Goal: Task Accomplishment & Management: Use online tool/utility

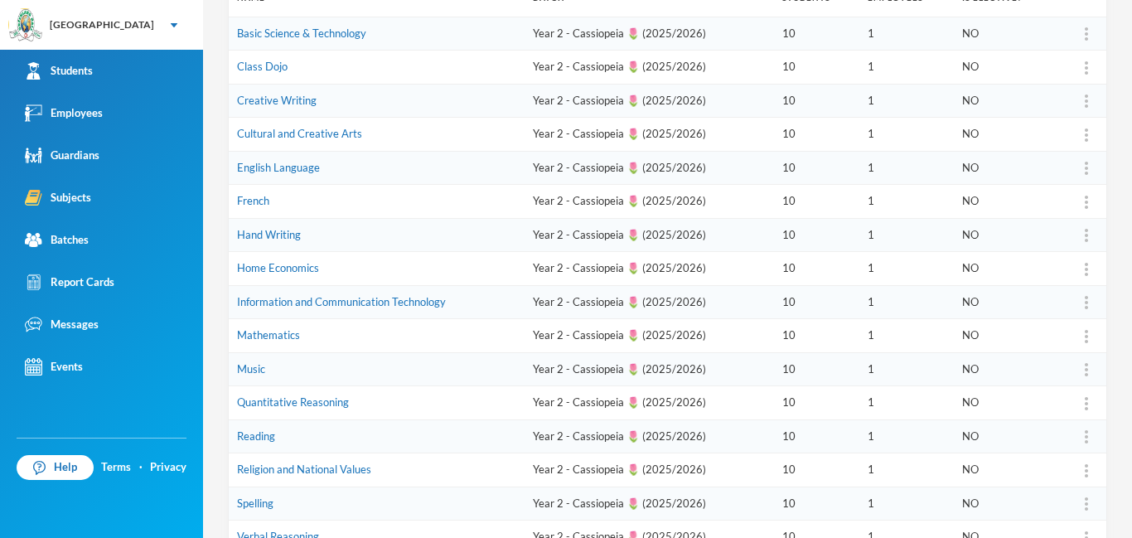
scroll to position [301, 0]
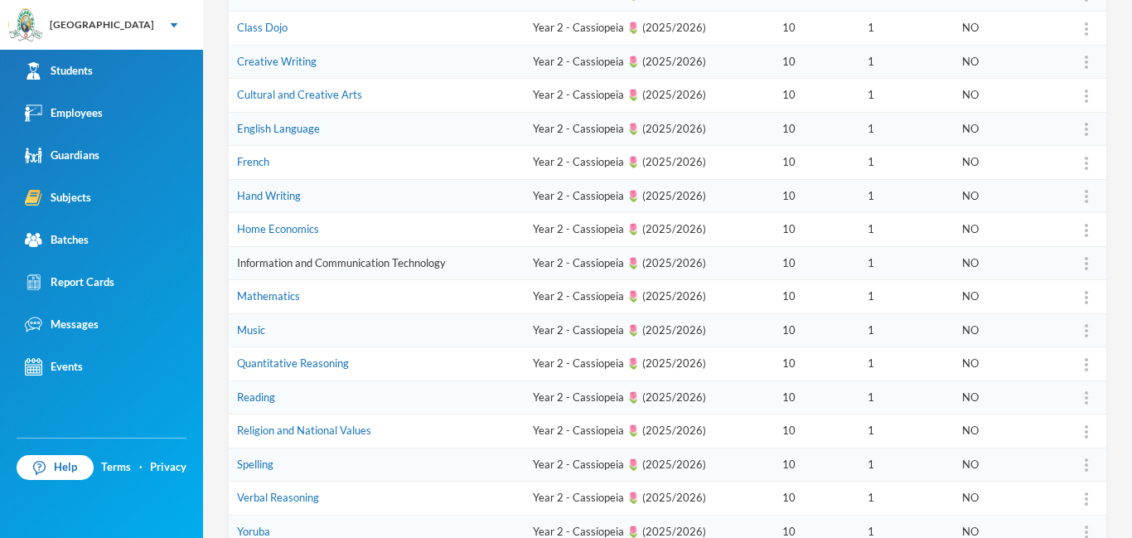
click at [412, 261] on link "Information and Communication Technology" at bounding box center [341, 262] width 209 height 13
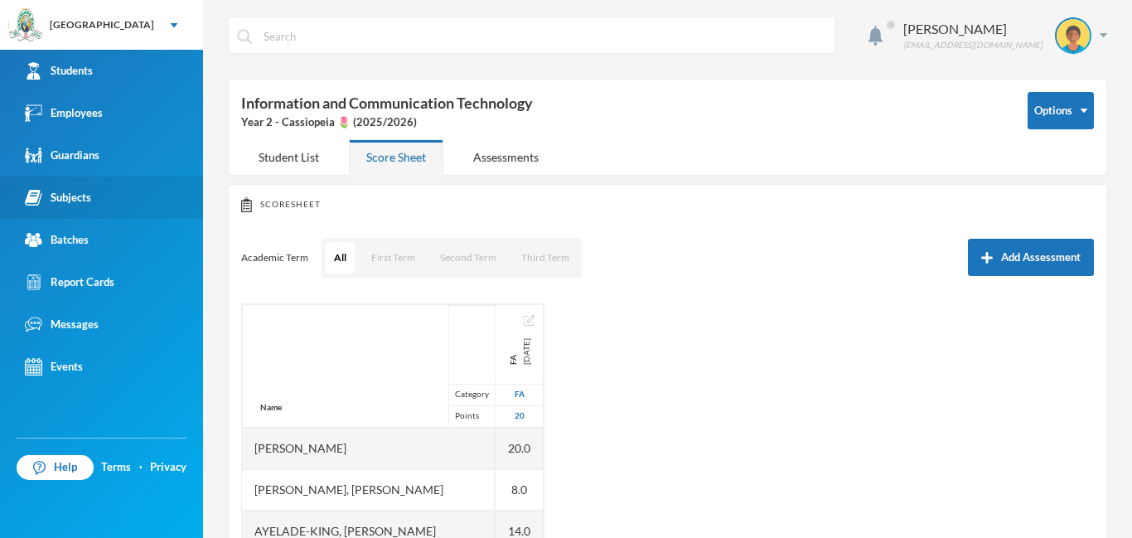
click at [36, 193] on img at bounding box center [33, 197] width 17 height 17
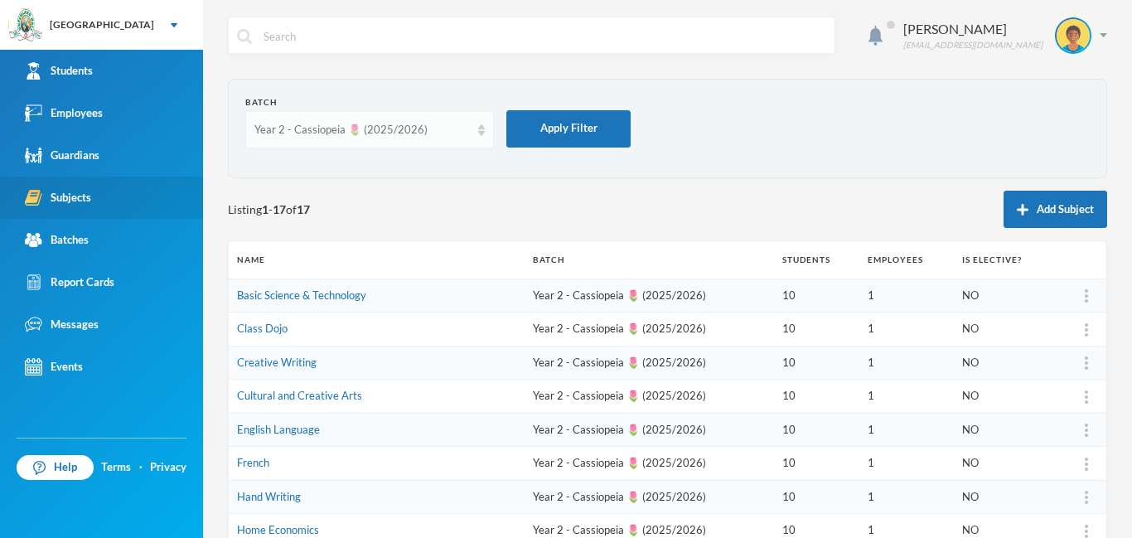
click at [477, 126] on div "Year 2 - Cassiopeia 🌷 (2025/2026)" at bounding box center [369, 129] width 249 height 37
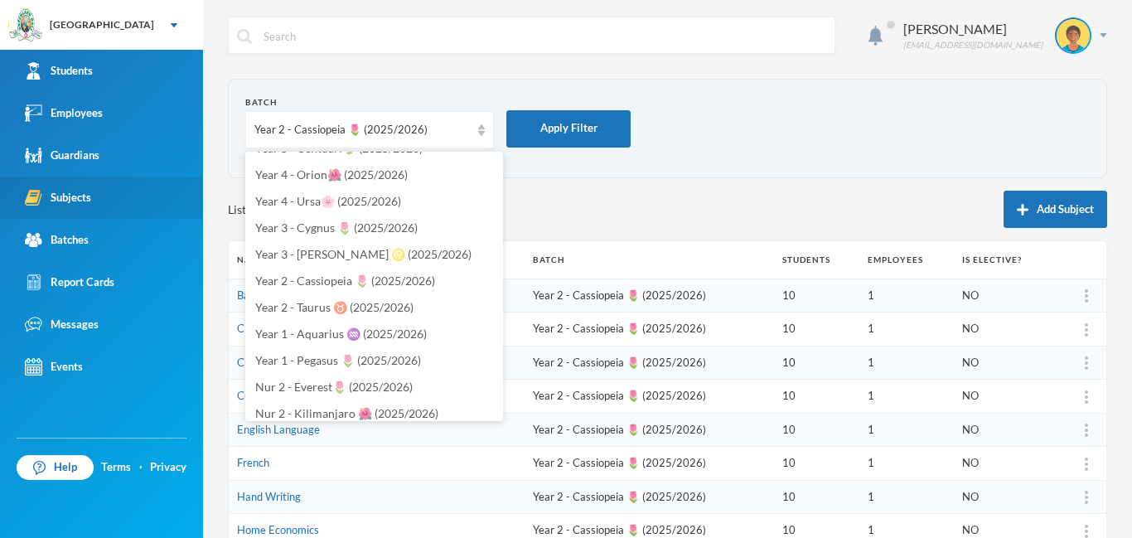
scroll to position [400, 0]
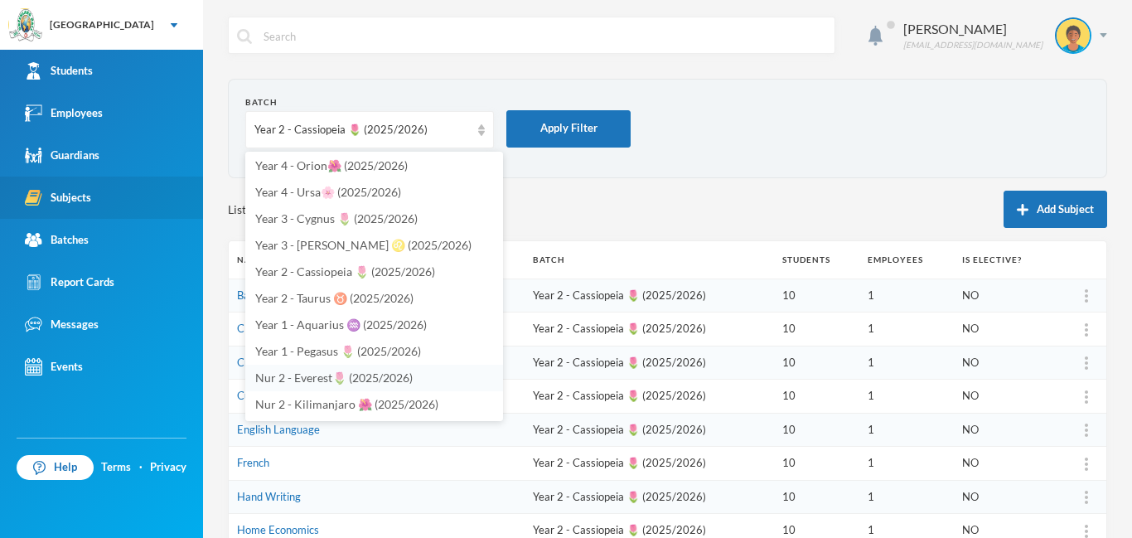
click at [355, 380] on span "Nur 2 - Everest🌷 (2025/2026)" at bounding box center [334, 378] width 158 height 14
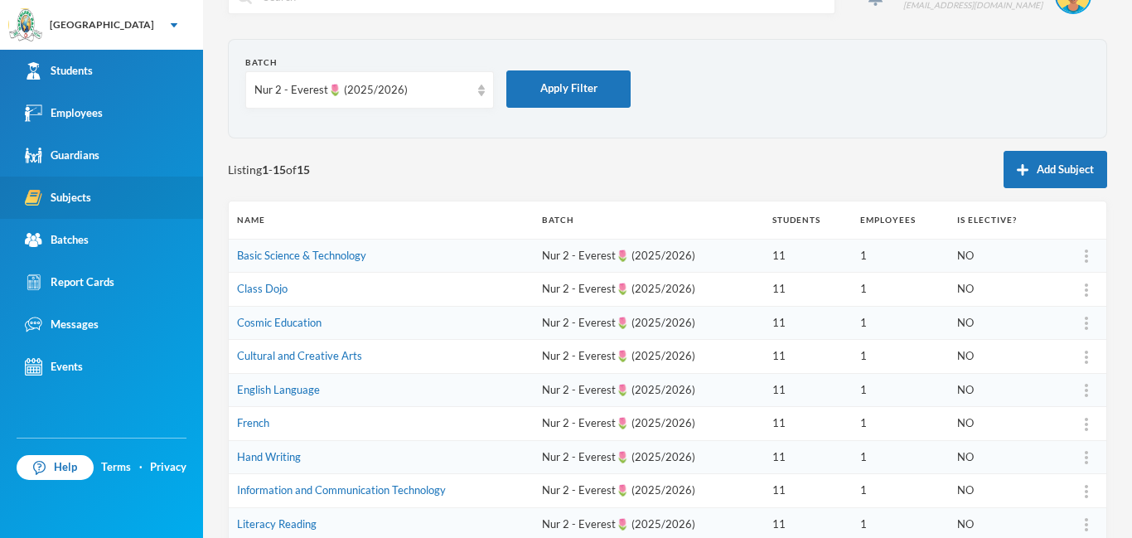
scroll to position [0, 0]
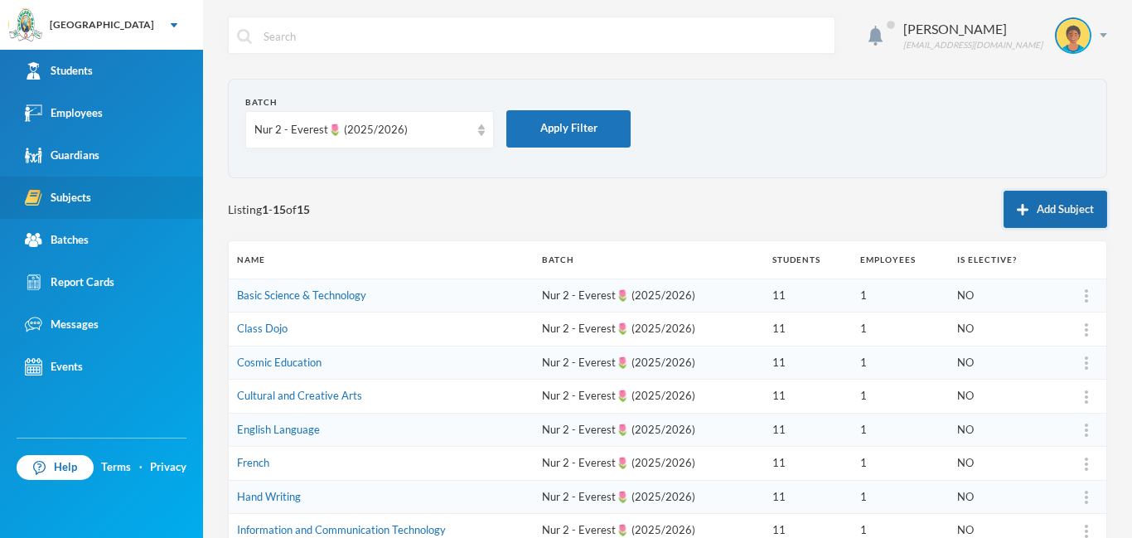
click at [1058, 212] on button "Add Subject" at bounding box center [1056, 209] width 104 height 37
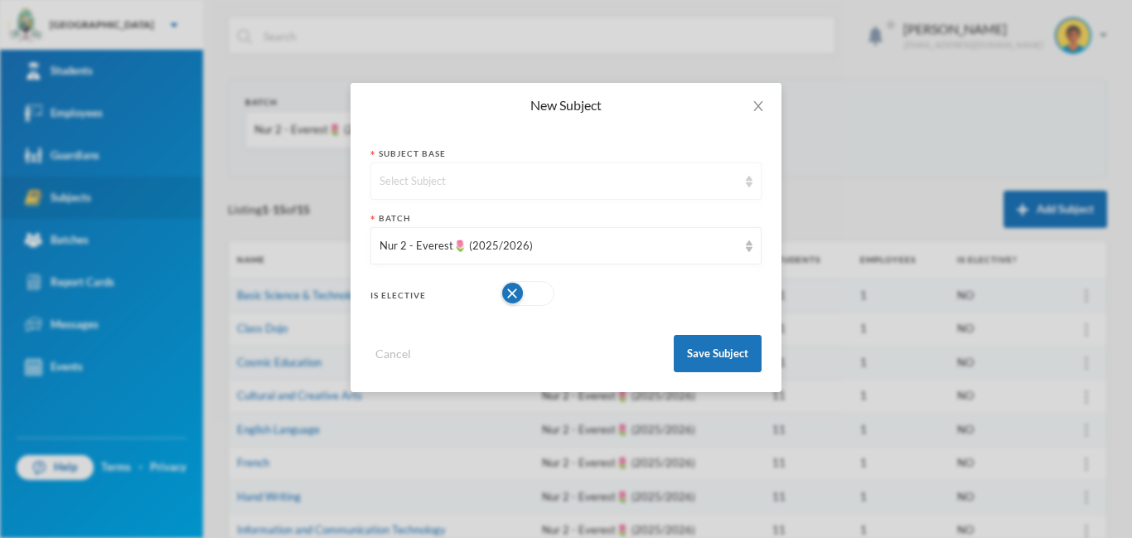
click at [462, 177] on div "Select Subject" at bounding box center [559, 181] width 358 height 17
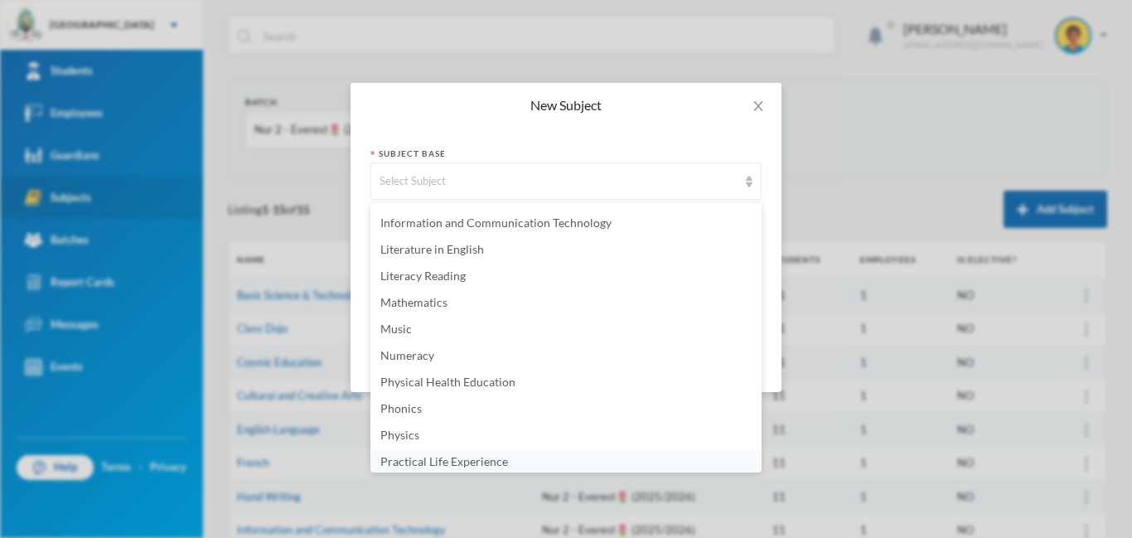
scroll to position [955, 0]
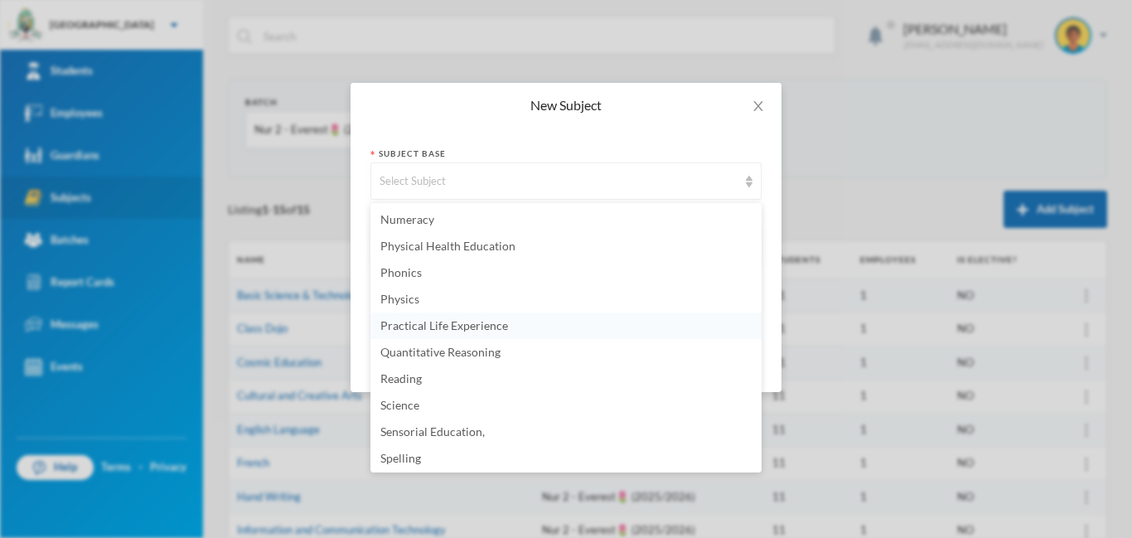
click at [477, 326] on span "Practical Life Experience" at bounding box center [445, 325] width 128 height 14
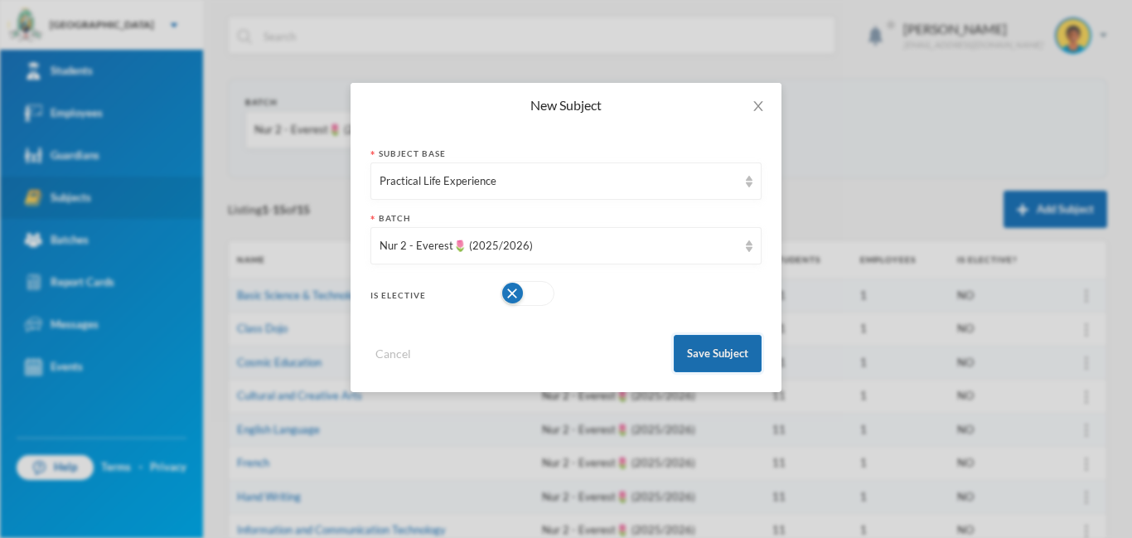
click at [710, 351] on button "Save Subject" at bounding box center [718, 353] width 88 height 37
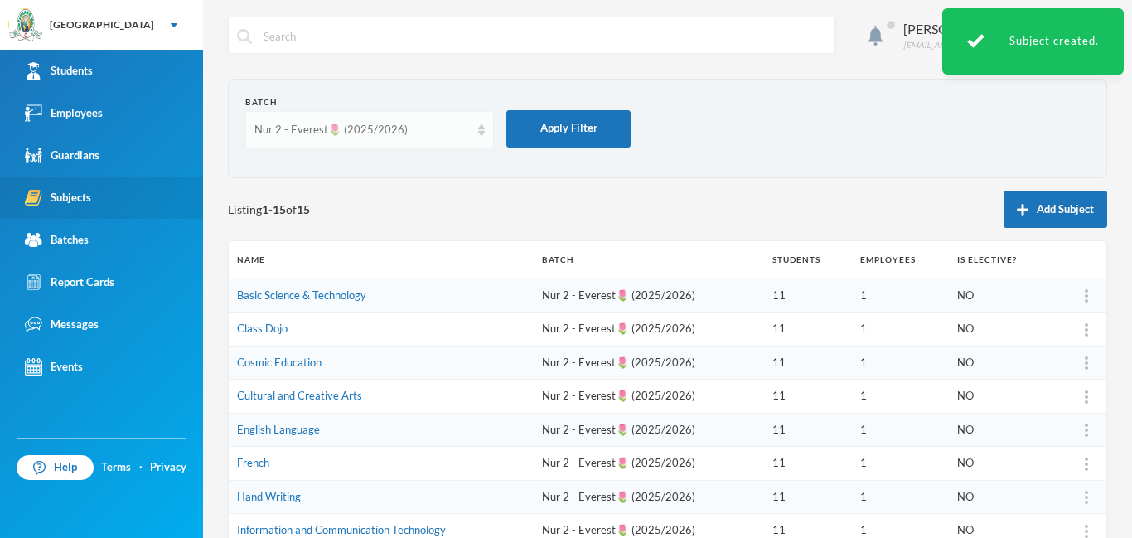
click at [487, 131] on div "Nur 2 - Everest🌷 (2025/2026)" at bounding box center [369, 129] width 249 height 37
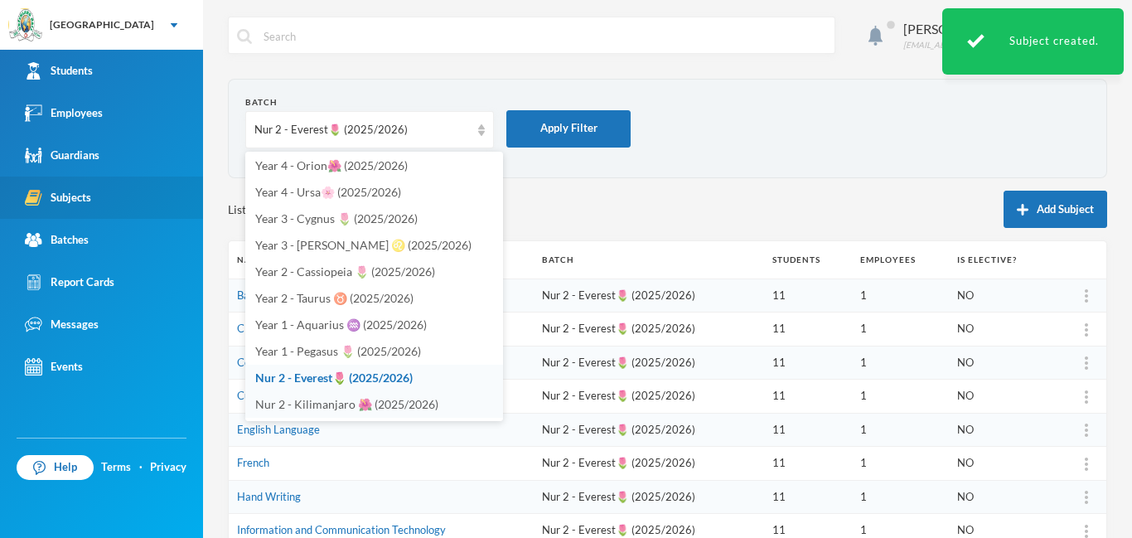
click at [356, 403] on span "Nur 2 - Kilimanjaro 🌺 (2025/2026)" at bounding box center [346, 404] width 183 height 14
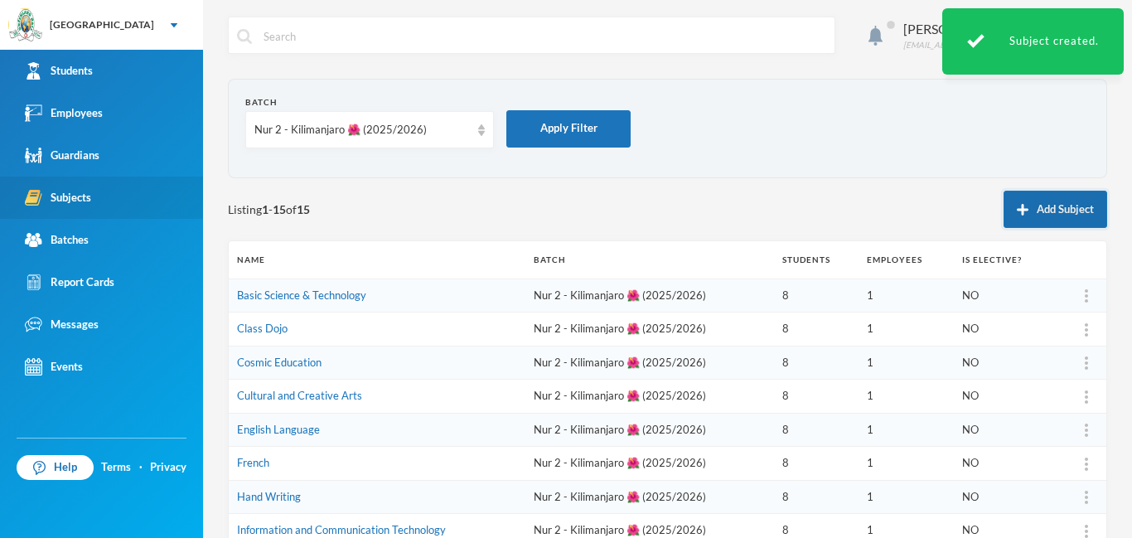
click at [1030, 210] on button "Add Subject" at bounding box center [1056, 209] width 104 height 37
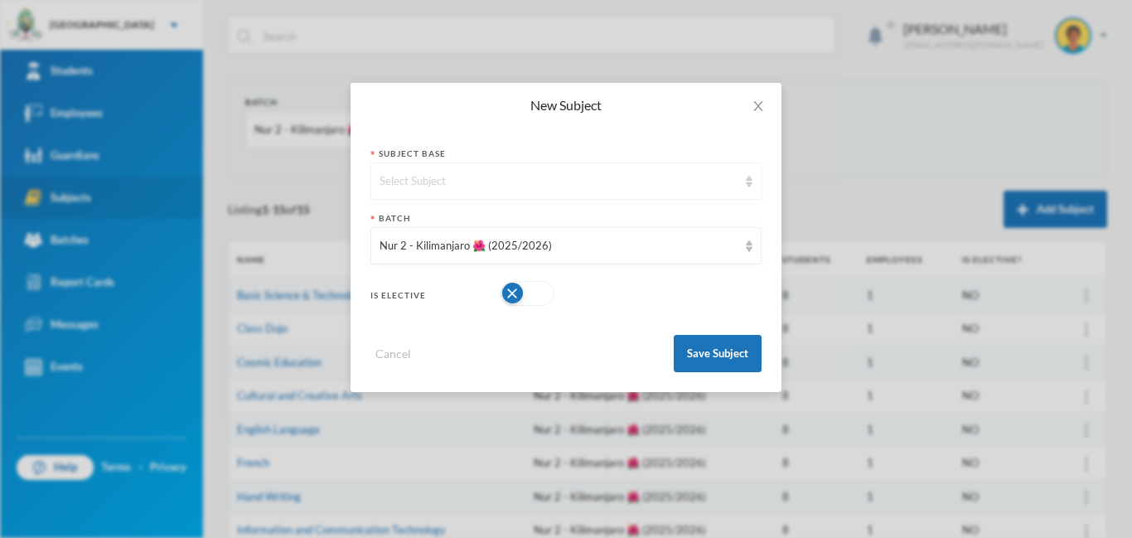
click at [466, 183] on div "Select Subject" at bounding box center [559, 181] width 358 height 17
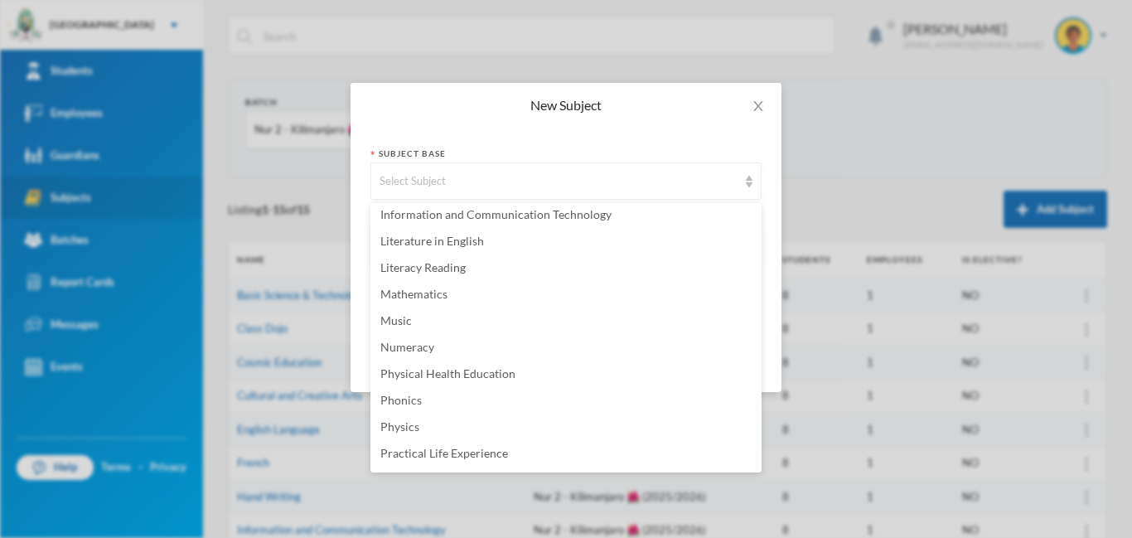
scroll to position [1021, 0]
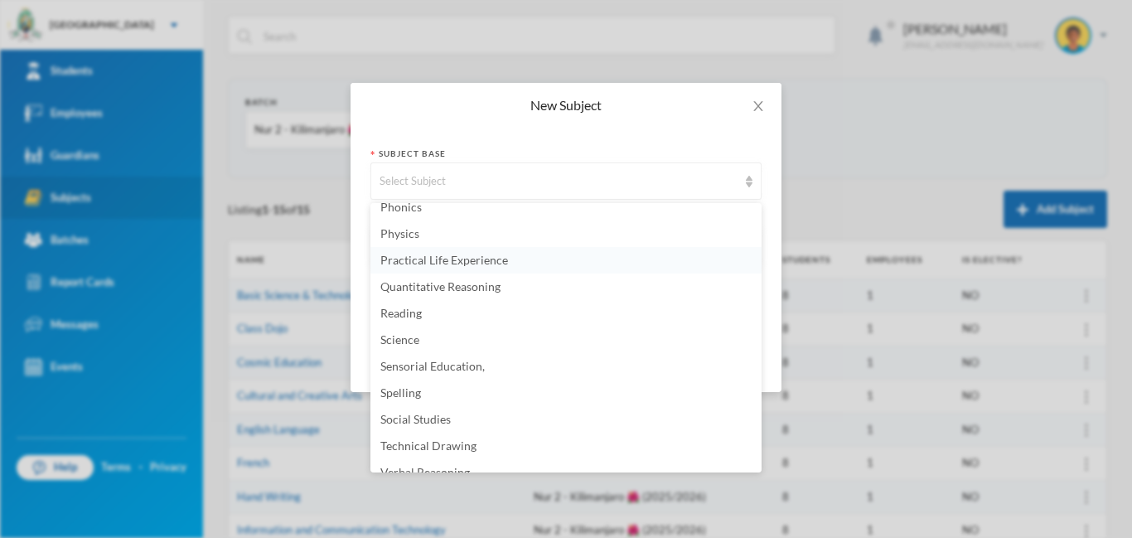
click at [473, 256] on span "Practical Life Experience" at bounding box center [445, 260] width 128 height 14
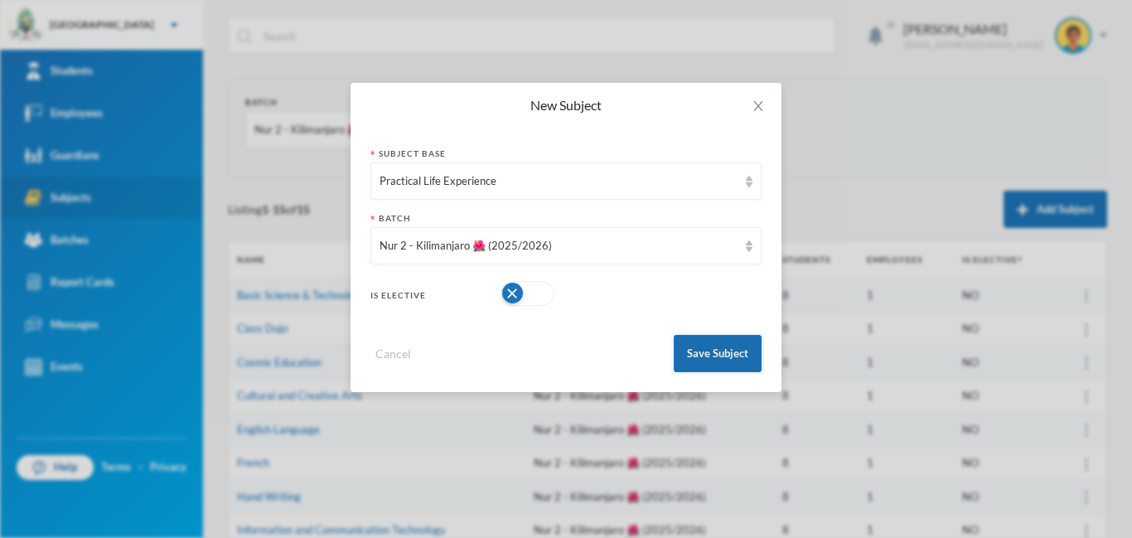
click at [701, 350] on button "Save Subject" at bounding box center [718, 353] width 88 height 37
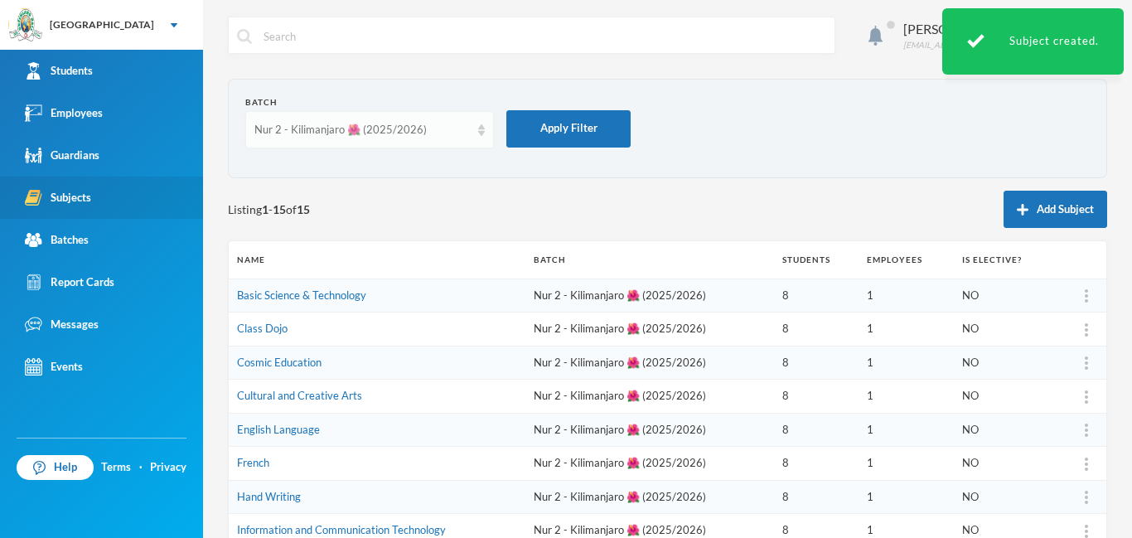
click at [469, 137] on div "Nur 2 - Kilimanjaro 🌺 (2025/2026)" at bounding box center [369, 129] width 249 height 37
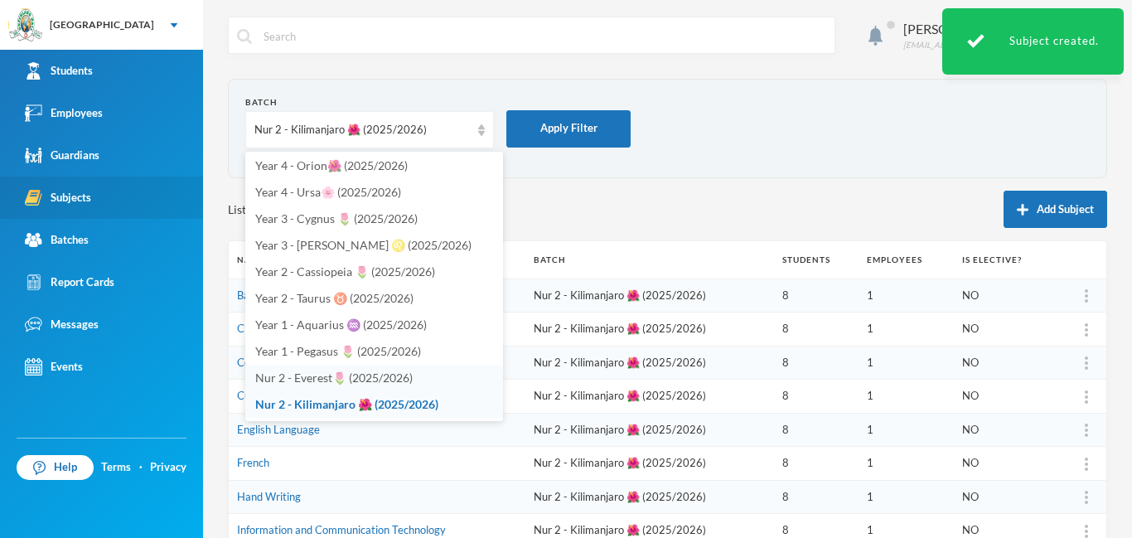
click at [379, 377] on span "Nur 2 - Everest🌷 (2025/2026)" at bounding box center [334, 378] width 158 height 14
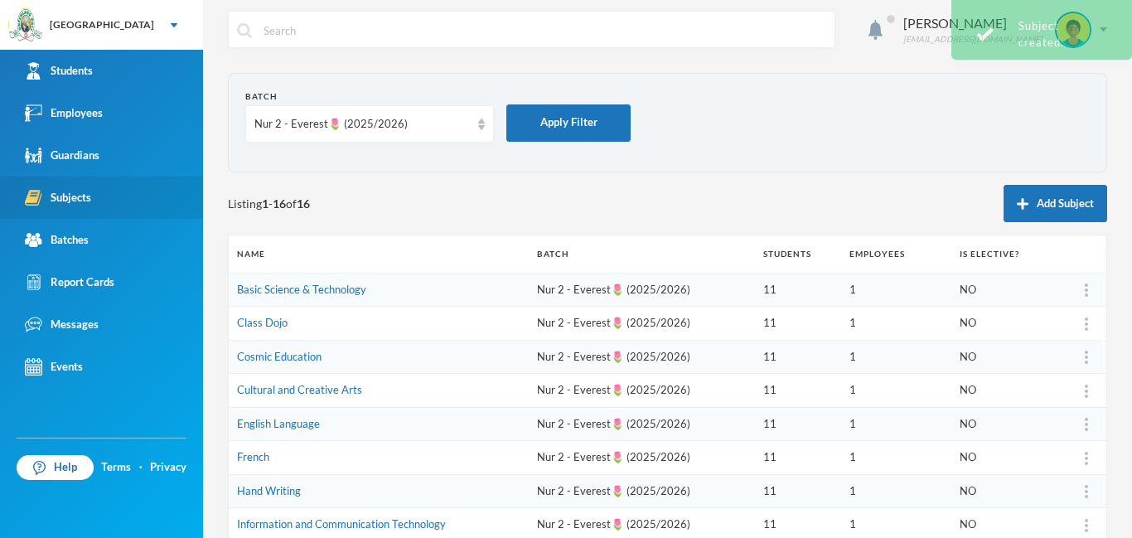
scroll to position [0, 0]
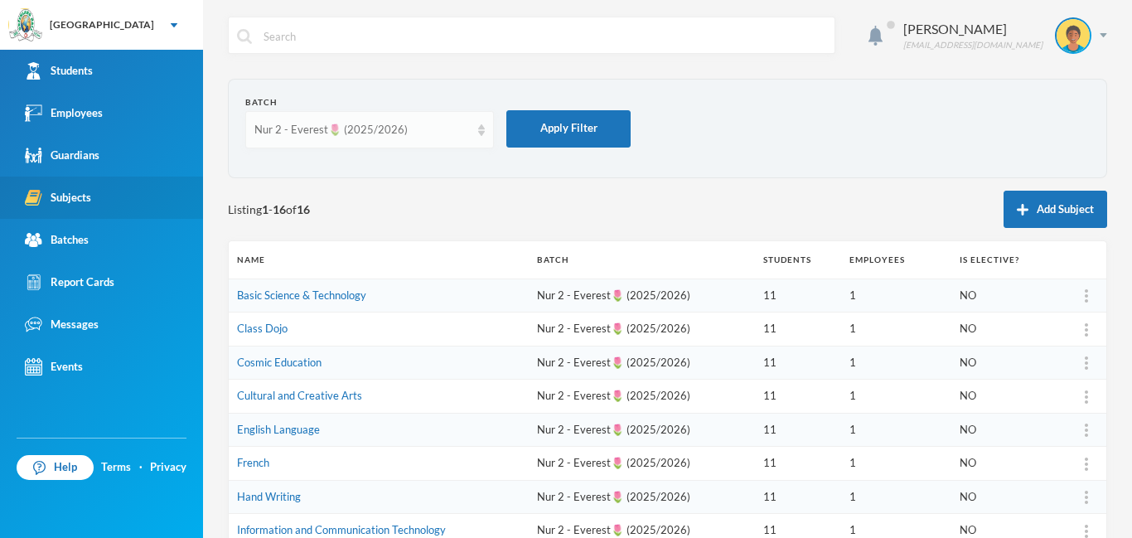
click at [478, 138] on div "Nur 2 - Everest🌷 (2025/2026)" at bounding box center [369, 129] width 249 height 37
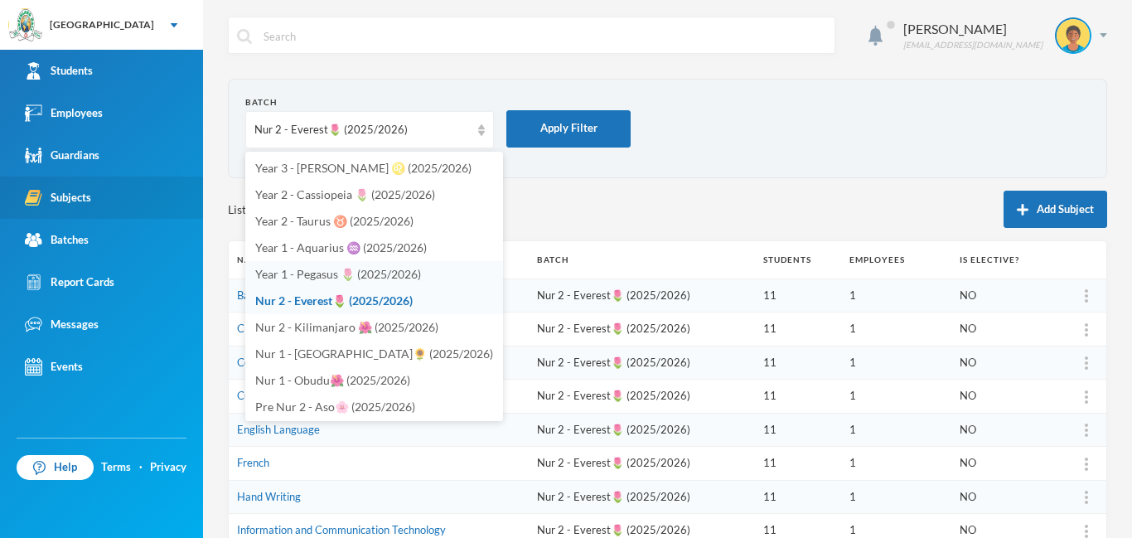
scroll to position [487, 0]
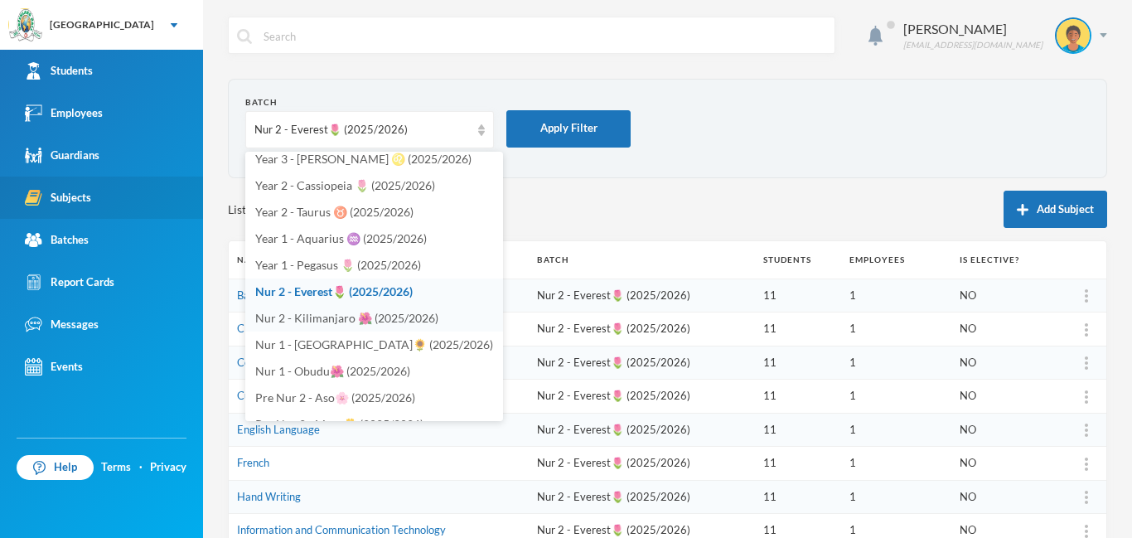
click at [338, 313] on span "Nur 2 - Kilimanjaro 🌺 (2025/2026)" at bounding box center [346, 318] width 183 height 14
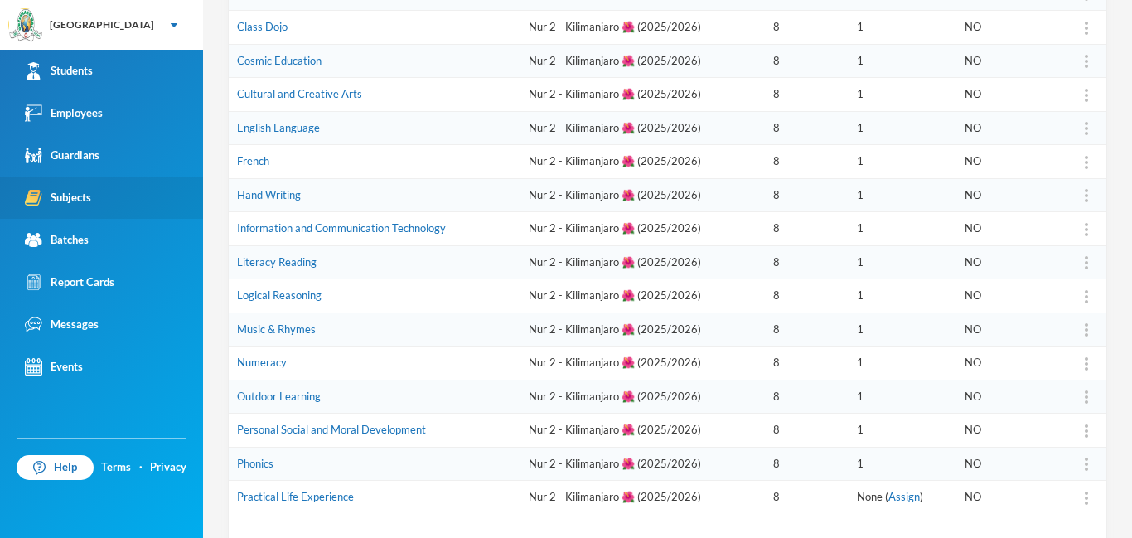
scroll to position [381, 0]
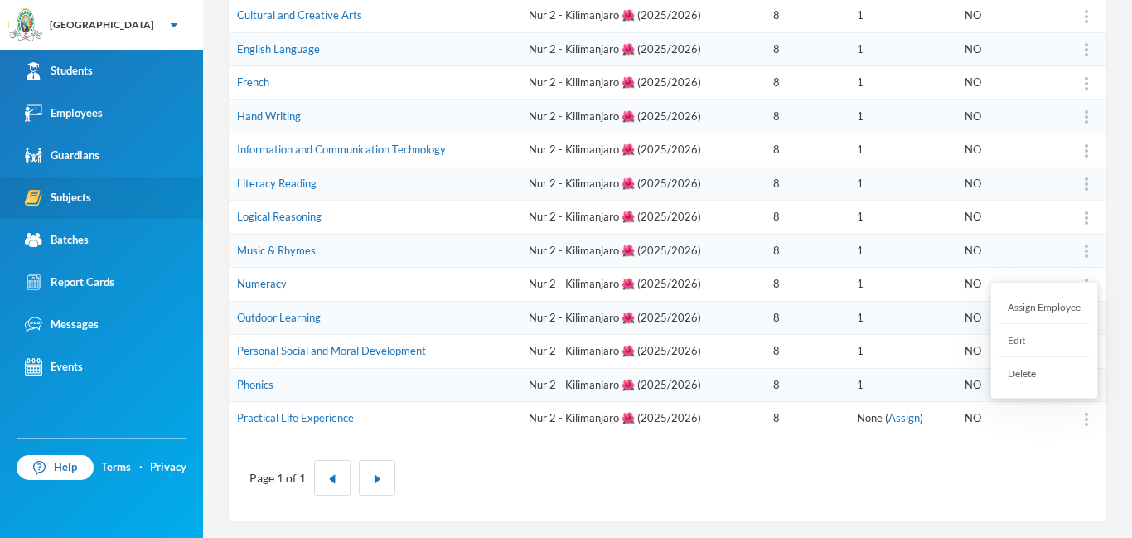
click at [1043, 308] on div "Assign Employee" at bounding box center [1045, 307] width 90 height 33
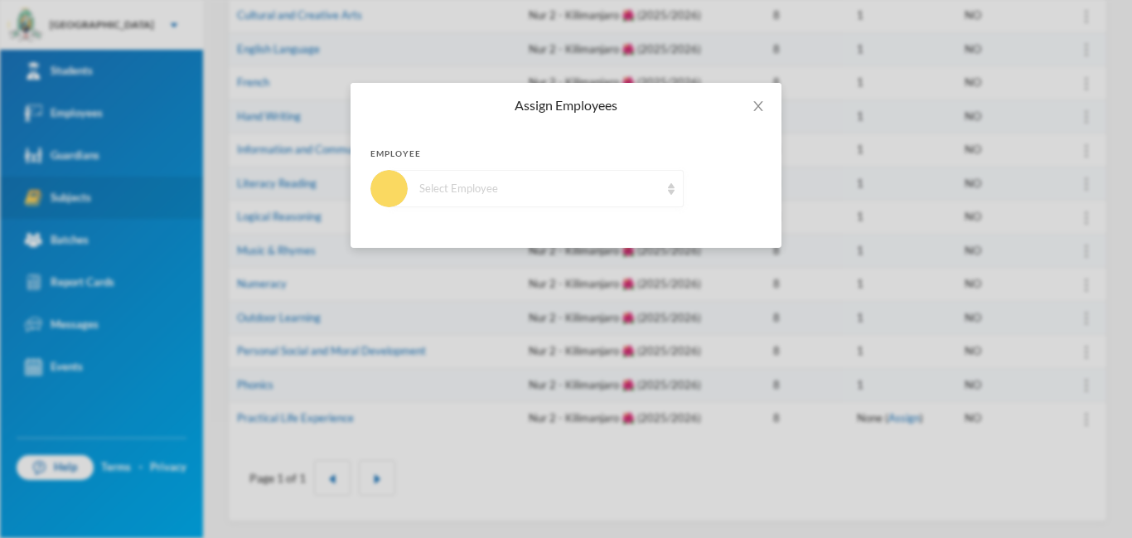
click at [590, 196] on div "Select Employee" at bounding box center [537, 188] width 294 height 37
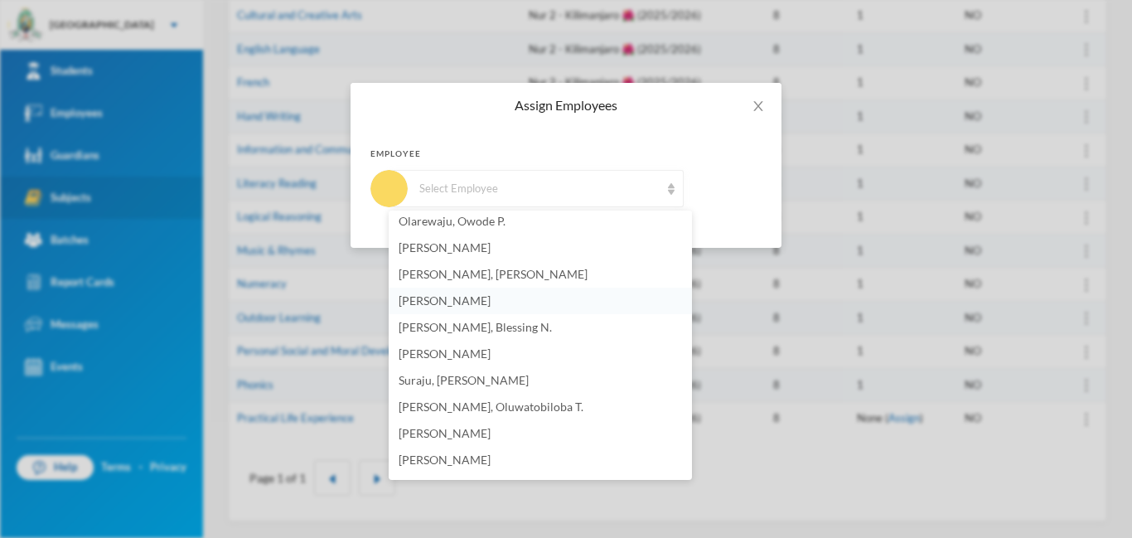
scroll to position [392, 0]
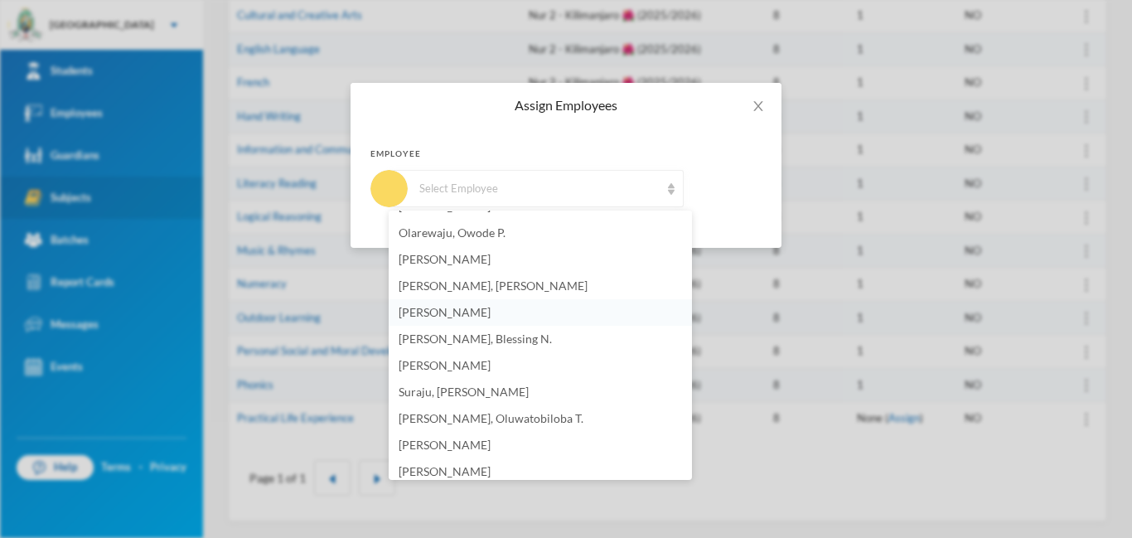
click at [459, 313] on span "Okpara, Esther N." at bounding box center [445, 312] width 92 height 14
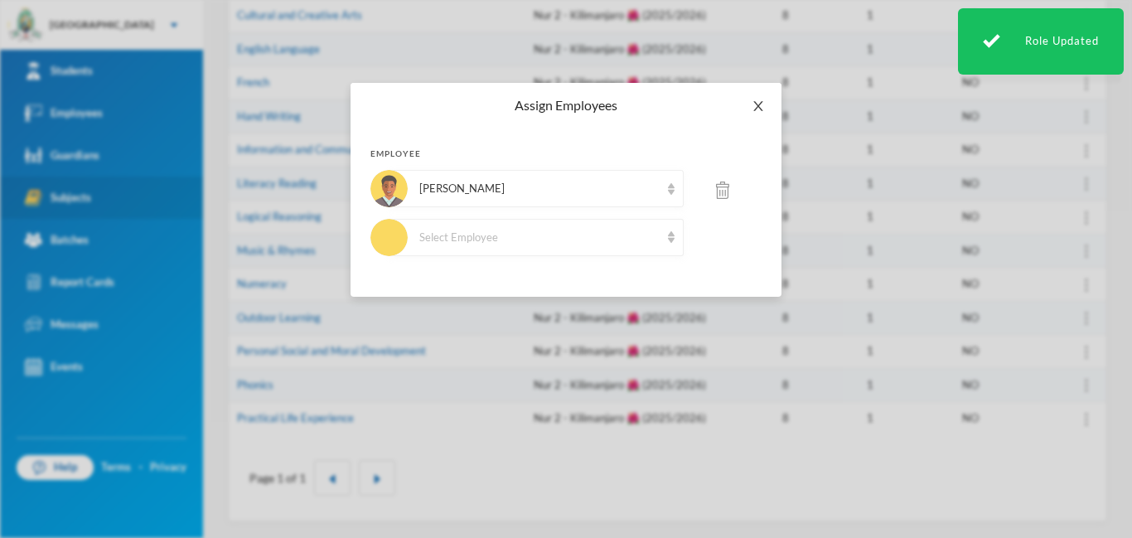
click at [760, 103] on icon "icon: close" at bounding box center [758, 105] width 13 height 13
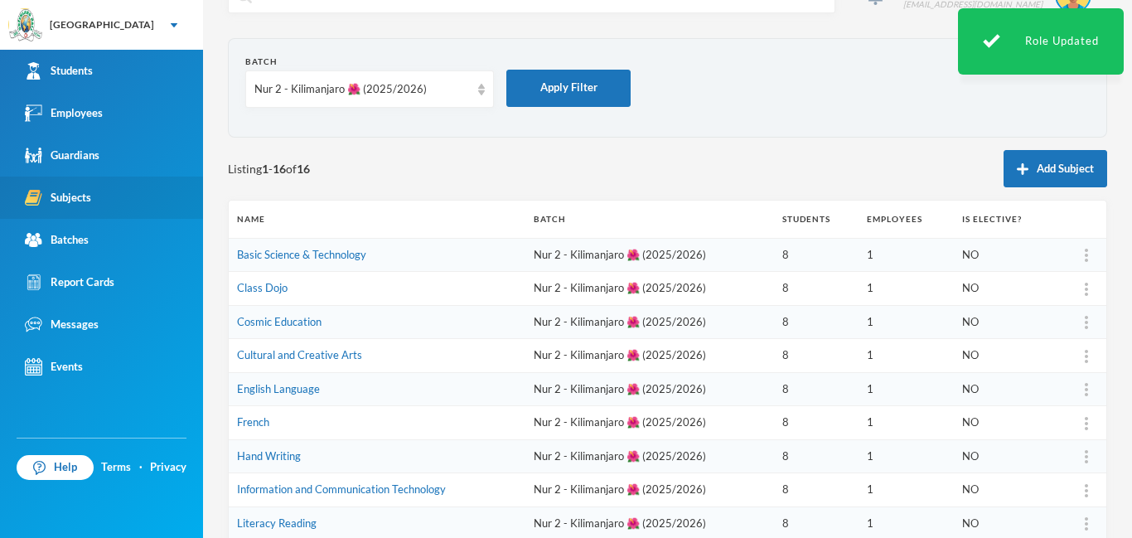
scroll to position [0, 0]
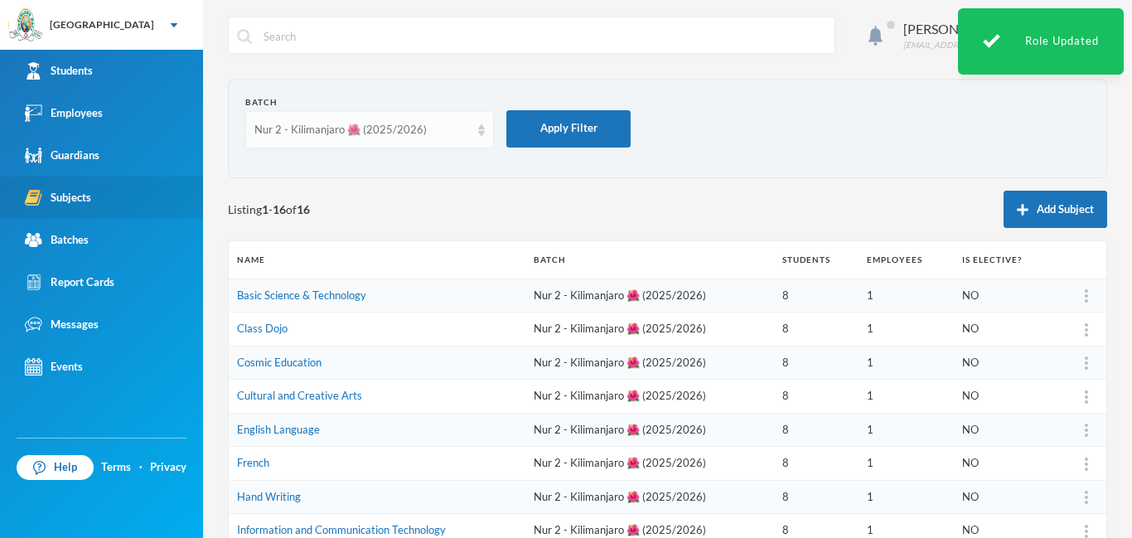
click at [480, 129] on img at bounding box center [481, 130] width 7 height 12
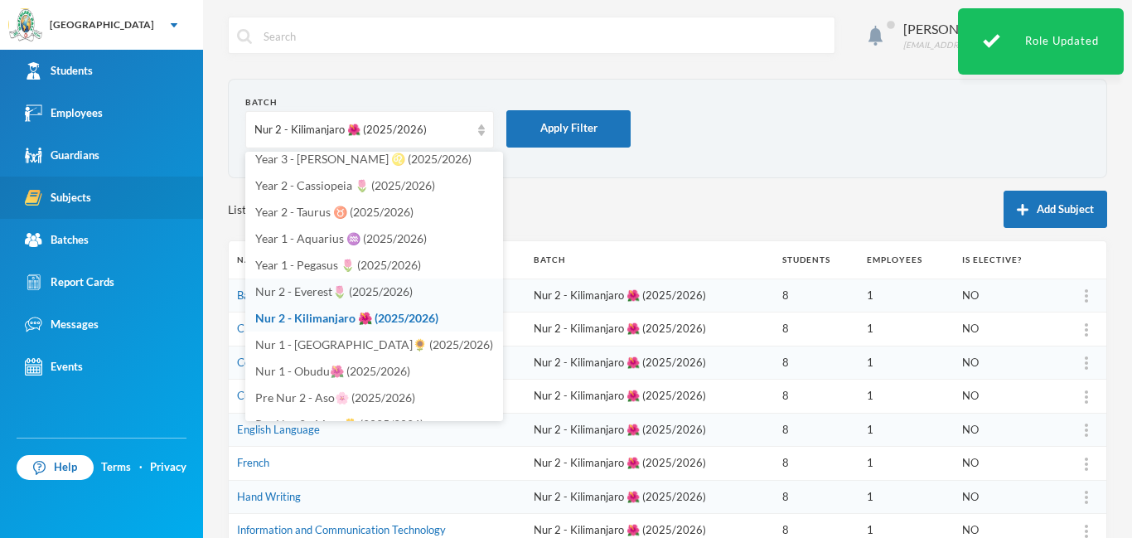
scroll to position [481, 0]
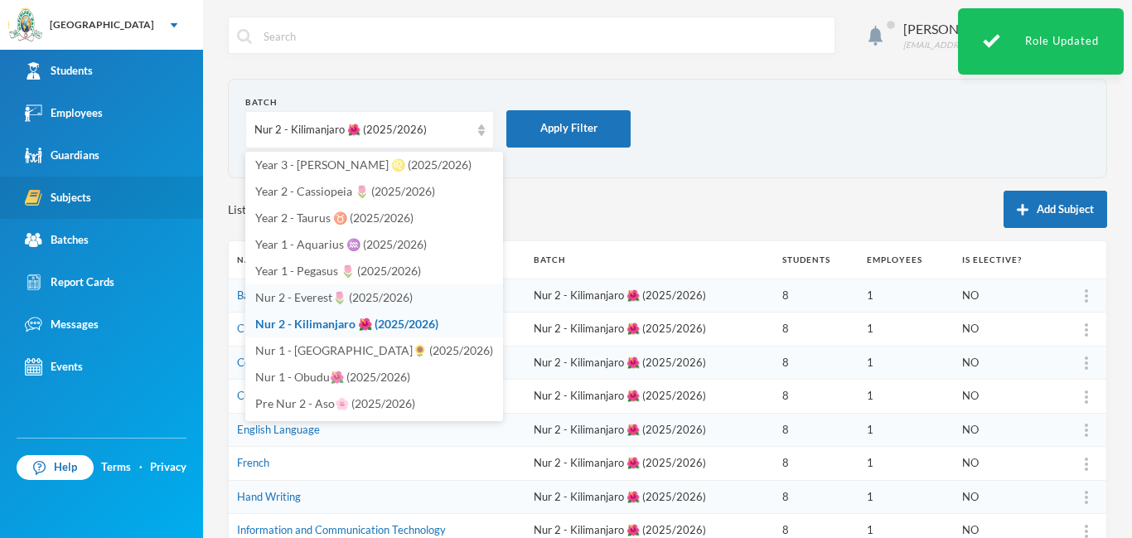
click at [370, 293] on span "Nur 2 - Everest🌷 (2025/2026)" at bounding box center [334, 297] width 158 height 14
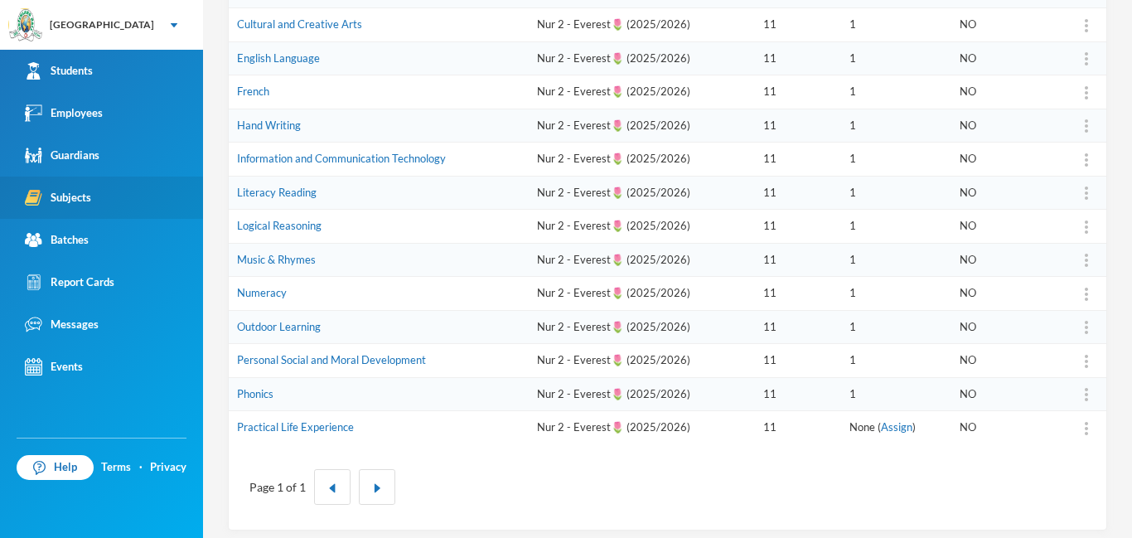
scroll to position [376, 0]
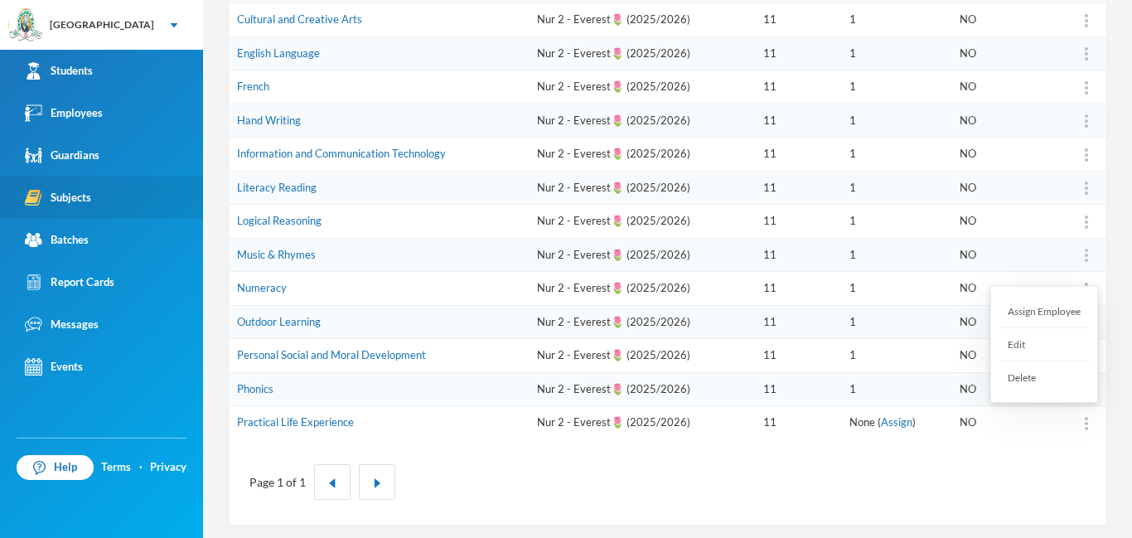
click at [1087, 427] on img at bounding box center [1086, 423] width 3 height 13
click at [1044, 310] on div "Assign Employee" at bounding box center [1045, 311] width 90 height 33
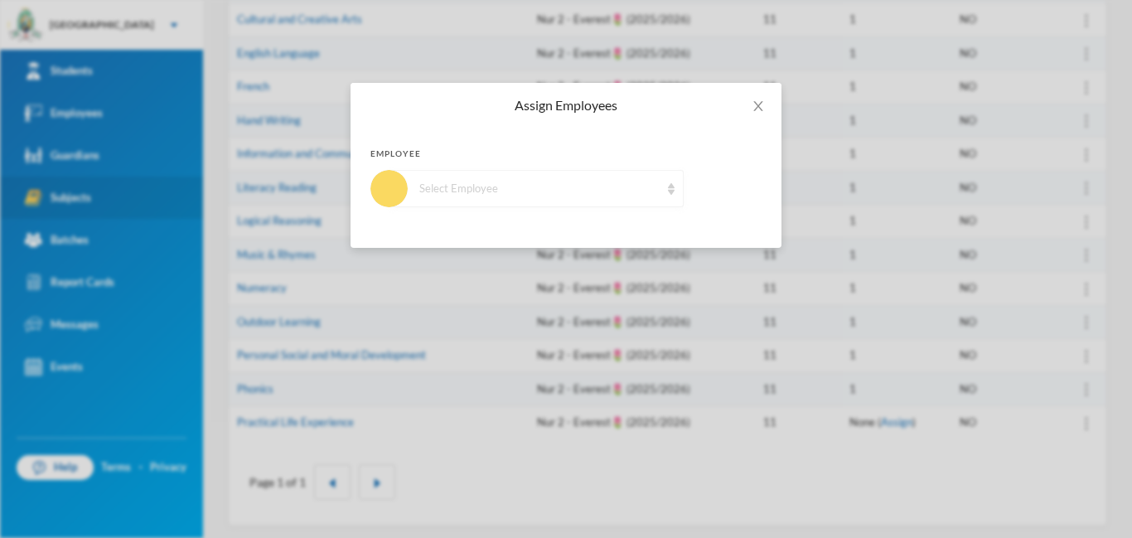
click at [654, 196] on div "Select Employee" at bounding box center [540, 189] width 240 height 17
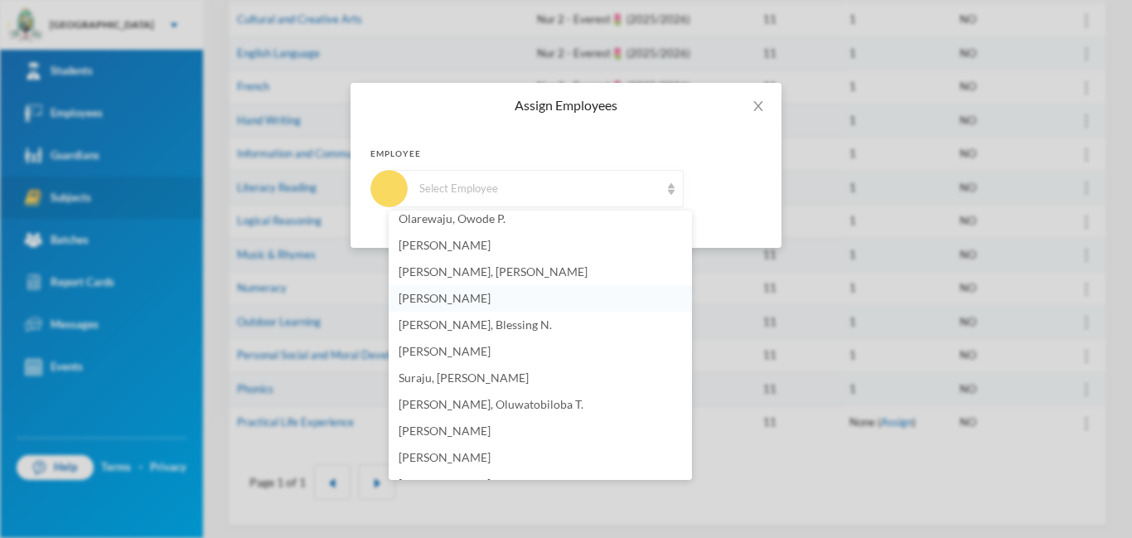
scroll to position [405, 0]
click at [473, 296] on span "Okpara, Esther N." at bounding box center [445, 299] width 92 height 14
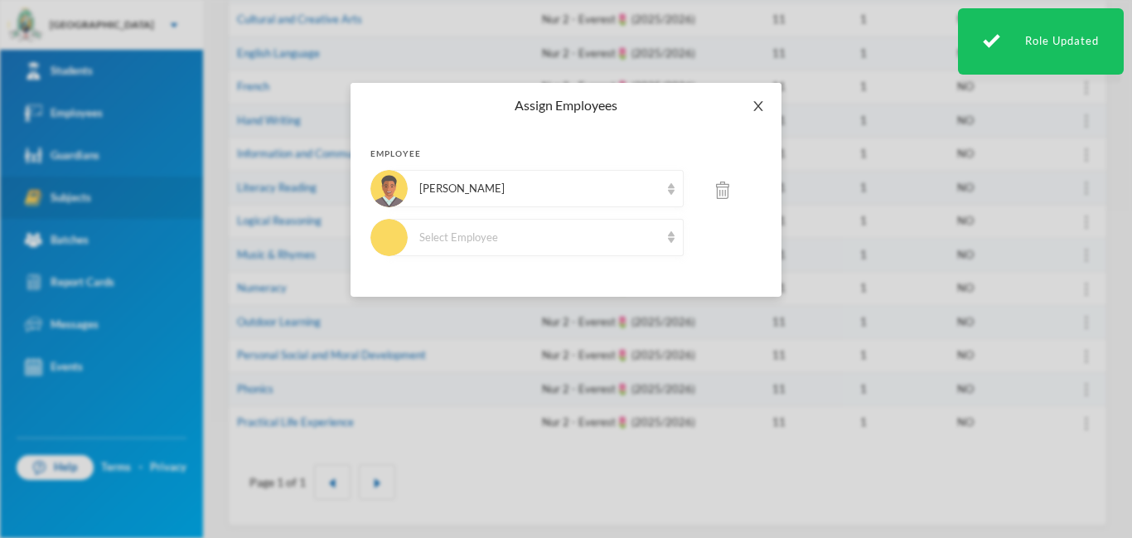
click at [765, 102] on span "Close" at bounding box center [758, 106] width 46 height 46
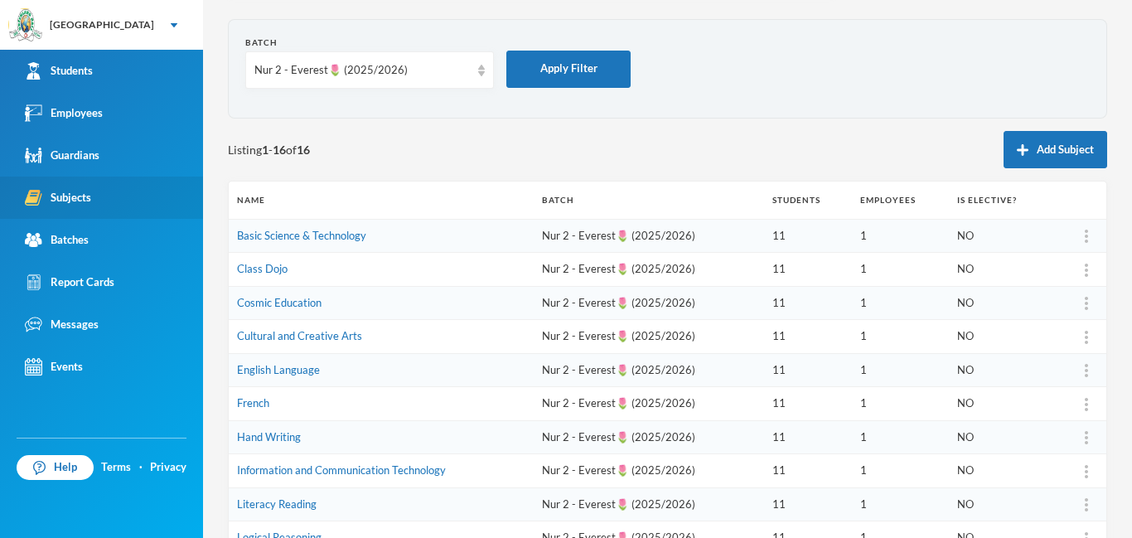
scroll to position [0, 0]
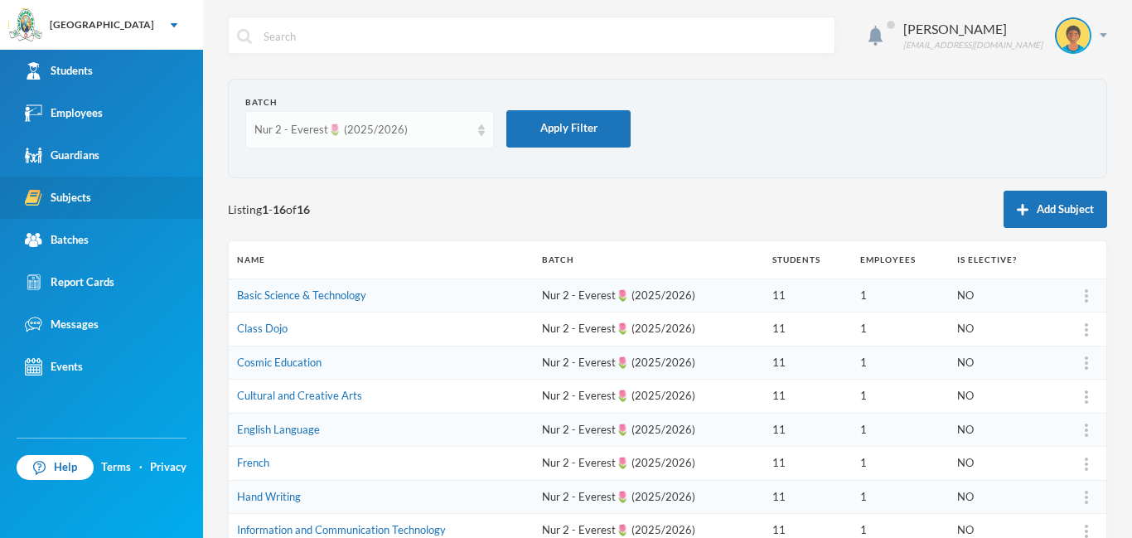
click at [481, 135] on img at bounding box center [481, 130] width 7 height 12
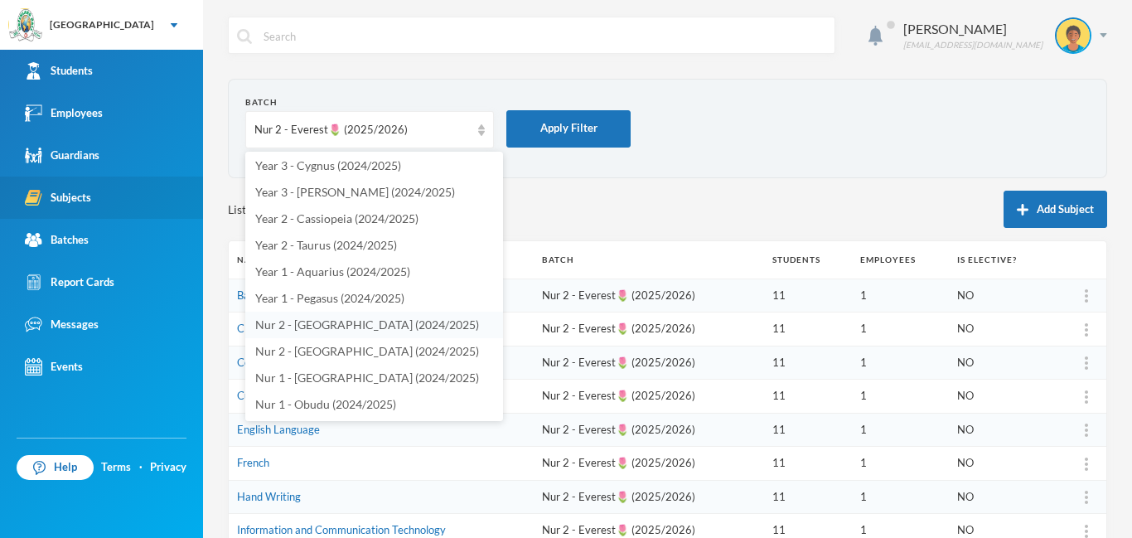
scroll to position [1230, 0]
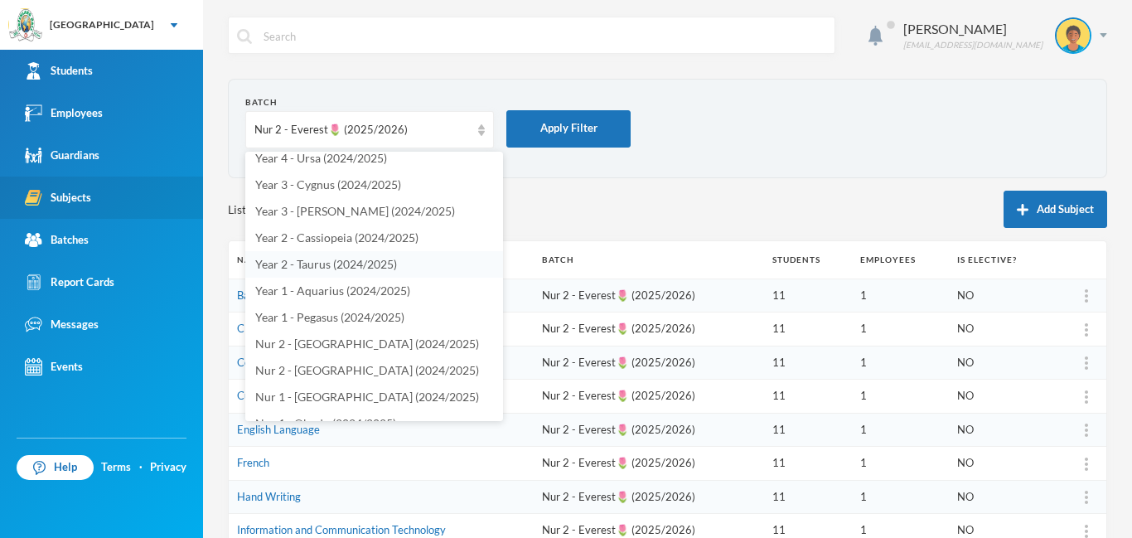
click at [323, 264] on span "Year 2 - Taurus (2024/2025)" at bounding box center [326, 264] width 142 height 14
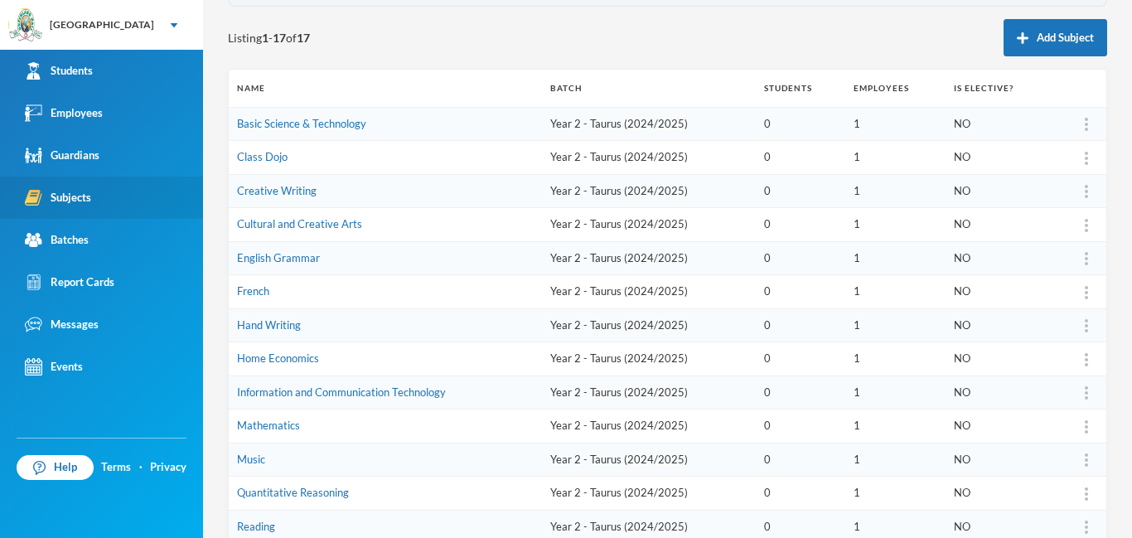
scroll to position [170, 0]
click at [271, 427] on link "Mathematics" at bounding box center [268, 426] width 63 height 13
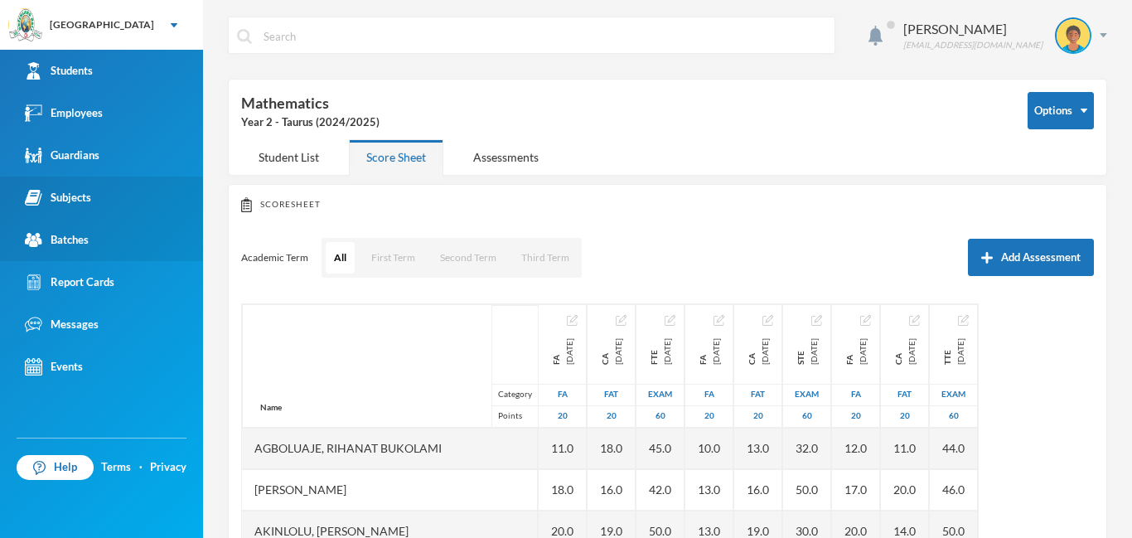
click at [78, 240] on div "Batches" at bounding box center [57, 239] width 64 height 17
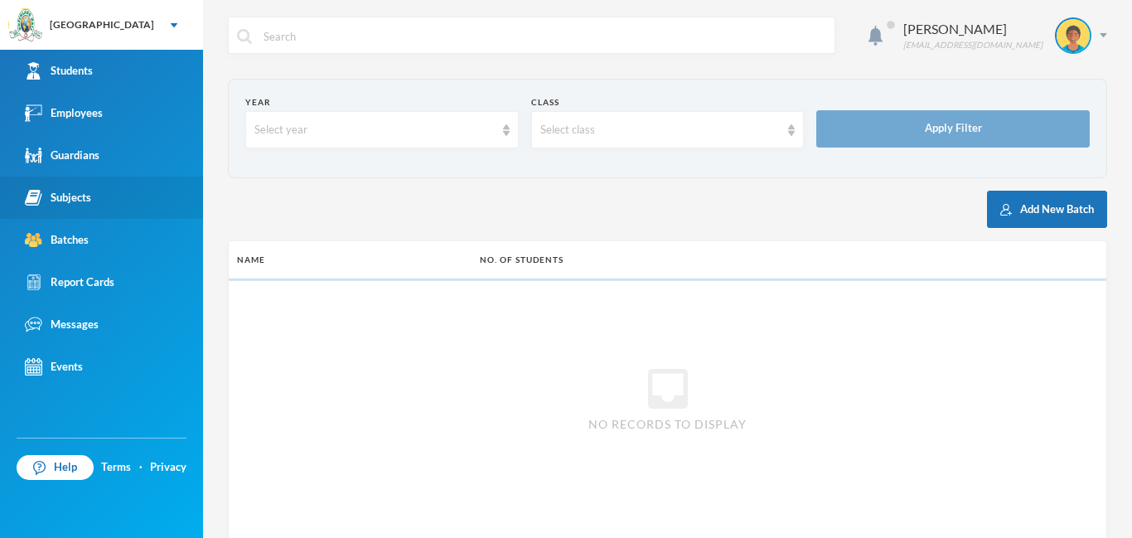
click at [82, 202] on div "Subjects" at bounding box center [58, 197] width 66 height 17
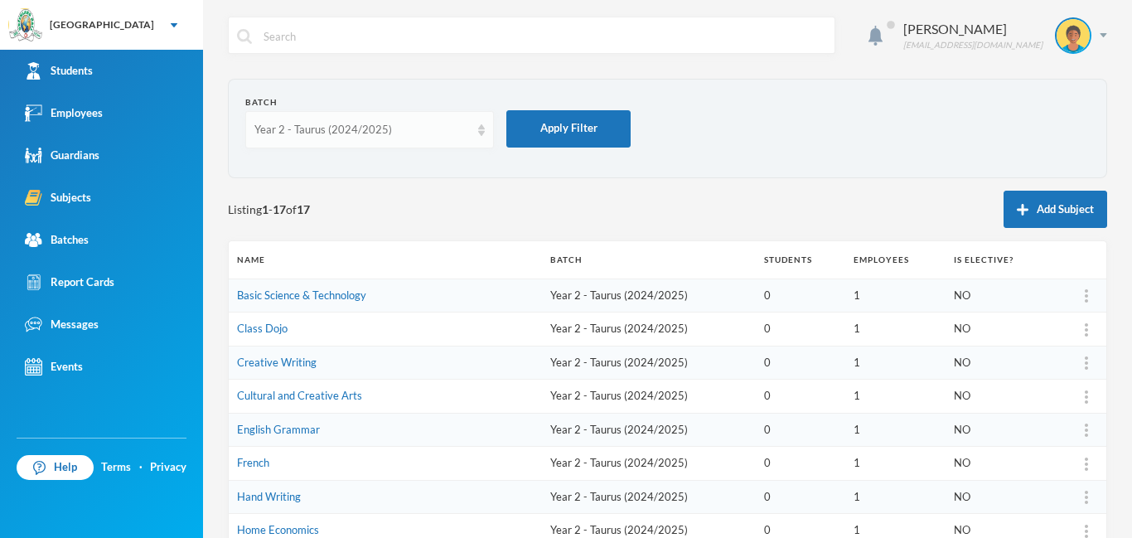
click at [479, 133] on img at bounding box center [481, 130] width 7 height 12
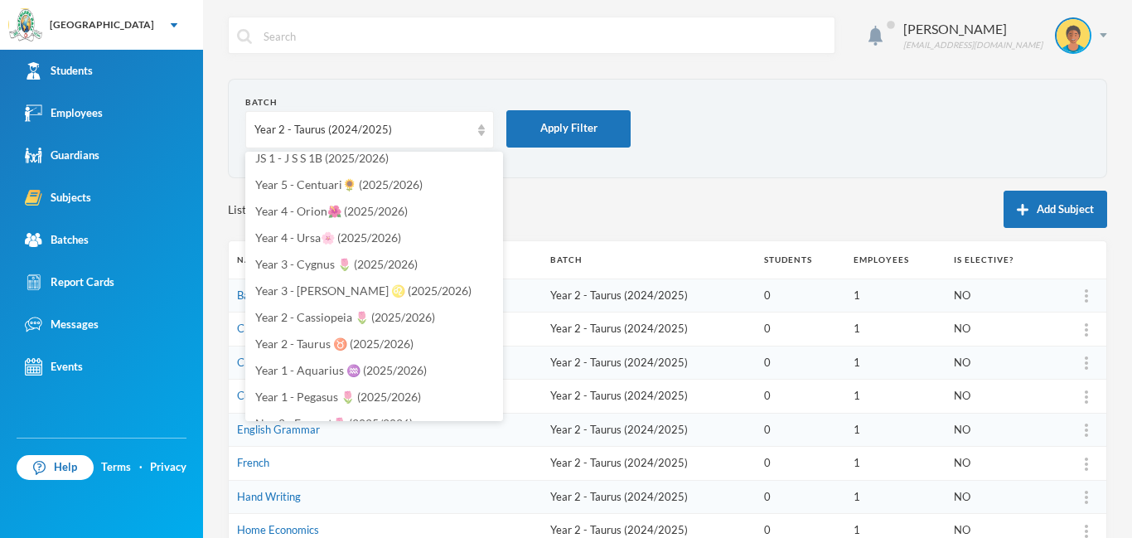
scroll to position [381, 0]
click at [304, 318] on span "Year 2 - Taurus ♉️ (2025/2026)" at bounding box center [334, 317] width 158 height 14
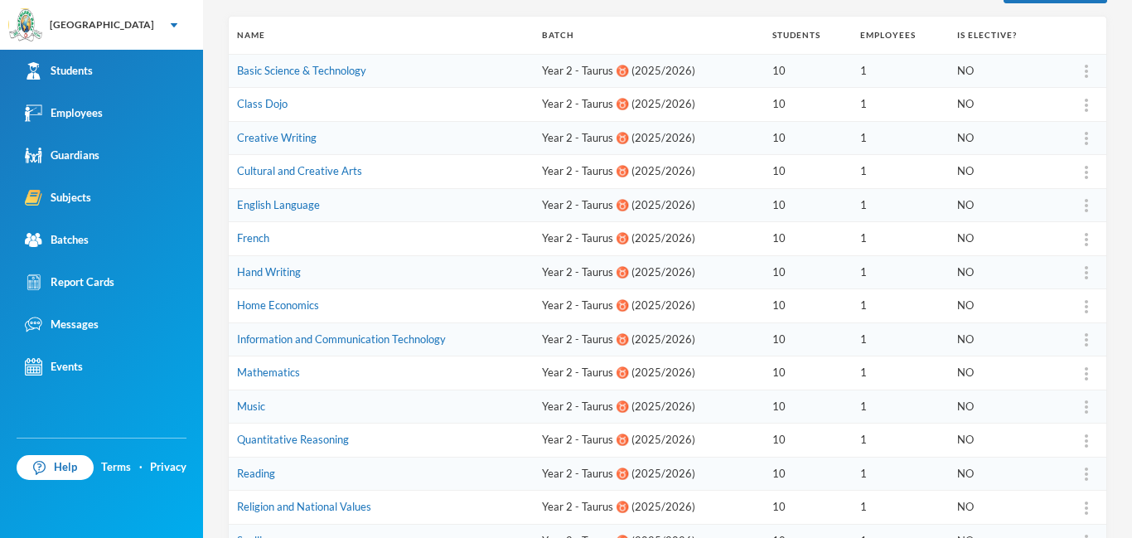
scroll to position [260, 0]
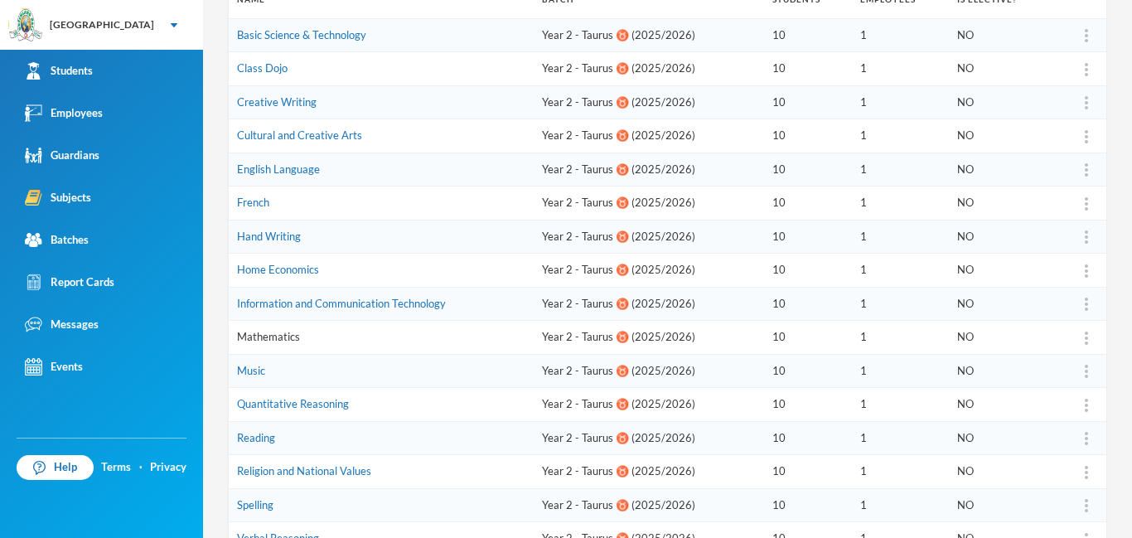
click at [272, 335] on link "Mathematics" at bounding box center [268, 336] width 63 height 13
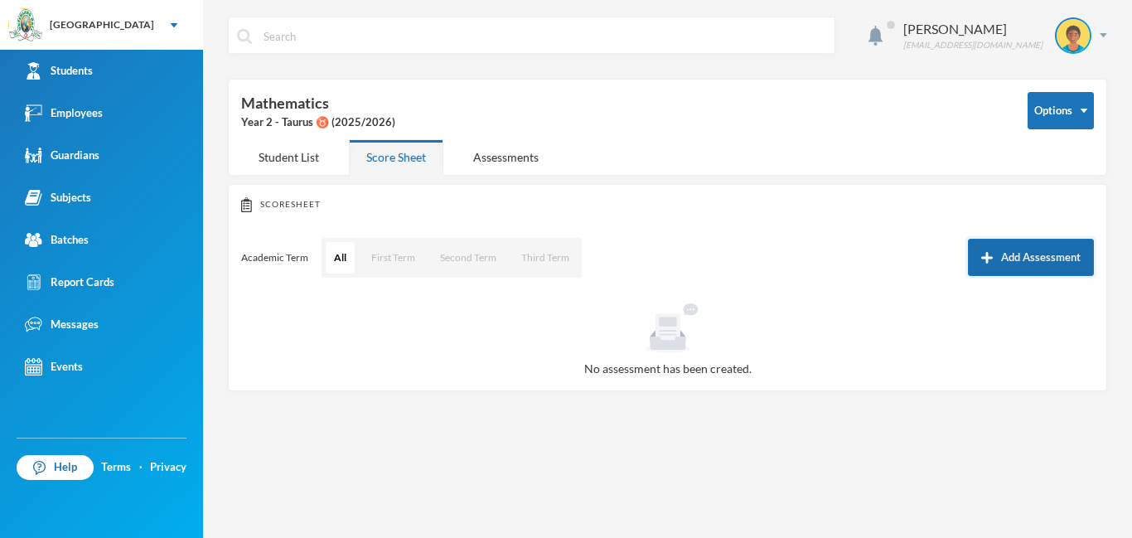
click at [1003, 261] on button "Add Assessment" at bounding box center [1031, 257] width 126 height 37
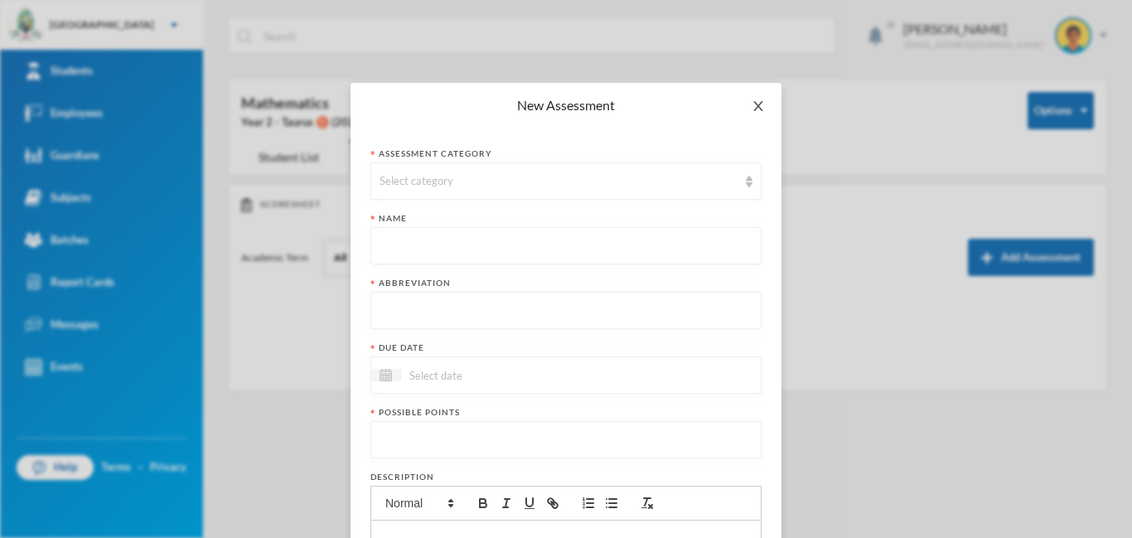
click at [764, 106] on icon "icon: close" at bounding box center [758, 105] width 13 height 13
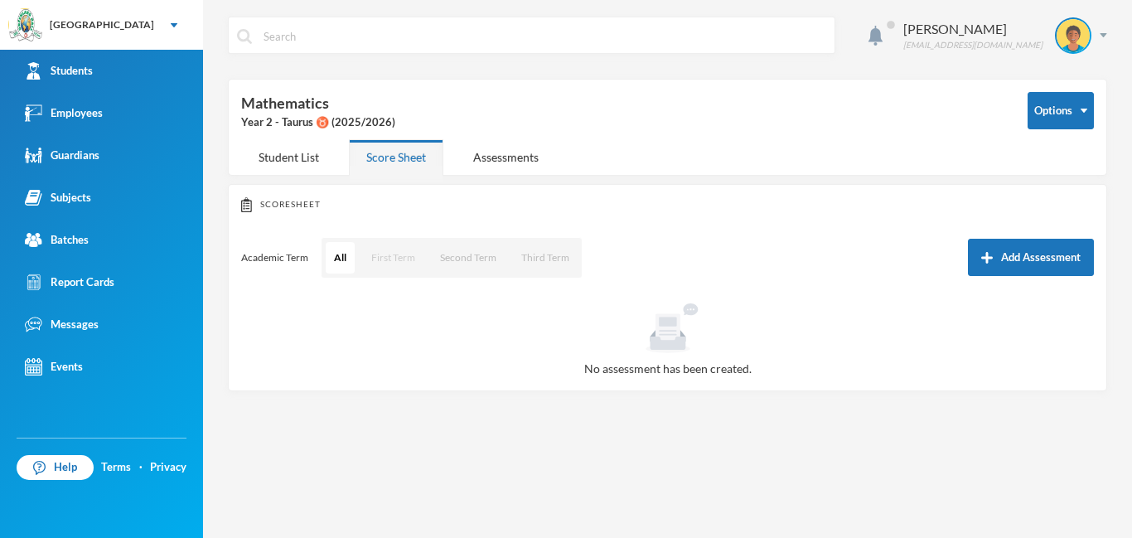
click at [386, 258] on button "First Term" at bounding box center [393, 258] width 61 height 32
click at [1001, 255] on button "Add Assessment" at bounding box center [1031, 257] width 126 height 37
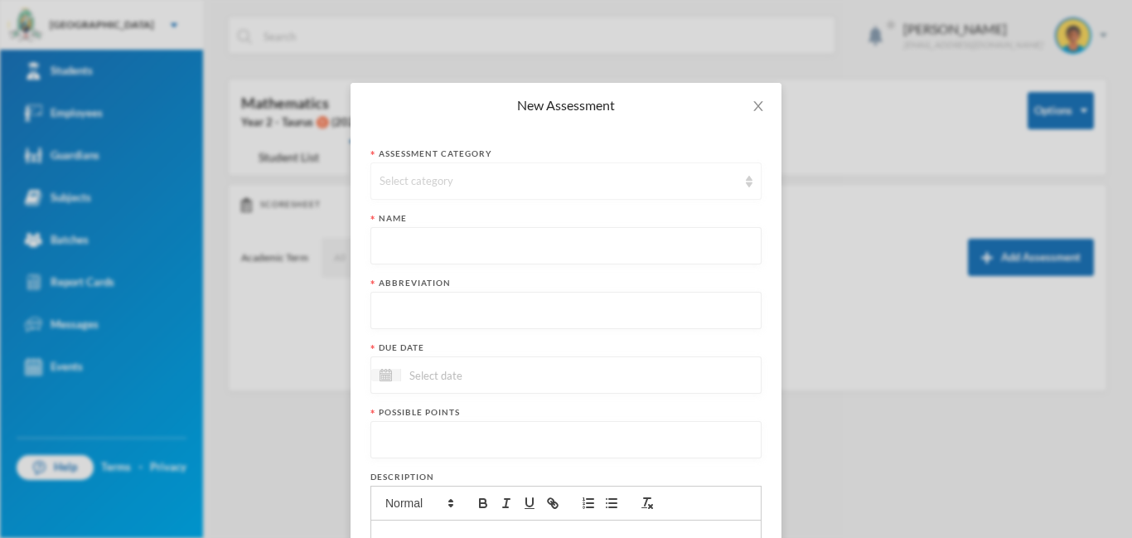
click at [581, 176] on div "Select category" at bounding box center [559, 181] width 358 height 17
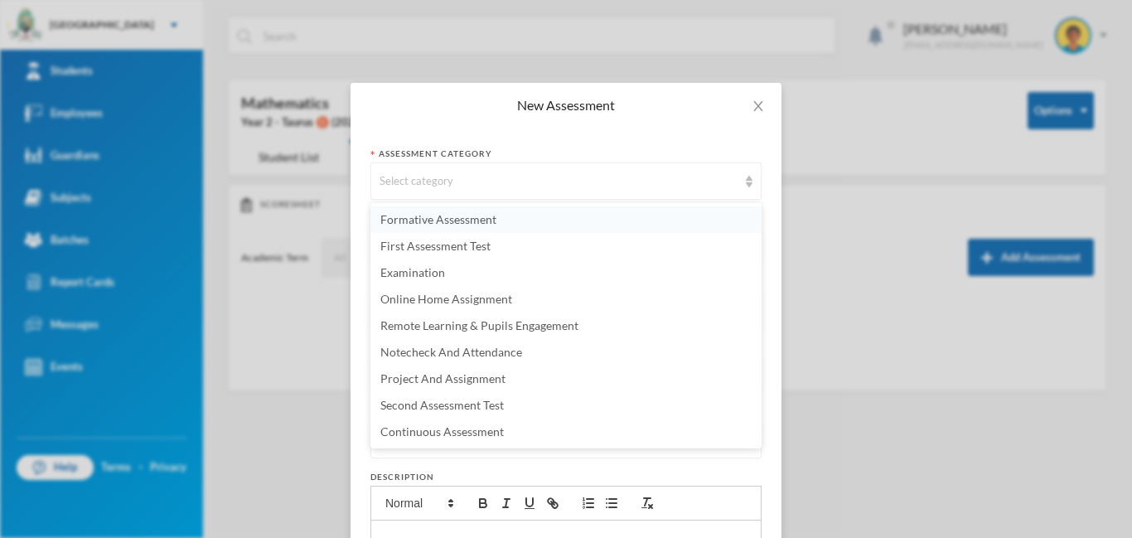
click at [443, 216] on span "Formative Assessment" at bounding box center [439, 219] width 116 height 14
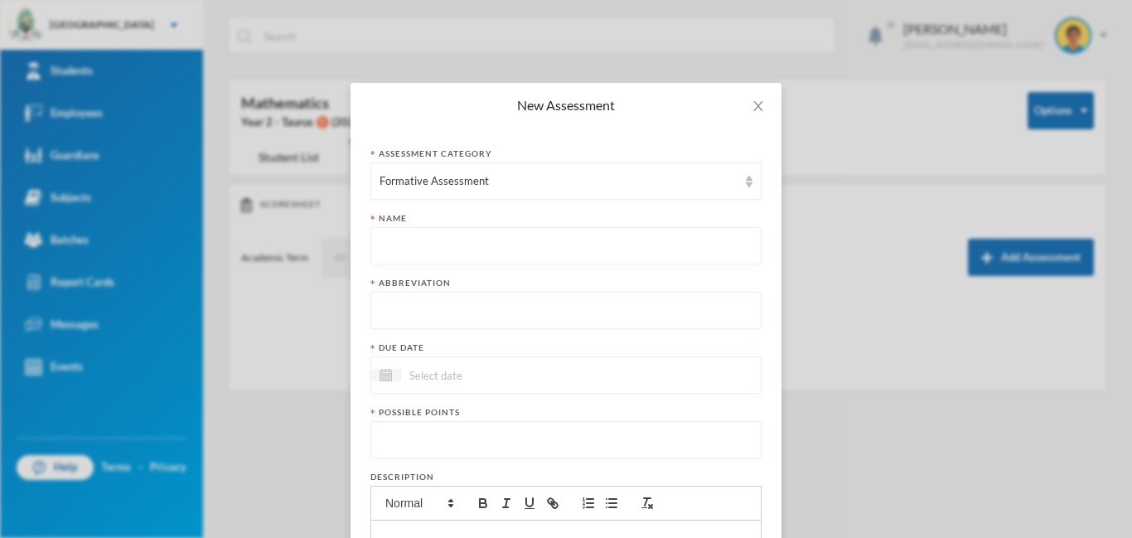
click at [441, 238] on input "text" at bounding box center [566, 246] width 373 height 37
type input "First Term Formative Assessment"
click at [441, 310] on input "text" at bounding box center [566, 311] width 373 height 37
type input "FA"
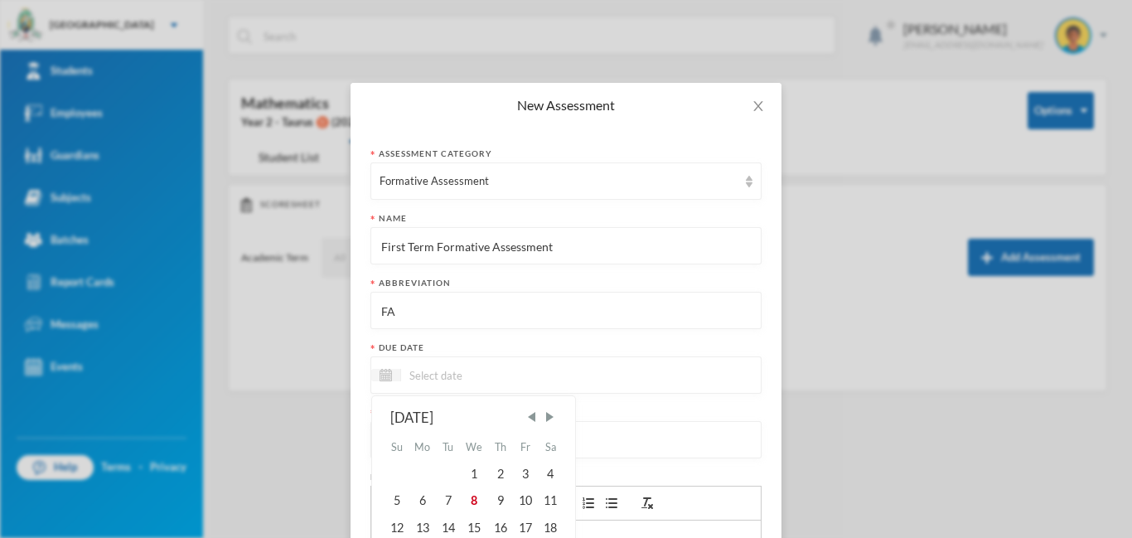
click at [490, 376] on input at bounding box center [470, 375] width 139 height 19
click at [526, 497] on div "10" at bounding box center [525, 500] width 25 height 27
type input "10/10/2025"
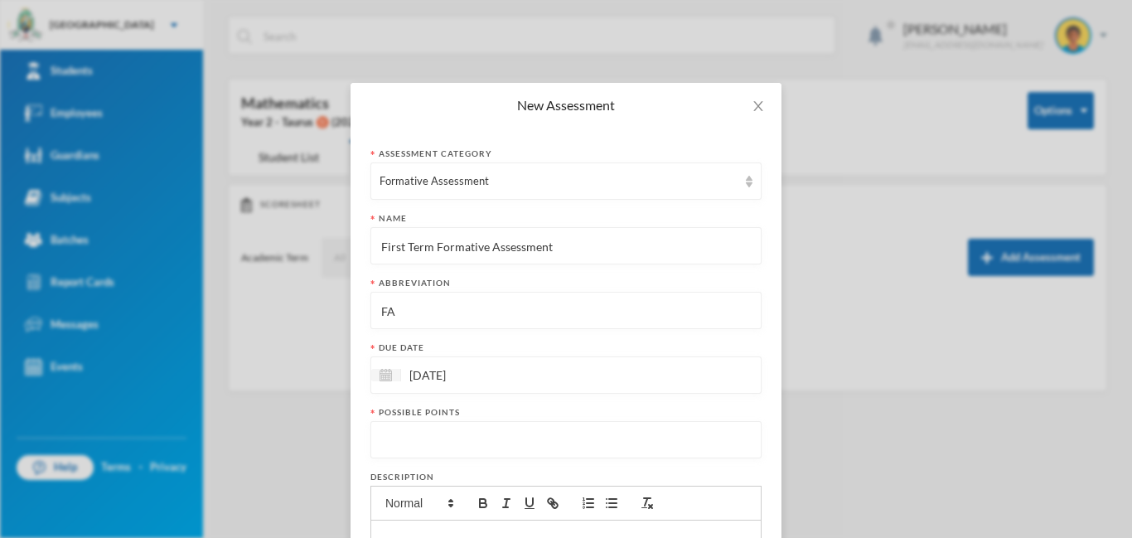
click at [483, 435] on input "number" at bounding box center [566, 440] width 373 height 37
type input "20"
drag, startPoint x: 380, startPoint y: 251, endPoint x: 514, endPoint y: 255, distance: 134.3
click at [514, 255] on input "First Term Formative Assessment" at bounding box center [566, 246] width 373 height 37
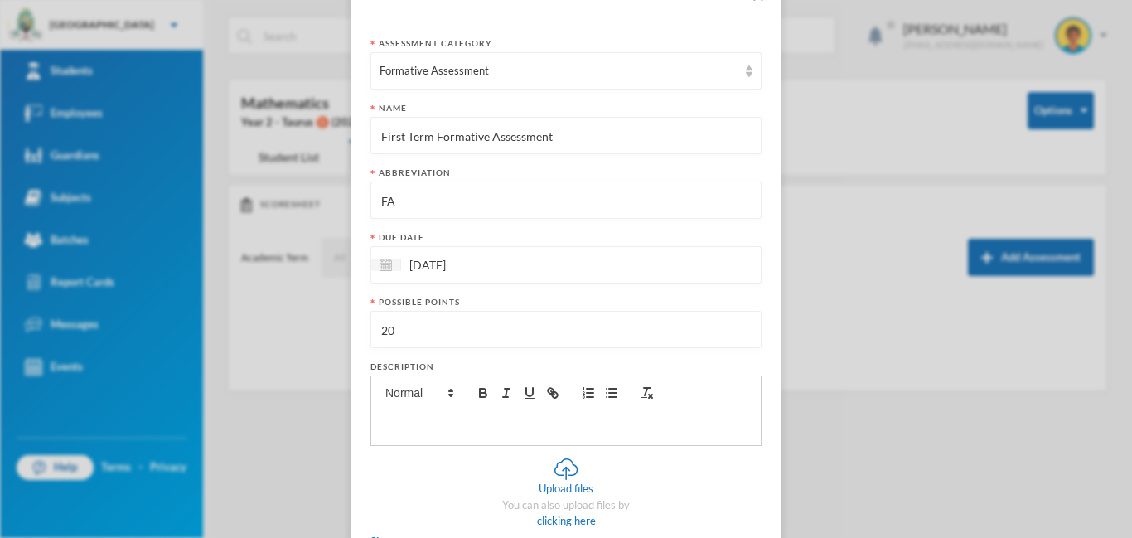
scroll to position [224, 0]
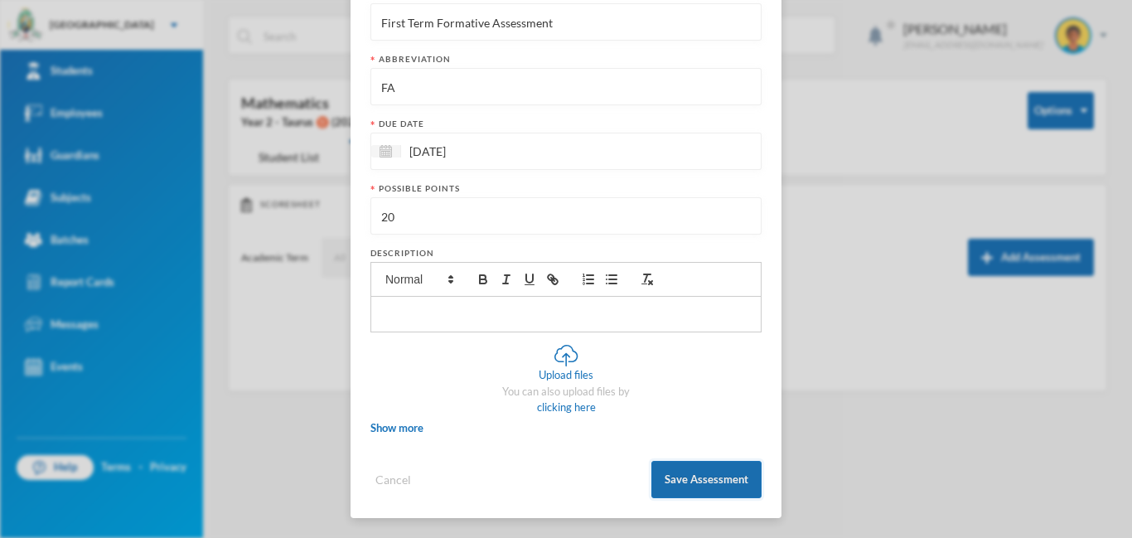
click at [696, 469] on button "Save Assessment" at bounding box center [707, 479] width 110 height 37
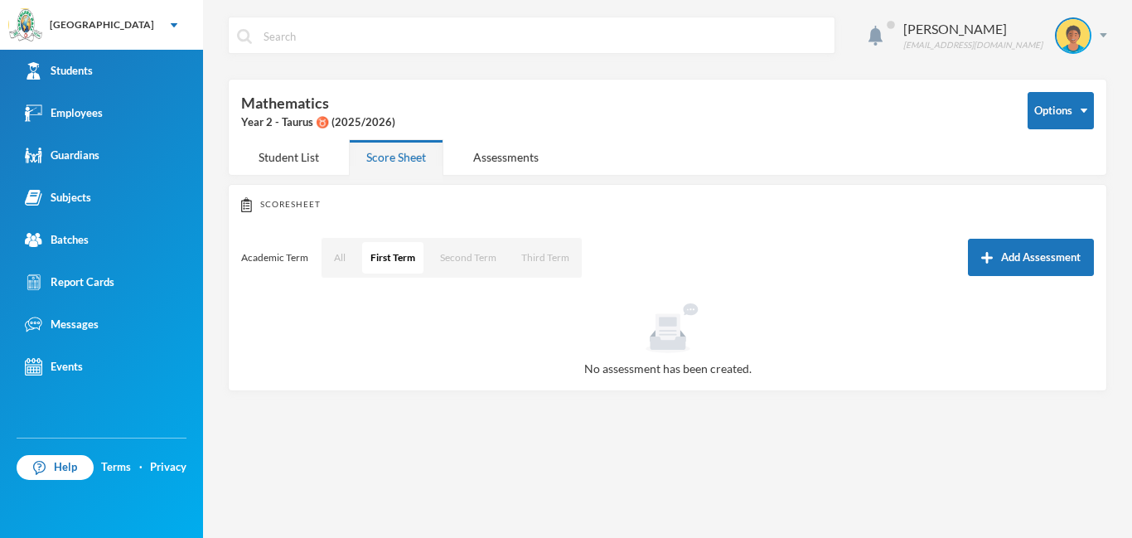
scroll to position [141, 0]
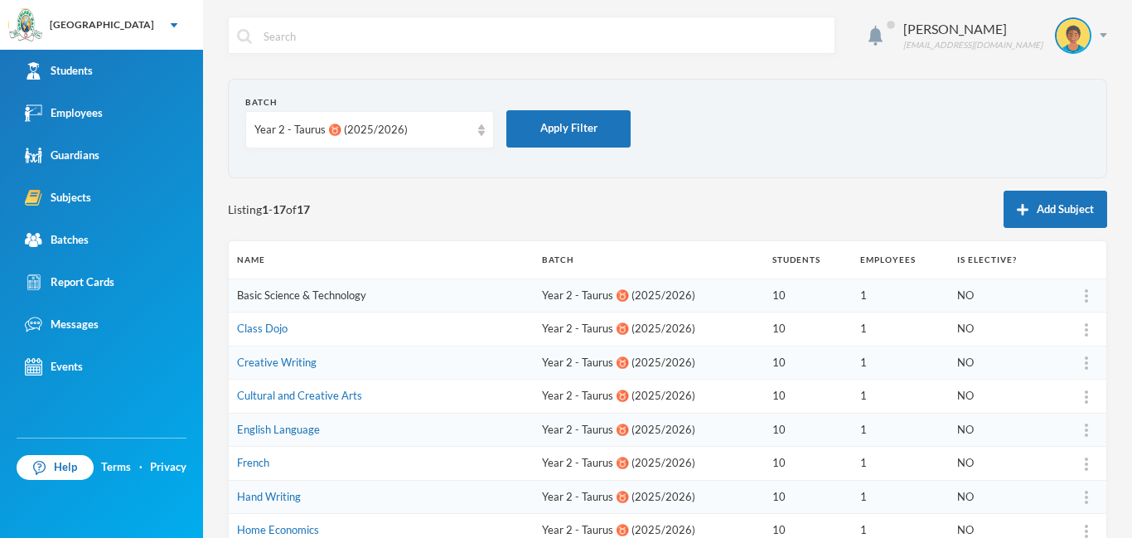
click at [339, 293] on link "Basic Science & Technology" at bounding box center [301, 295] width 129 height 13
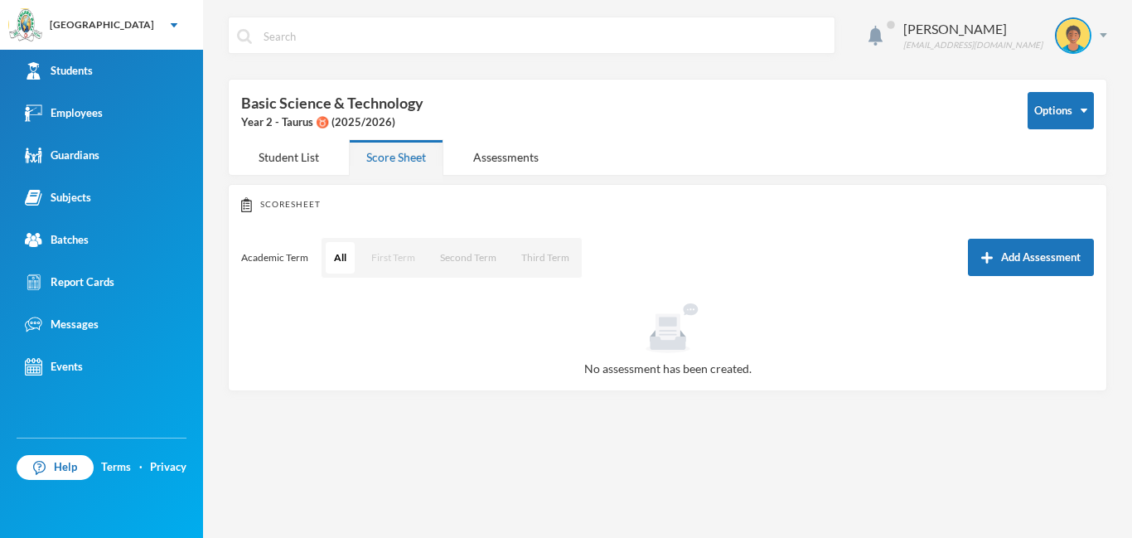
click at [376, 259] on button "First Term" at bounding box center [393, 258] width 61 height 32
click at [1026, 254] on button "Add Assessment" at bounding box center [1031, 257] width 126 height 37
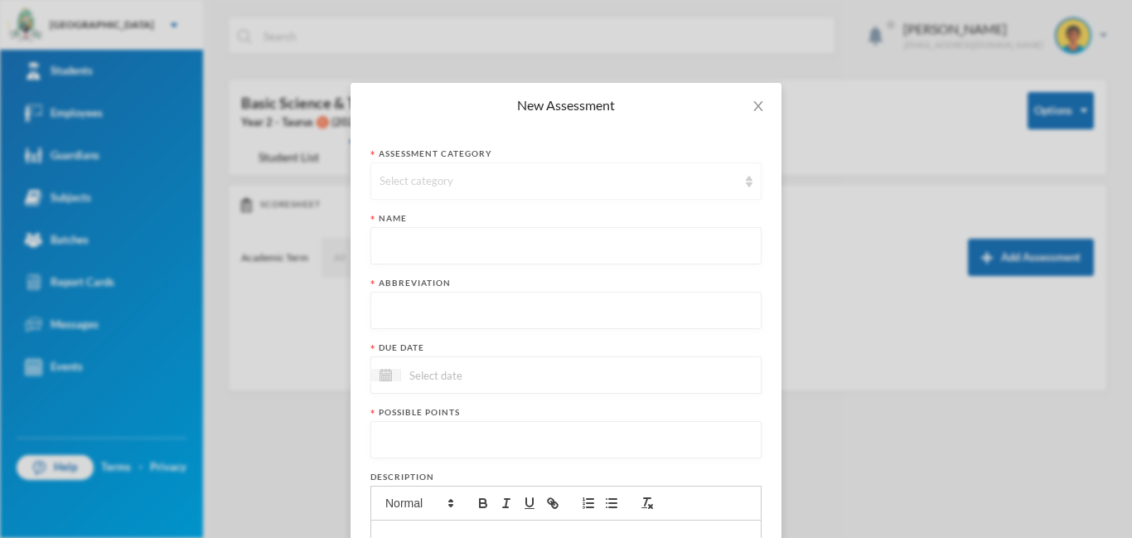
click at [473, 186] on div "Select category" at bounding box center [559, 181] width 358 height 17
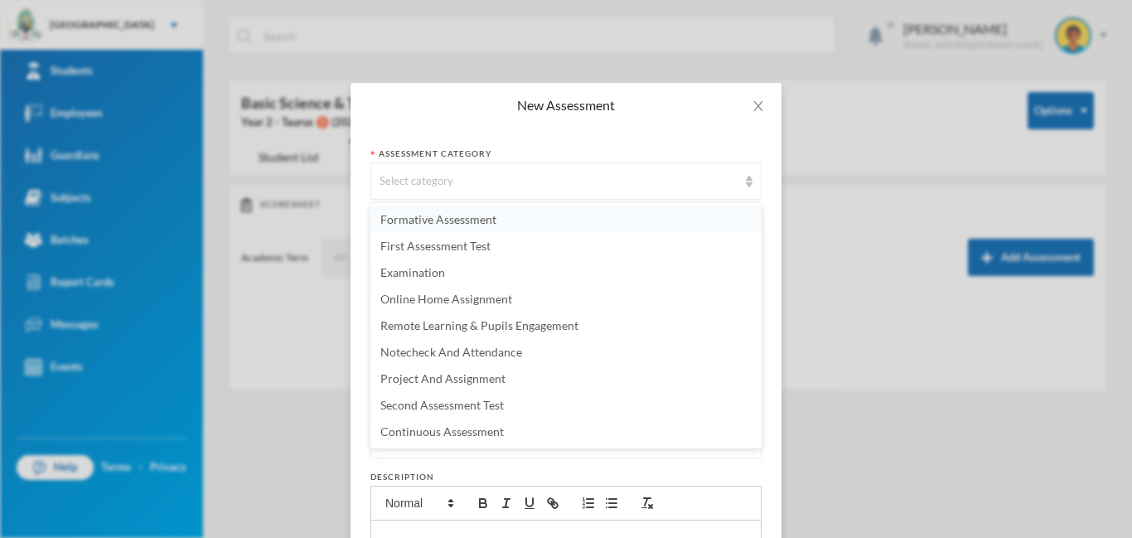
click at [463, 221] on span "Formative Assessment" at bounding box center [439, 219] width 116 height 14
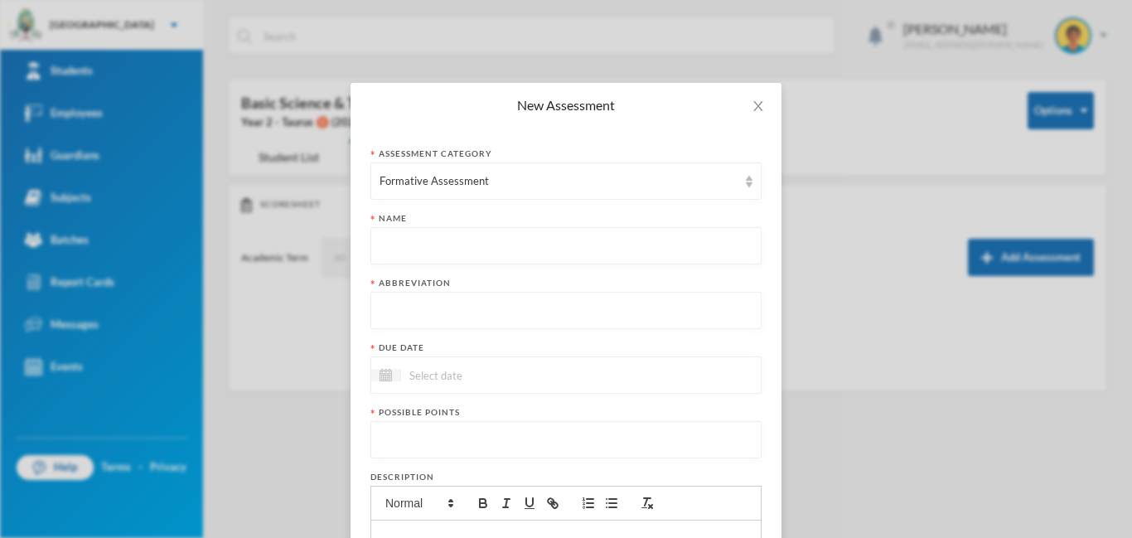
paste input "First Term Formative Assessment"
type input "First Term Formative Assessment"
click at [487, 314] on input "text" at bounding box center [566, 311] width 373 height 37
type input "FA"
click at [517, 378] on input at bounding box center [470, 375] width 139 height 19
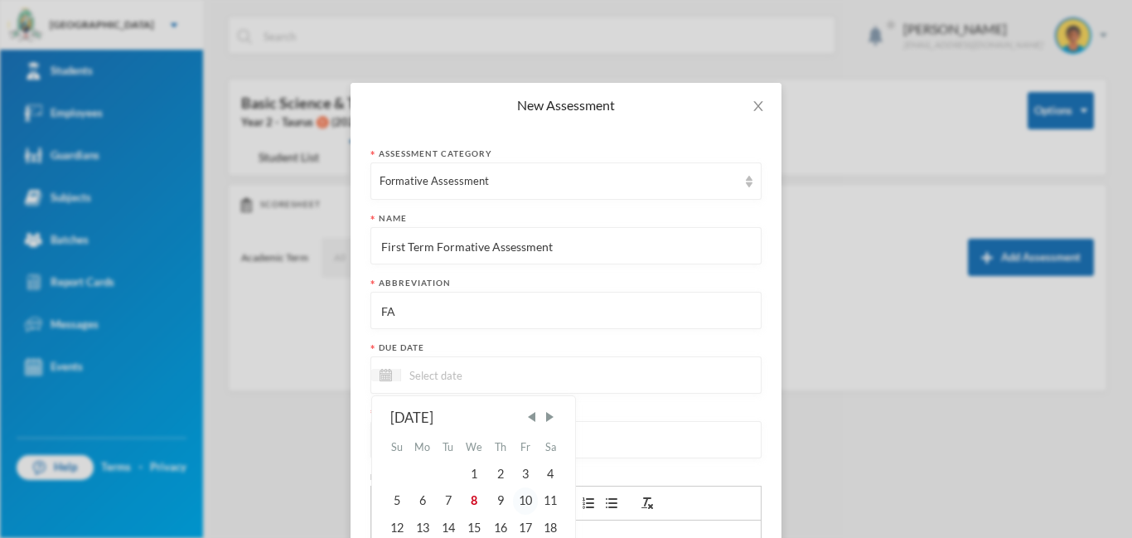
click at [526, 495] on div "10" at bounding box center [525, 500] width 25 height 27
type input "10/10/2025"
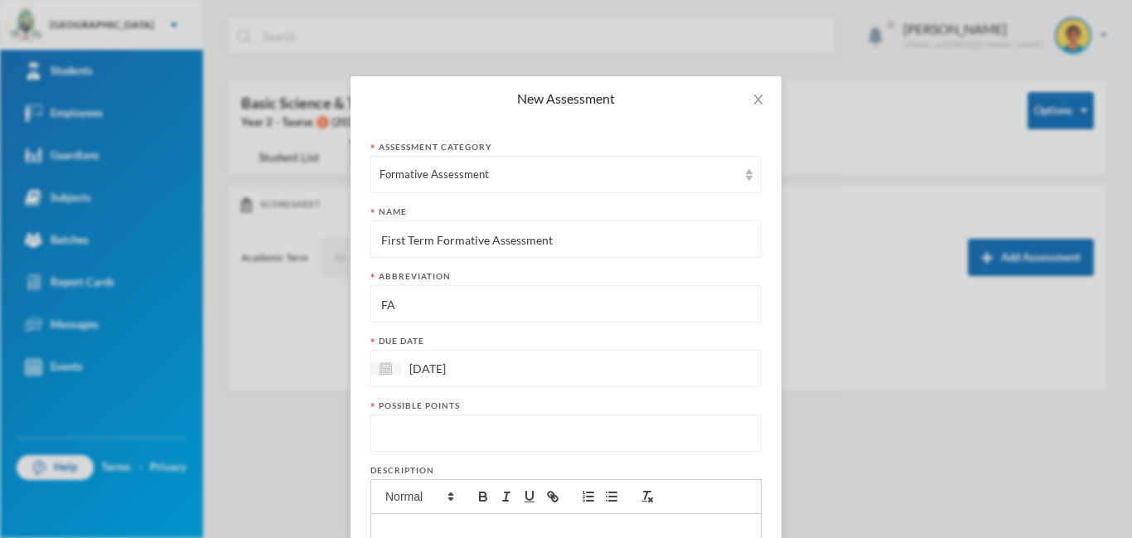
scroll to position [8, 0]
click at [502, 421] on input "number" at bounding box center [566, 432] width 373 height 37
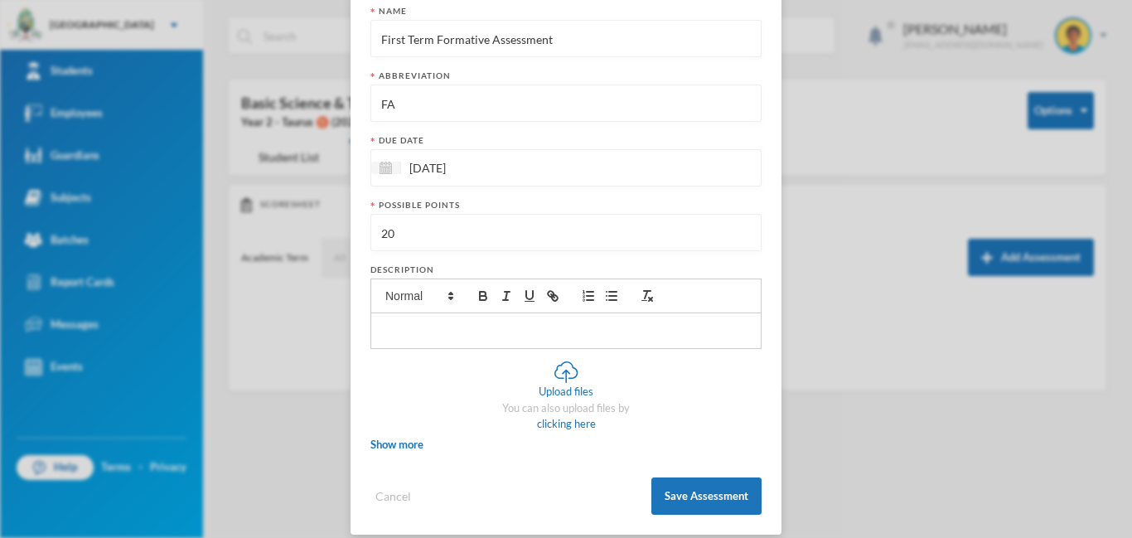
scroll to position [224, 0]
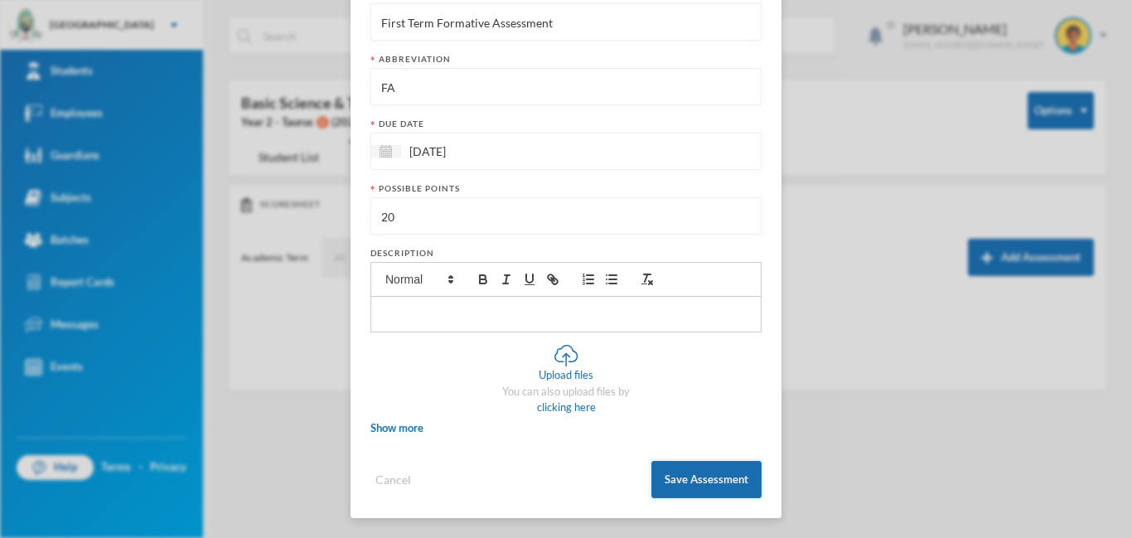
type input "20"
click at [693, 479] on button "Save Assessment" at bounding box center [707, 479] width 110 height 37
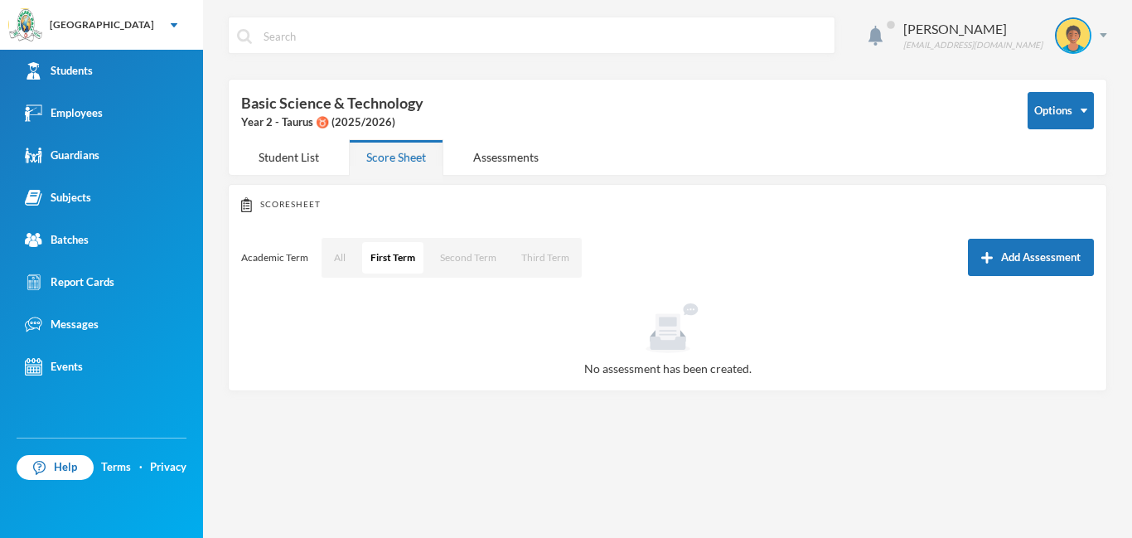
scroll to position [141, 0]
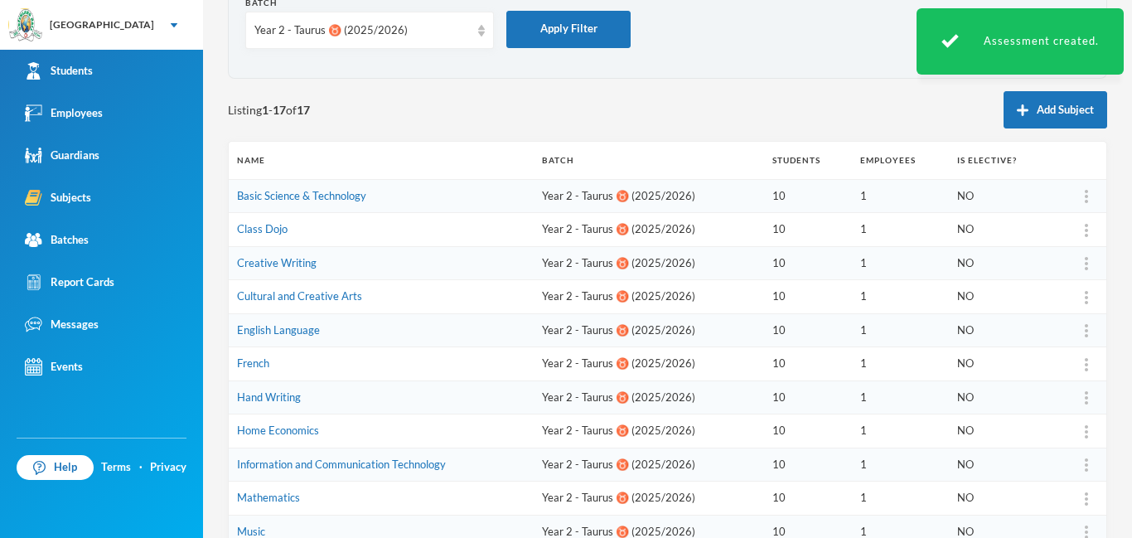
scroll to position [152, 0]
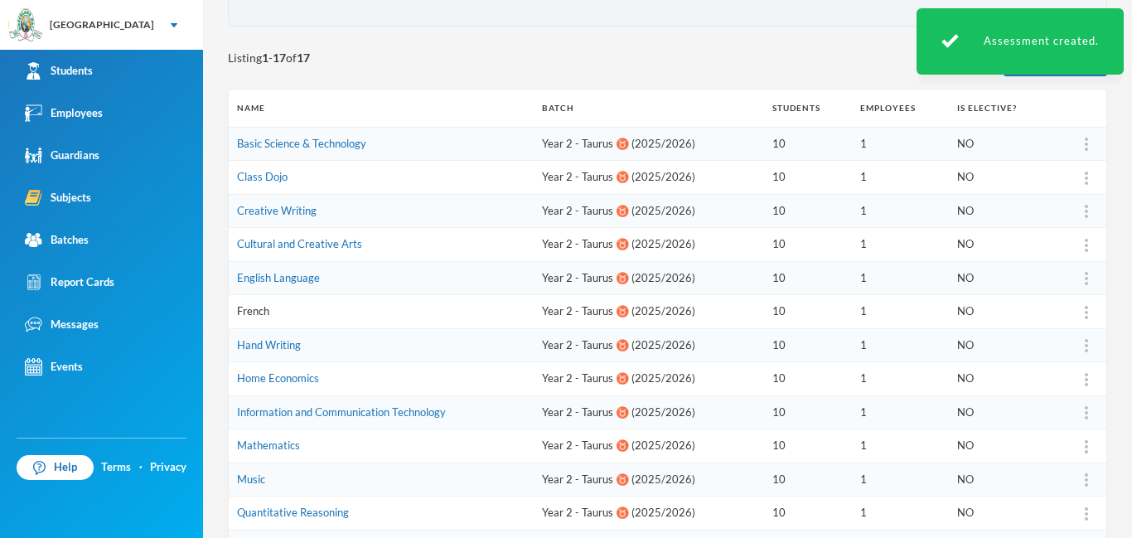
click at [264, 313] on link "French" at bounding box center [253, 310] width 32 height 13
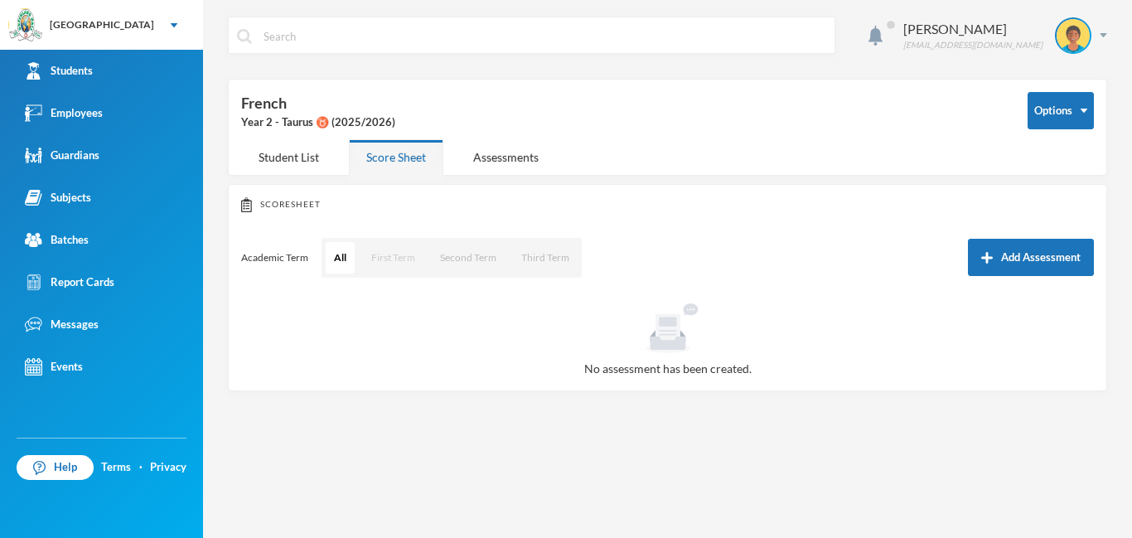
click at [373, 245] on button "First Term" at bounding box center [393, 258] width 61 height 32
click at [1017, 258] on button "Add Assessment" at bounding box center [1031, 257] width 126 height 37
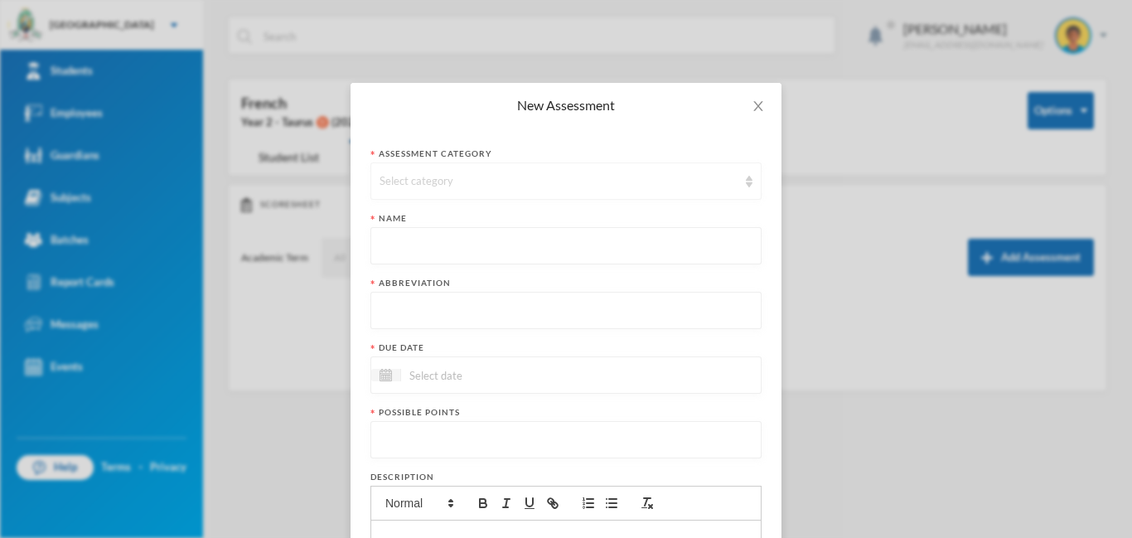
click at [476, 187] on div "Select category" at bounding box center [559, 181] width 358 height 17
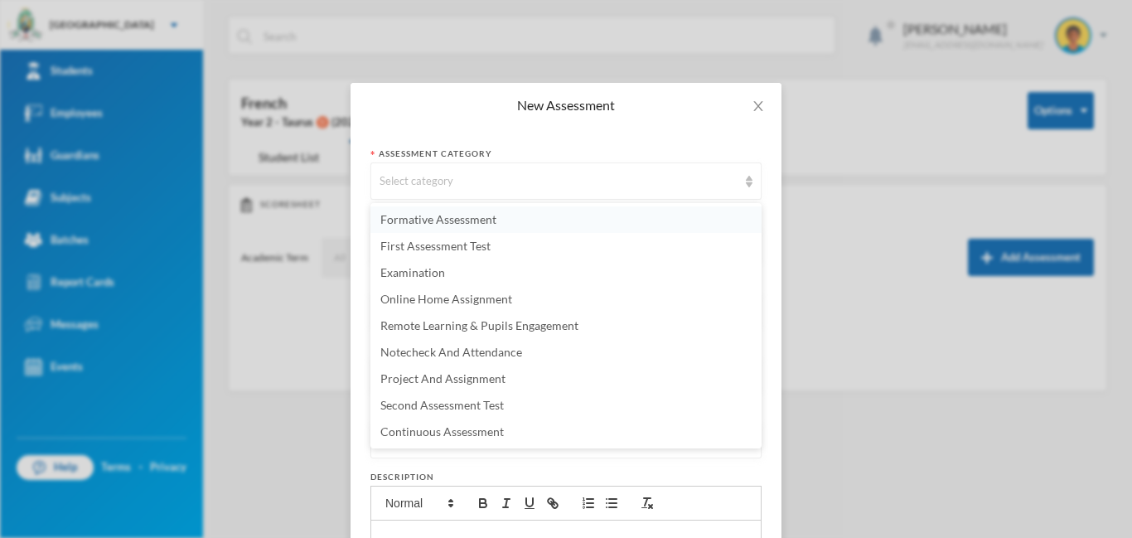
click at [468, 221] on span "Formative Assessment" at bounding box center [439, 219] width 116 height 14
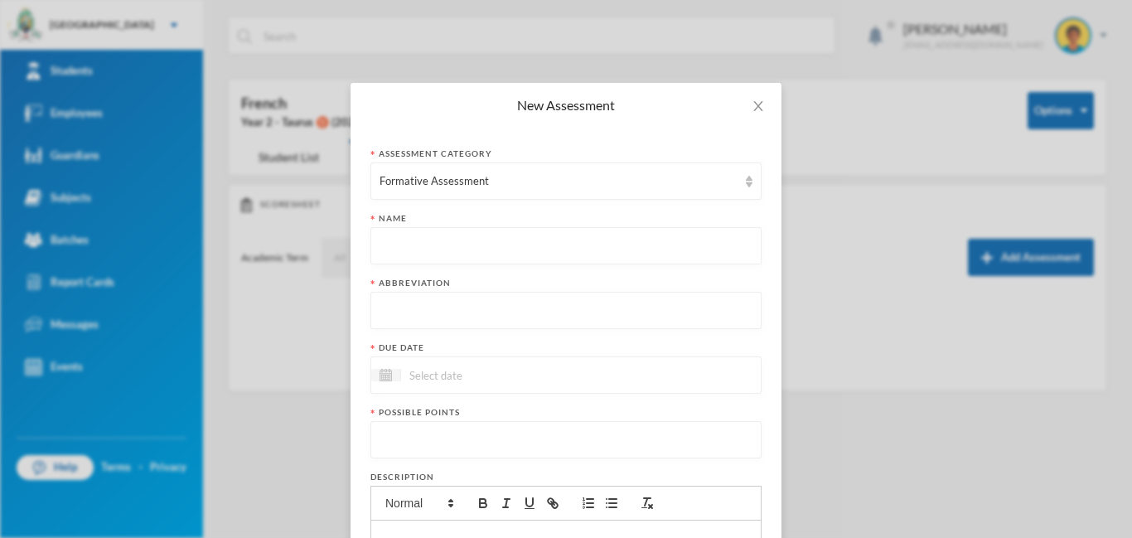
paste input "First Term Formative Assessment"
type input "First Term Formative Assessment"
click at [460, 320] on input "text" at bounding box center [566, 311] width 373 height 37
type input "FA"
click at [463, 374] on input at bounding box center [470, 375] width 139 height 19
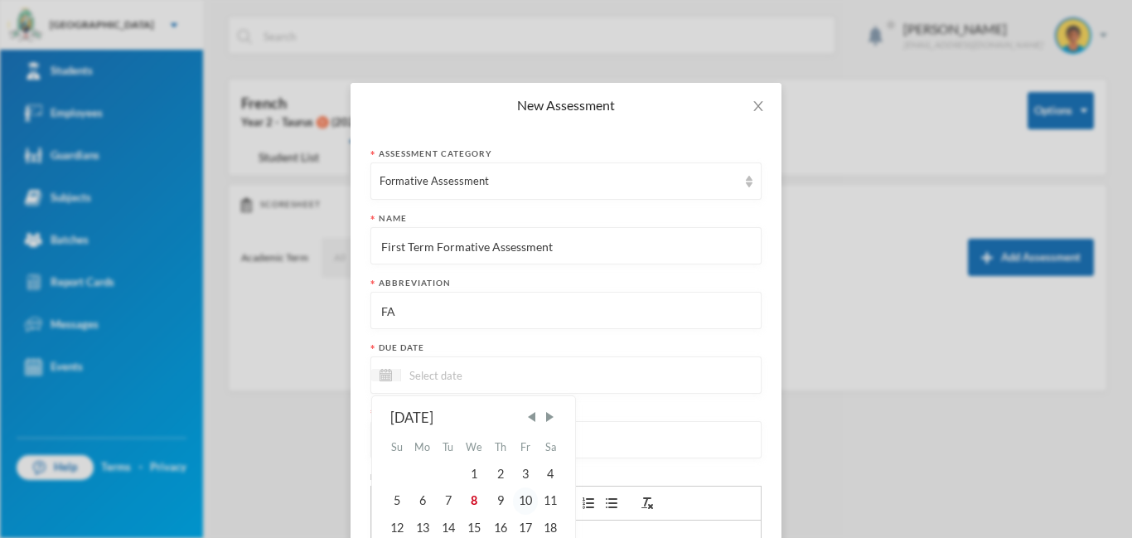
click at [531, 499] on div "10" at bounding box center [525, 500] width 25 height 27
type input "10/10/2025"
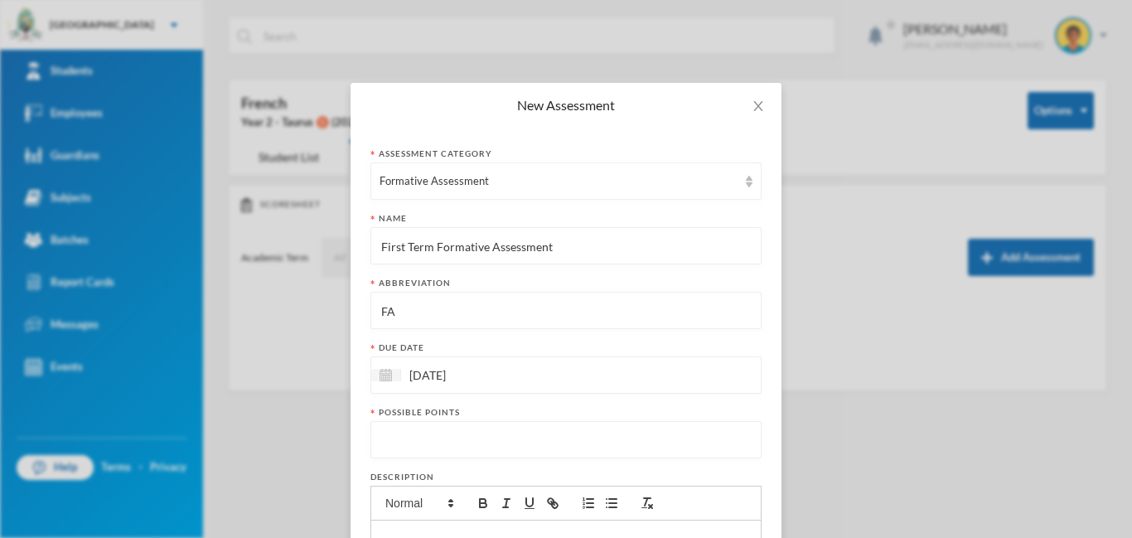
click at [473, 430] on input "number" at bounding box center [566, 440] width 373 height 37
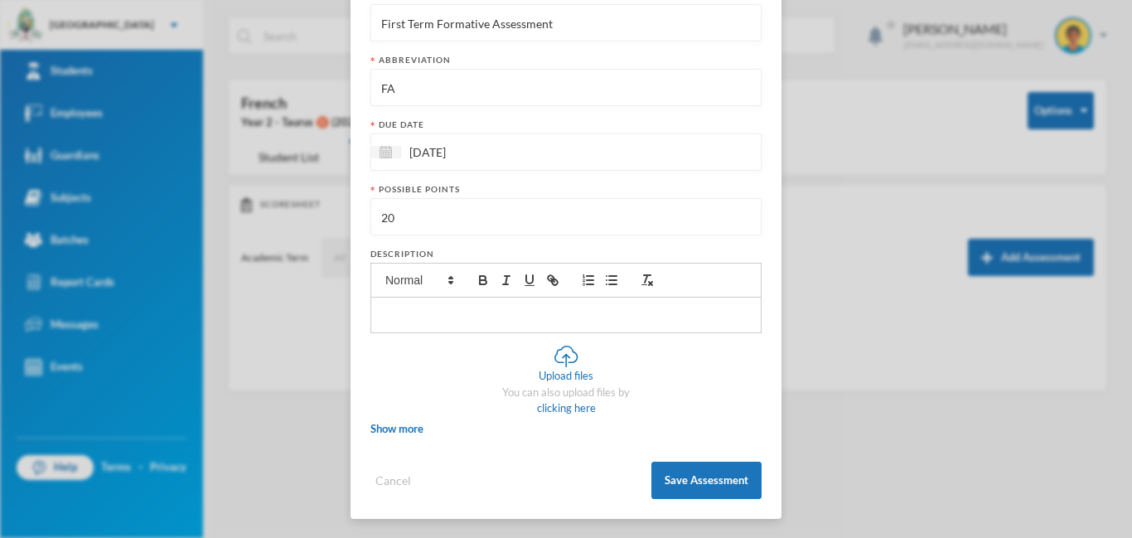
scroll to position [224, 0]
type input "20"
click at [693, 473] on button "Save Assessment" at bounding box center [707, 479] width 110 height 37
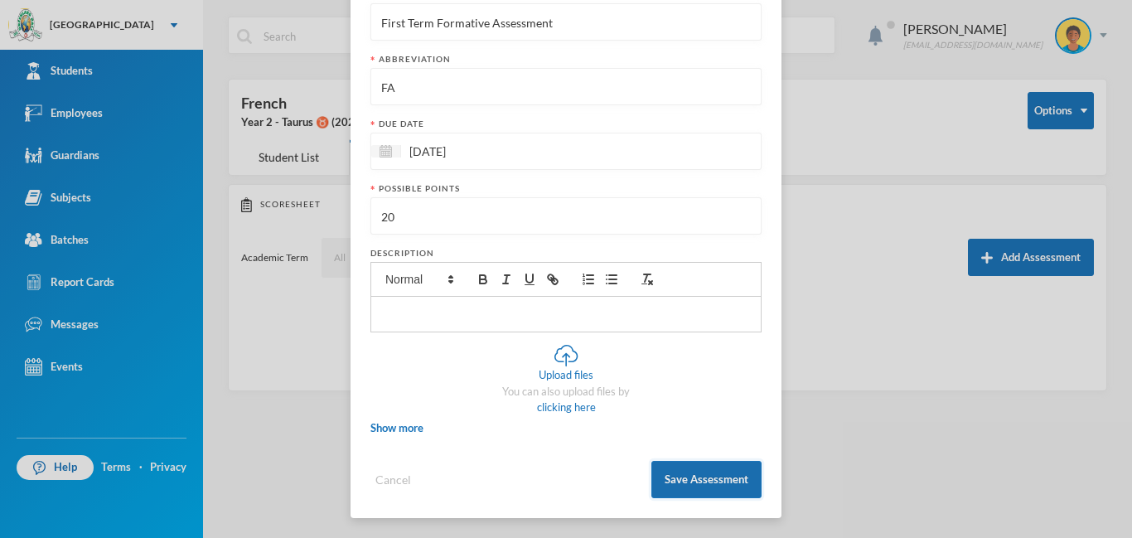
scroll to position [141, 0]
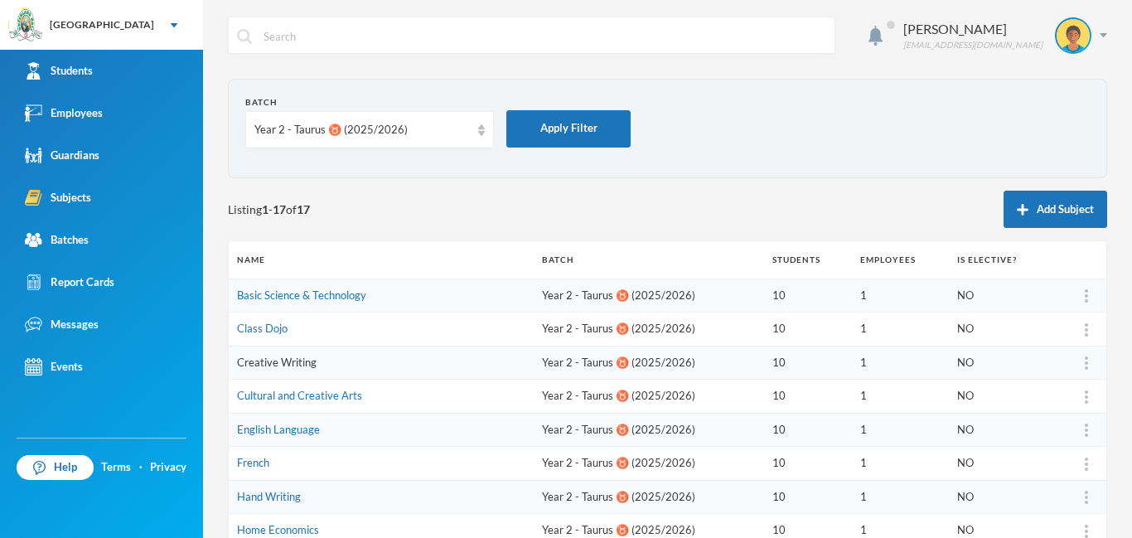
click at [298, 361] on link "Creative Writing" at bounding box center [277, 362] width 80 height 13
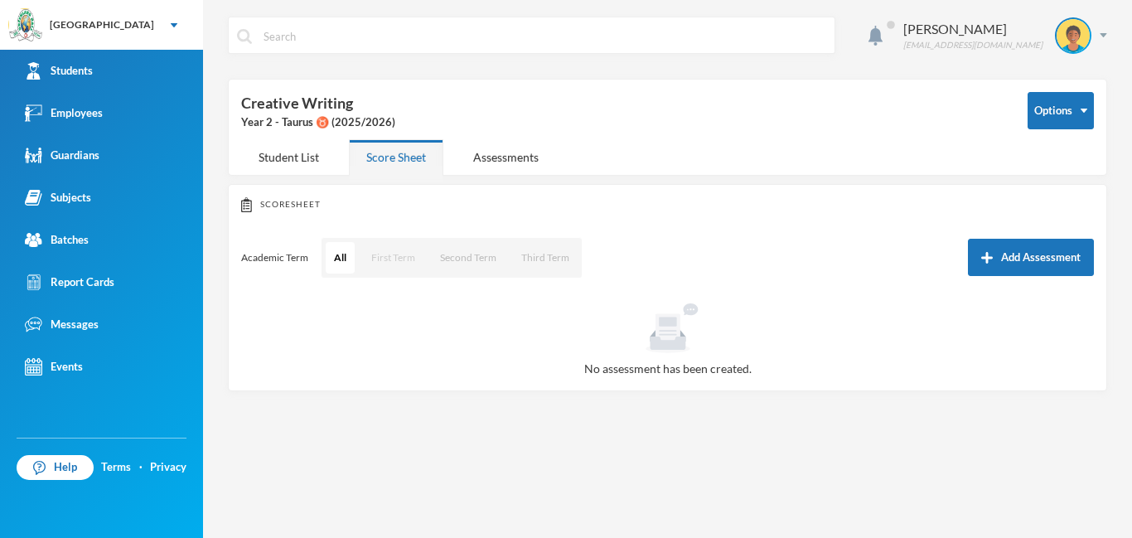
click at [395, 263] on button "First Term" at bounding box center [393, 258] width 61 height 32
click at [1051, 253] on button "Add Assessment" at bounding box center [1031, 257] width 126 height 37
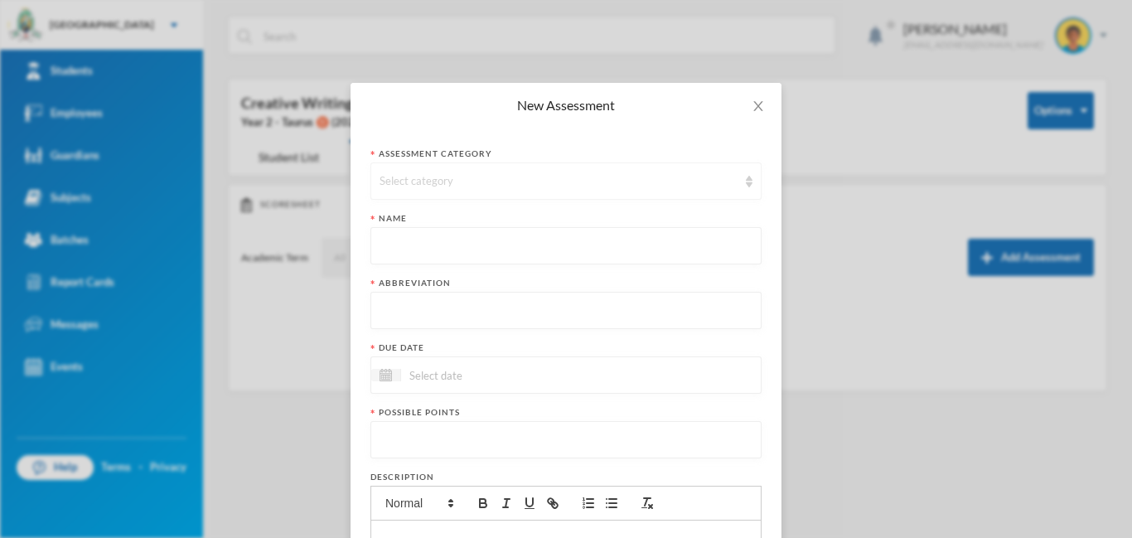
click at [580, 185] on div "Select category" at bounding box center [559, 181] width 358 height 17
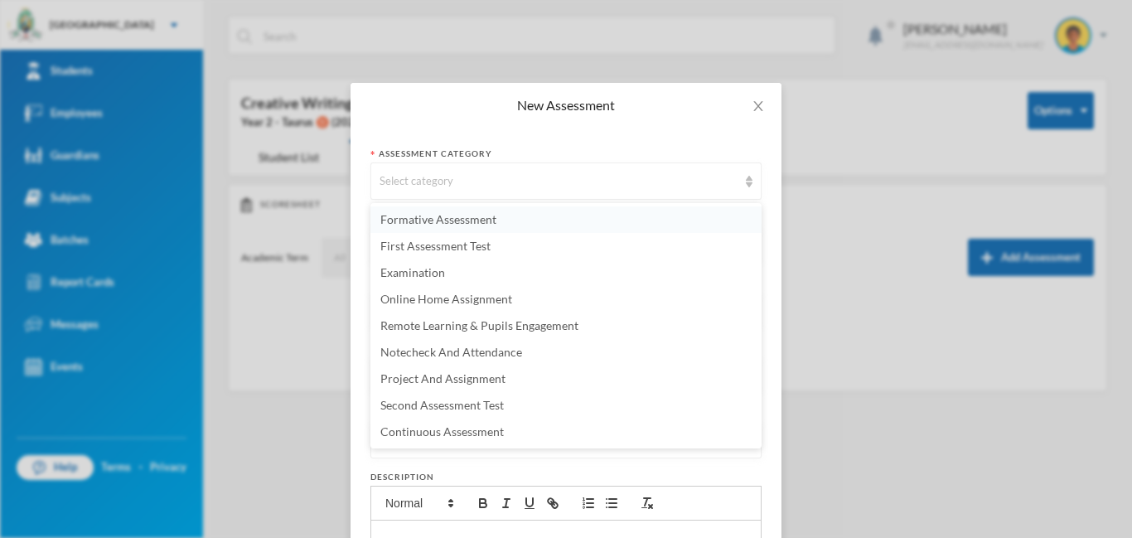
click at [439, 222] on span "Formative Assessment" at bounding box center [439, 219] width 116 height 14
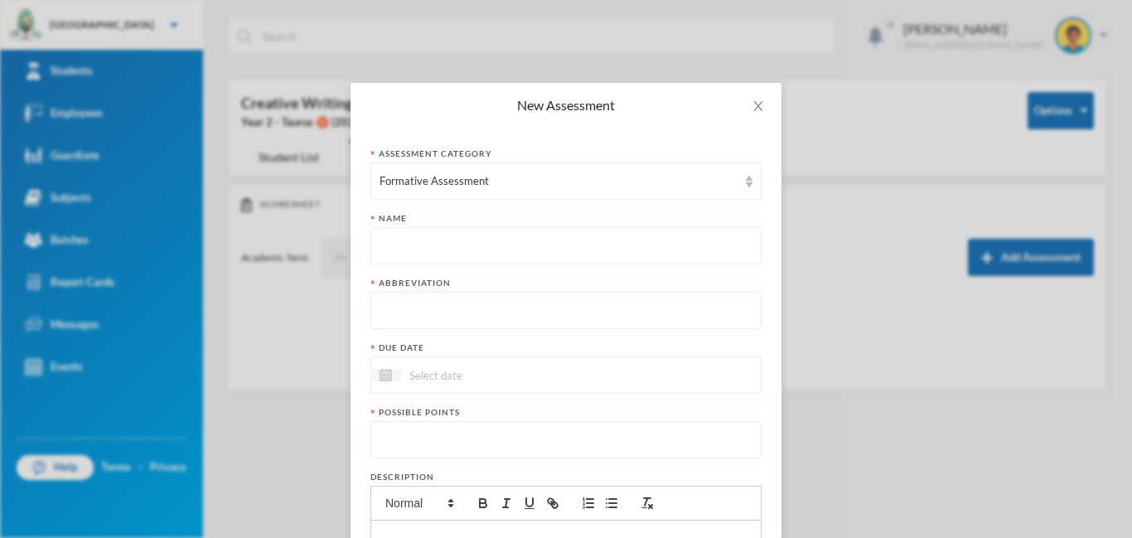
paste input "First Term Formative Assessment"
type input "First Term Formative Assessment"
click at [461, 308] on input "text" at bounding box center [566, 311] width 373 height 37
type input "FA"
click at [582, 373] on div at bounding box center [566, 374] width 391 height 37
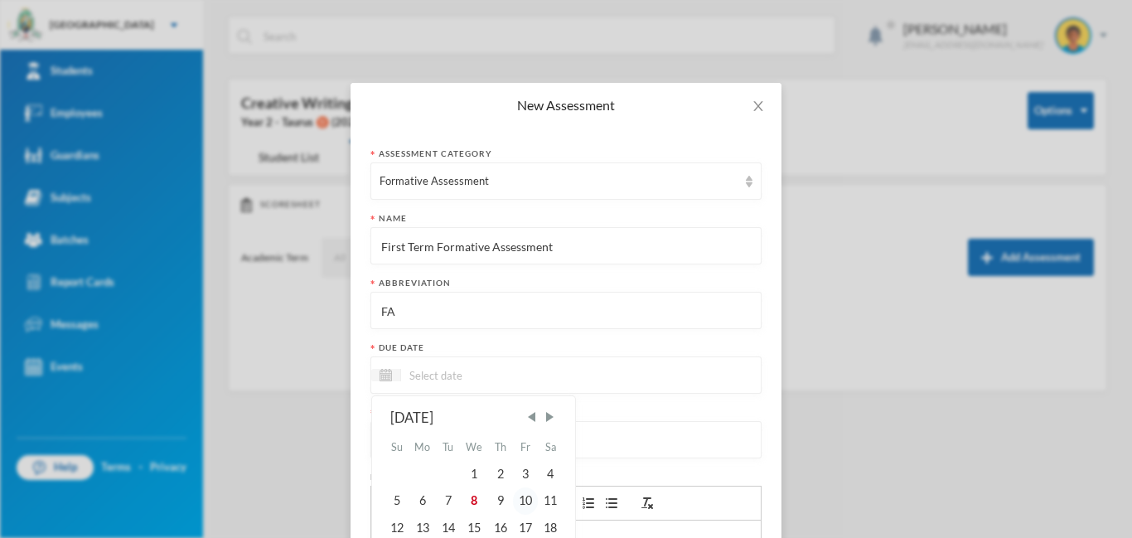
click at [526, 502] on div "10" at bounding box center [525, 500] width 25 height 27
type input "10/10/2025"
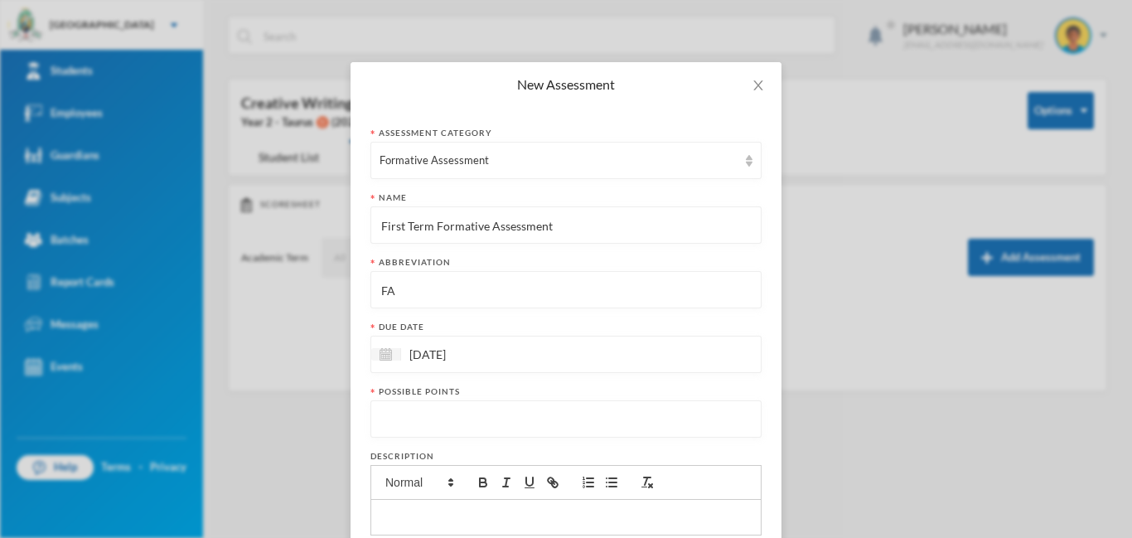
scroll to position [61, 0]
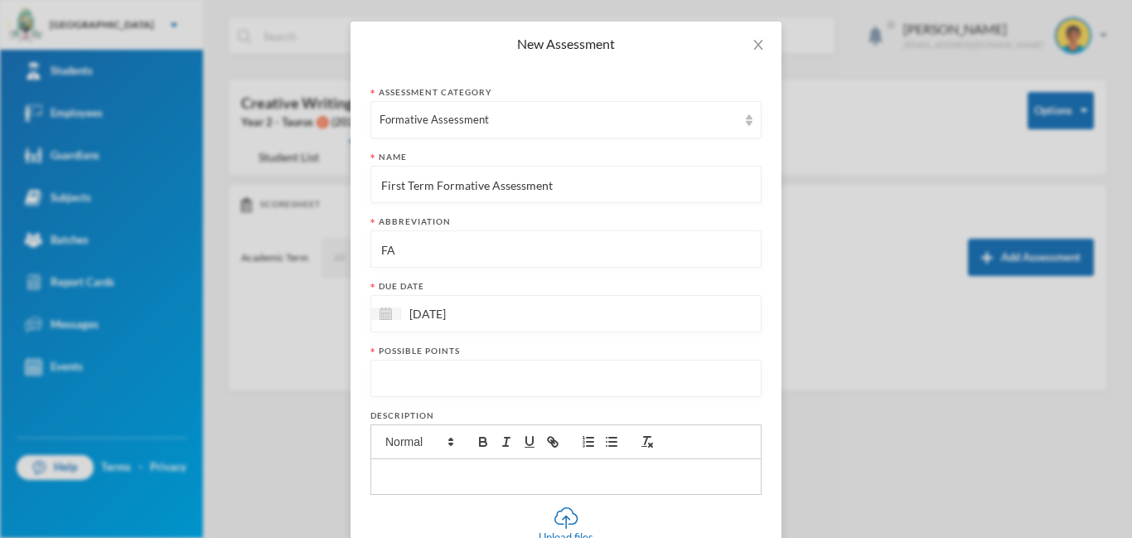
click at [539, 377] on input "number" at bounding box center [566, 379] width 373 height 37
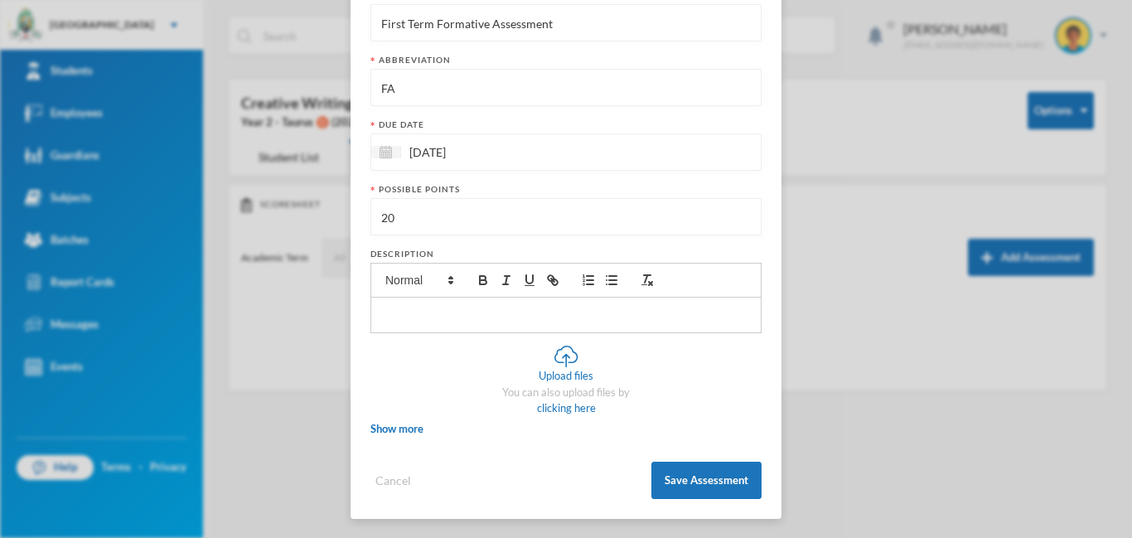
scroll to position [224, 0]
type input "20"
click at [683, 479] on button "Save Assessment" at bounding box center [707, 479] width 110 height 37
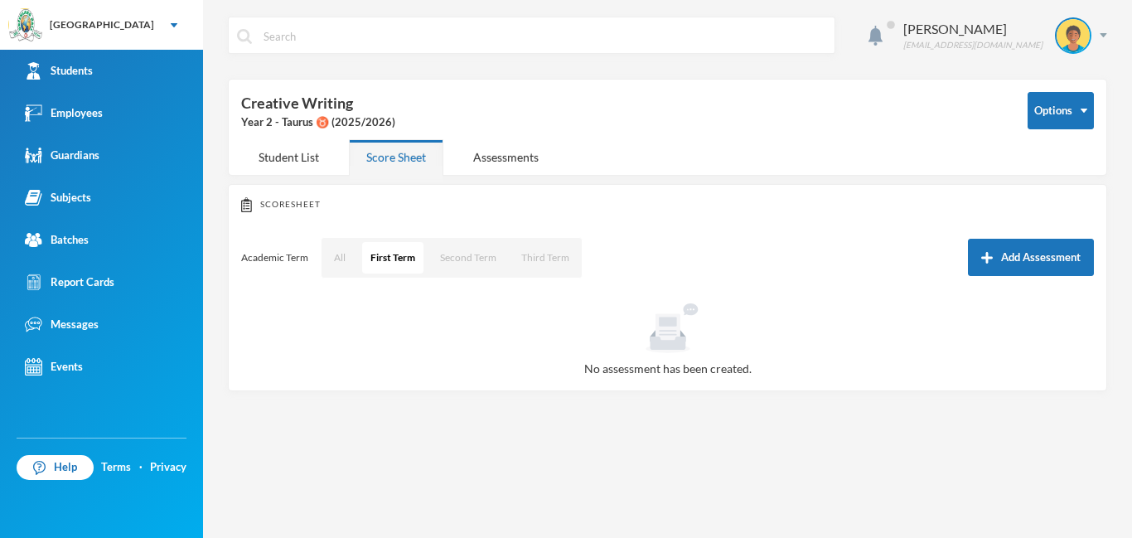
scroll to position [141, 0]
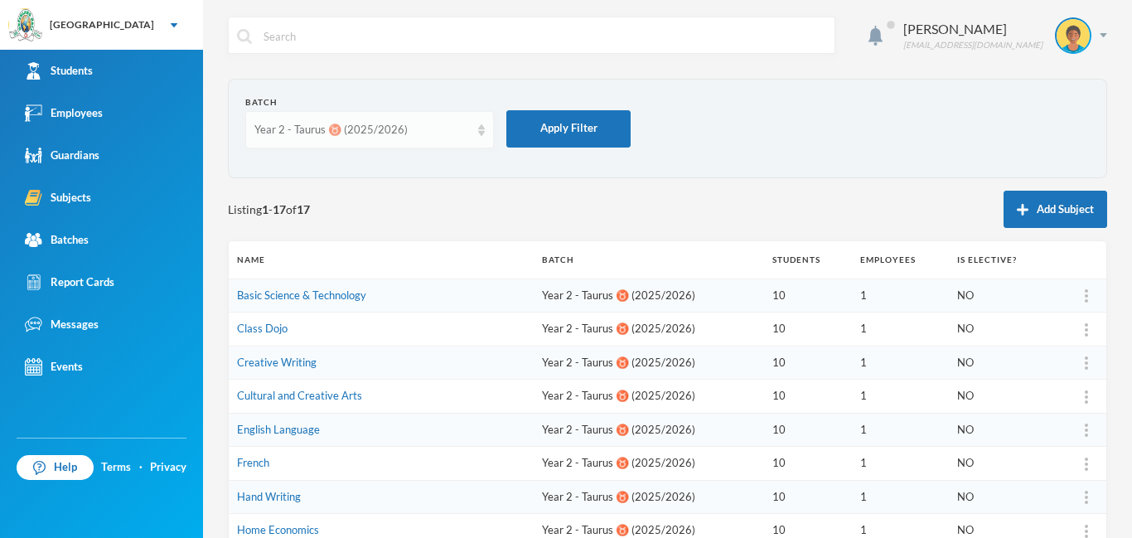
click at [476, 127] on div "Year 2 - Taurus ♉️ (2025/2026)" at bounding box center [369, 129] width 249 height 37
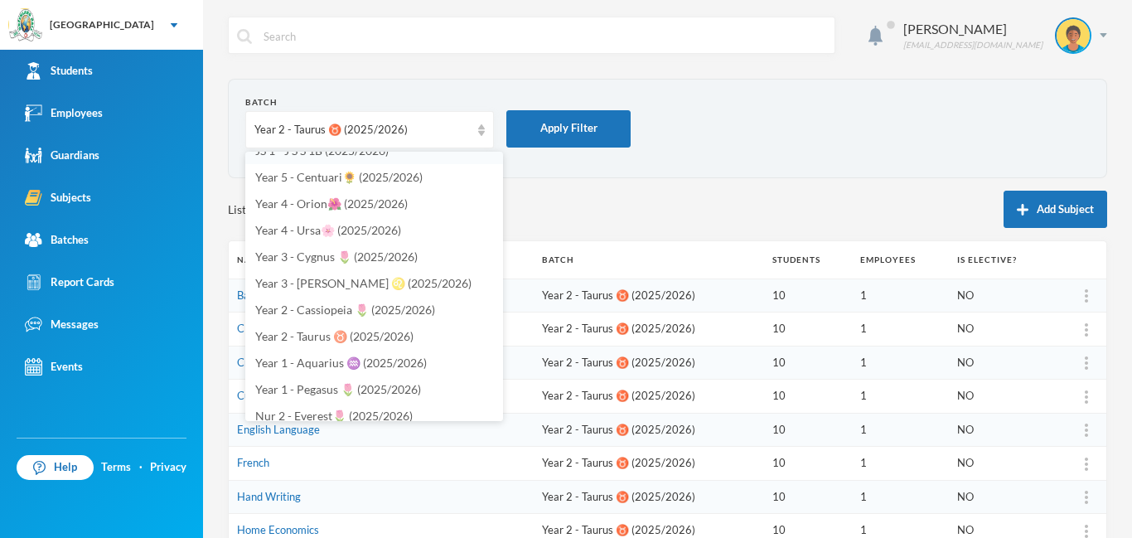
scroll to position [366, 0]
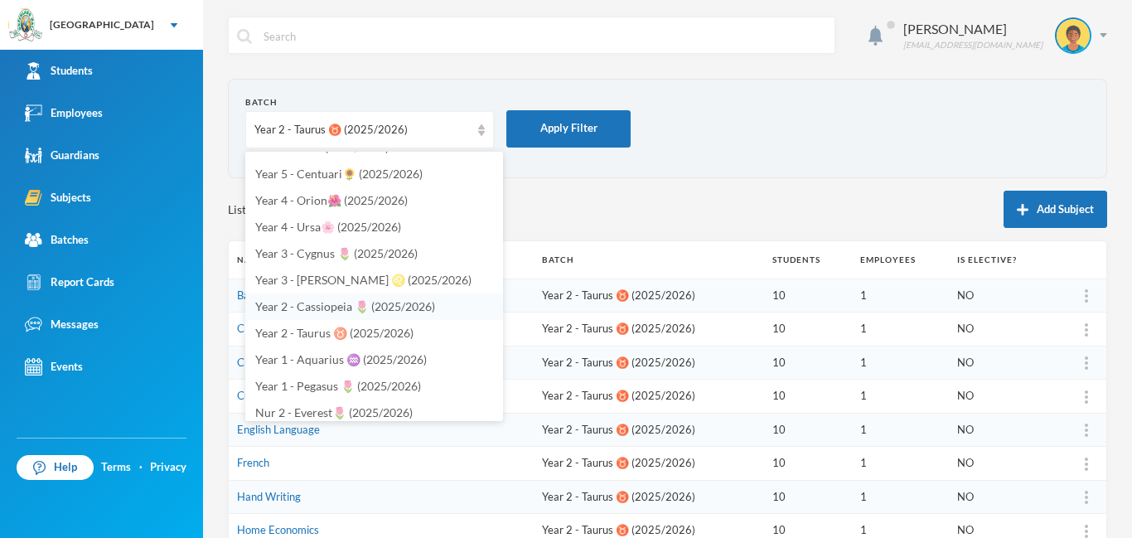
click at [366, 309] on span "Year 2 - Cassiopeia 🌷 (2025/2026)" at bounding box center [345, 306] width 180 height 14
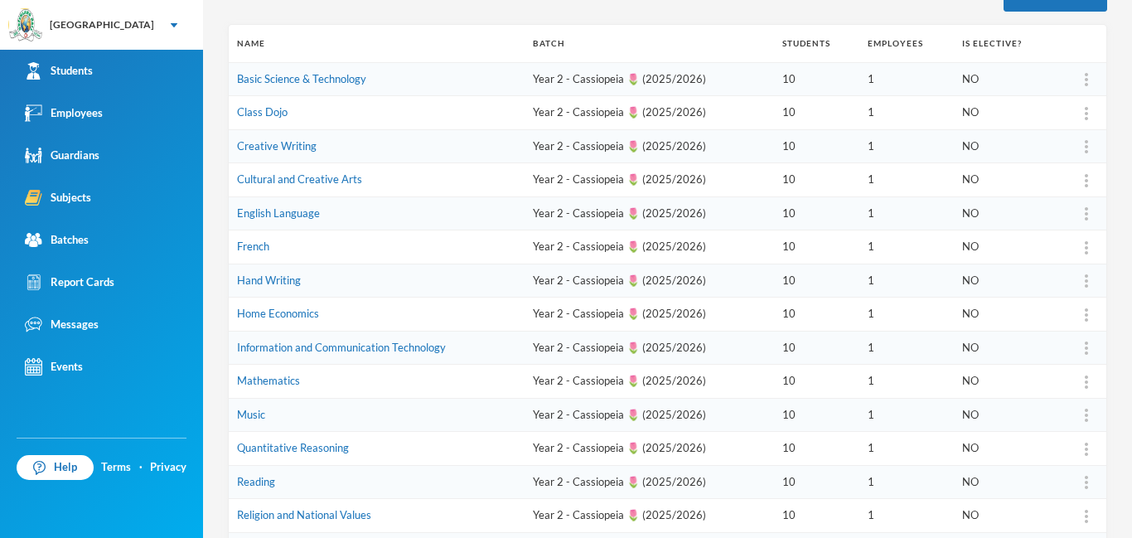
scroll to position [226, 0]
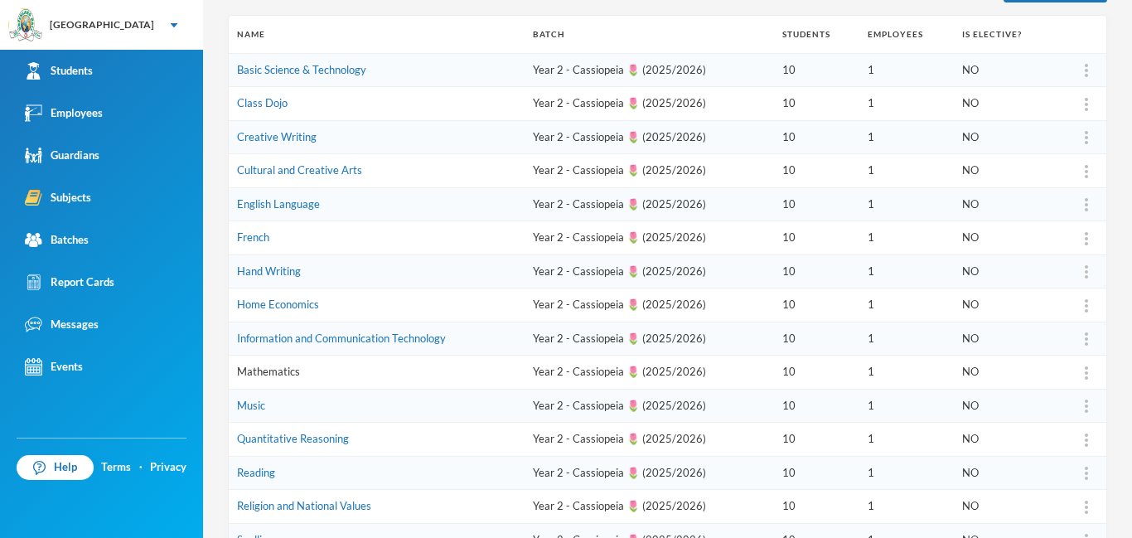
click at [284, 376] on link "Mathematics" at bounding box center [268, 371] width 63 height 13
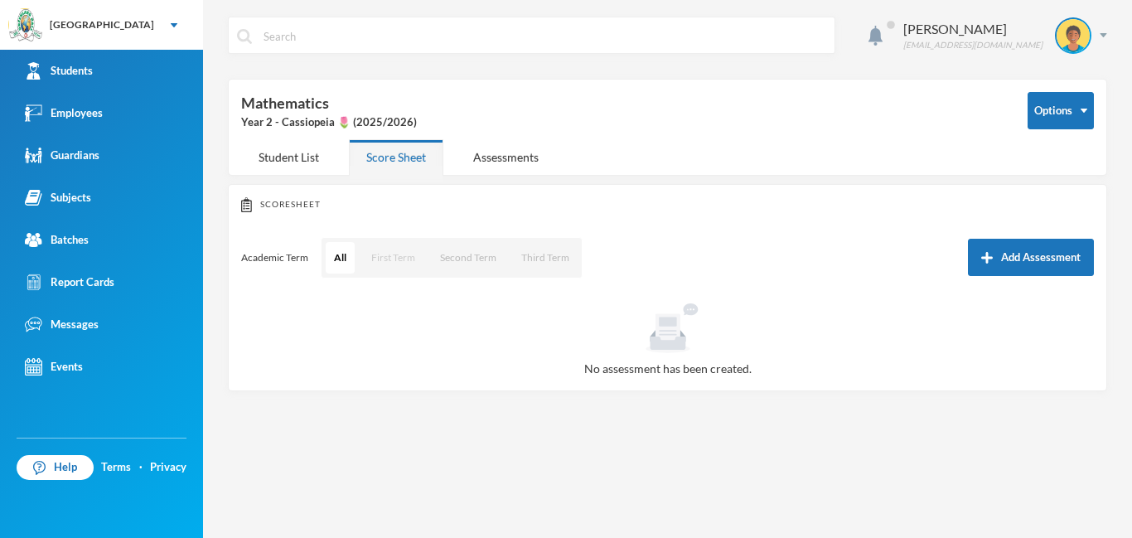
click at [395, 260] on button "First Term" at bounding box center [393, 258] width 61 height 32
click at [1046, 261] on button "Add Assessment" at bounding box center [1031, 257] width 126 height 37
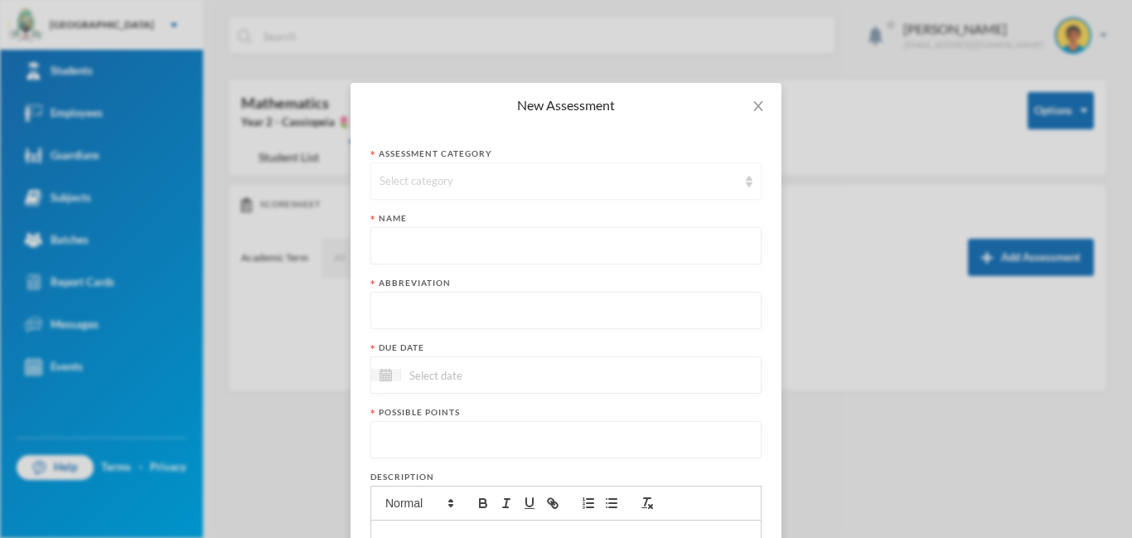
click at [506, 182] on div "Select category" at bounding box center [559, 181] width 358 height 17
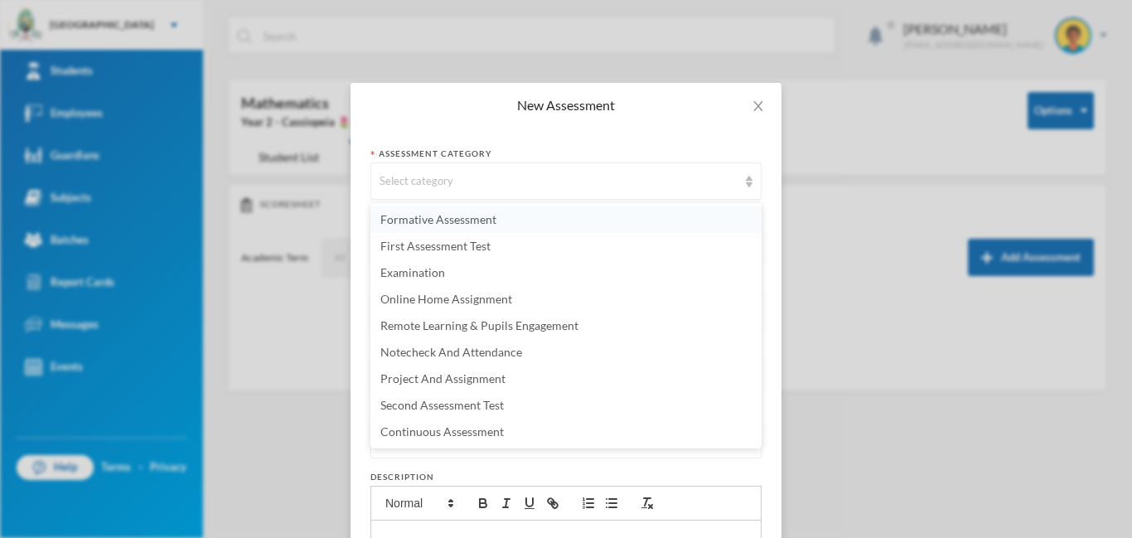
click at [495, 221] on span "Formative Assessment" at bounding box center [439, 219] width 116 height 14
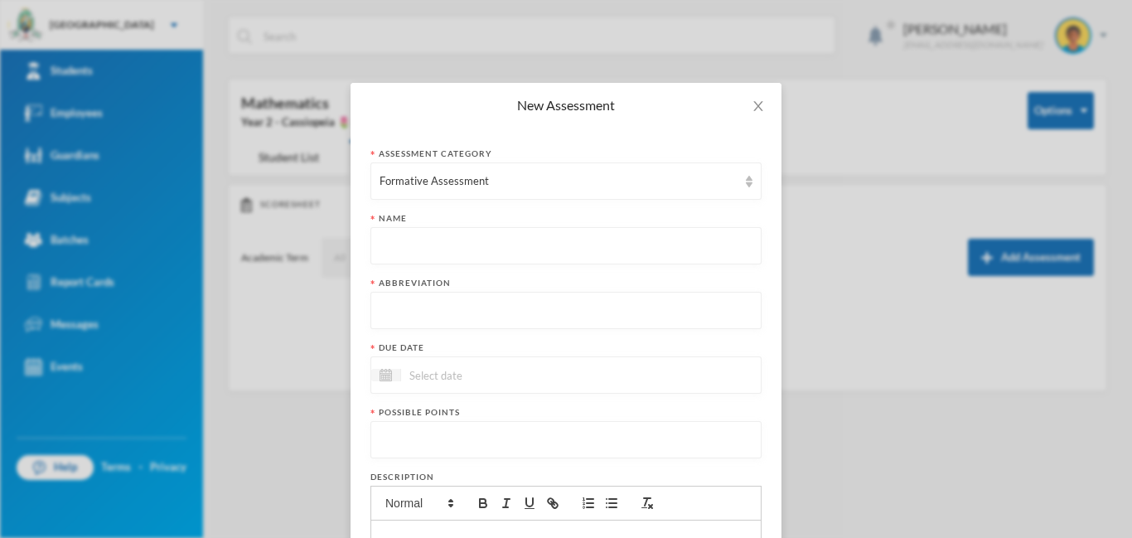
click at [457, 242] on input "text" at bounding box center [566, 246] width 373 height 37
paste input "First Term Formative Assessment"
type input "First Term Formative Assessment"
click at [452, 305] on input "text" at bounding box center [566, 311] width 373 height 37
type input "FA"
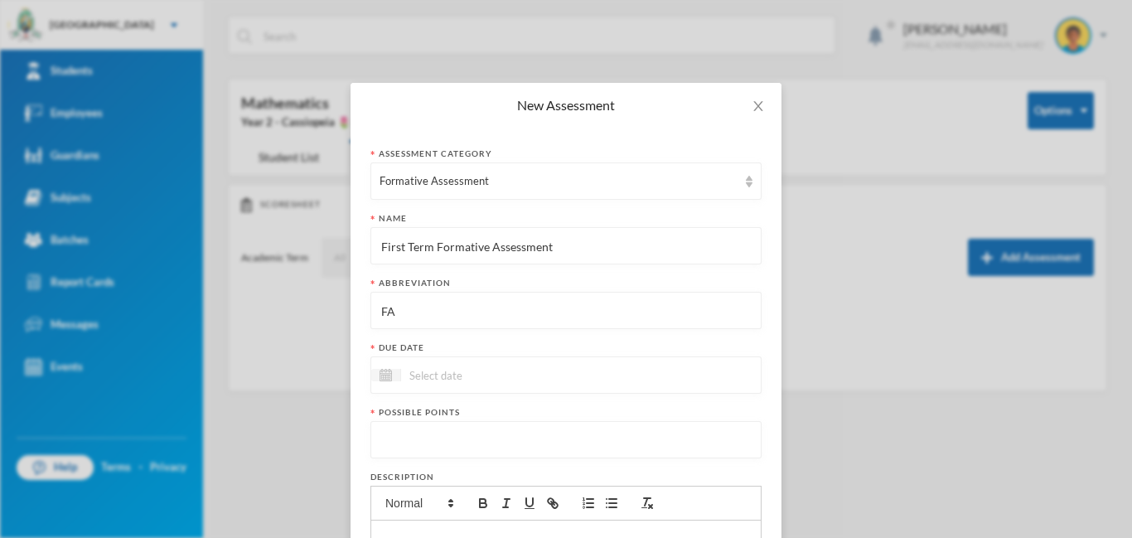
click at [523, 372] on input at bounding box center [470, 375] width 139 height 19
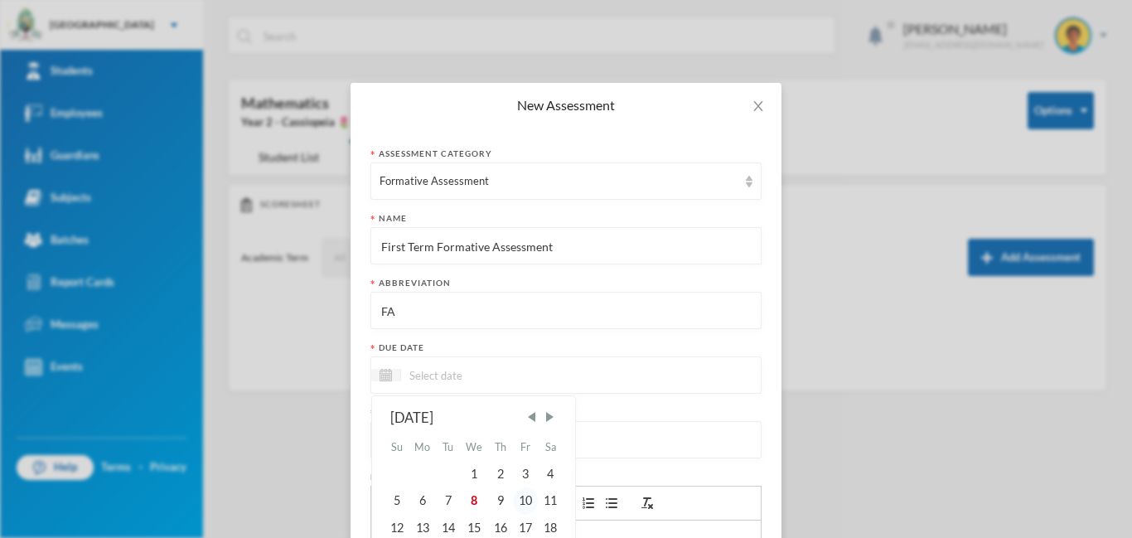
click at [530, 497] on div "10" at bounding box center [525, 500] width 25 height 27
type input "10/10/2025"
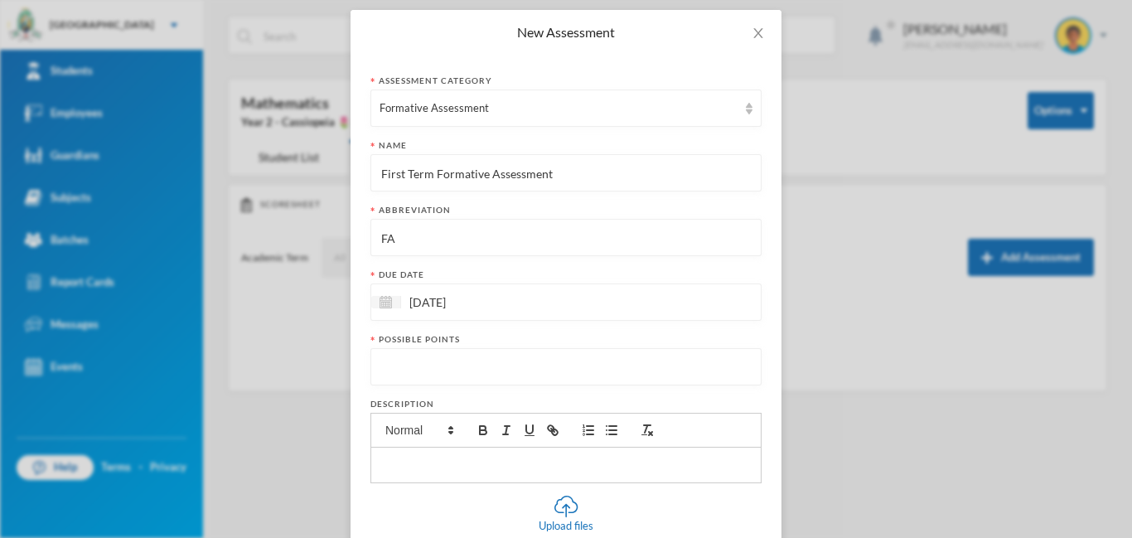
scroll to position [74, 0]
click at [504, 367] on input "number" at bounding box center [566, 366] width 373 height 37
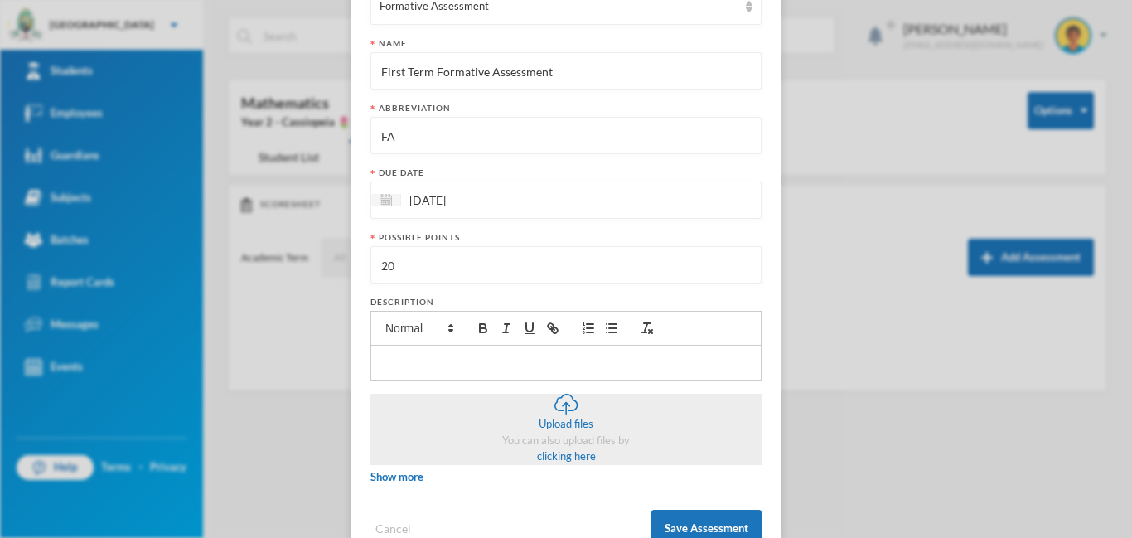
scroll to position [176, 0]
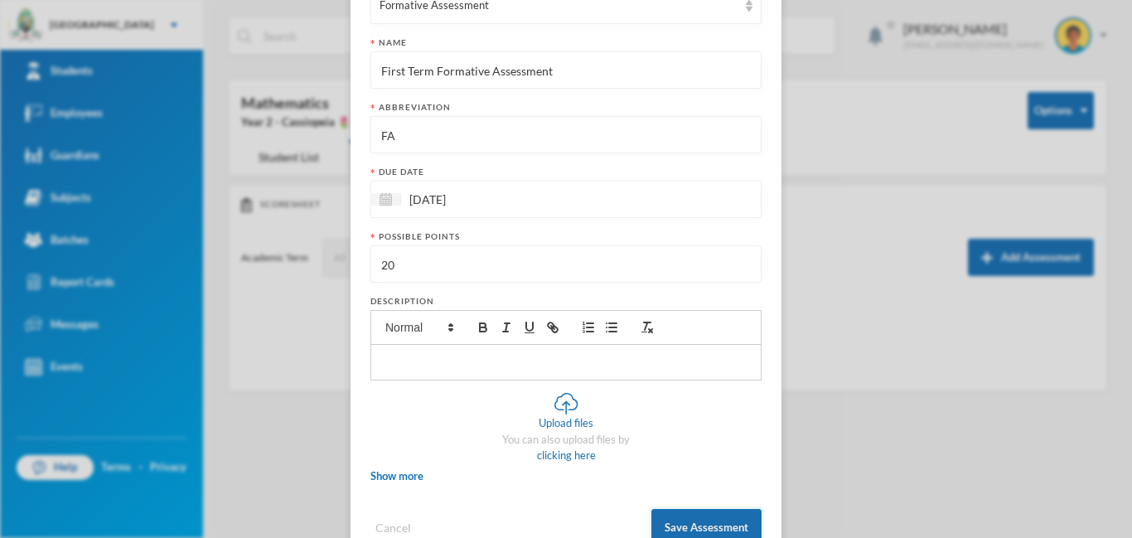
type input "20"
click at [696, 520] on button "Save Assessment" at bounding box center [707, 527] width 110 height 37
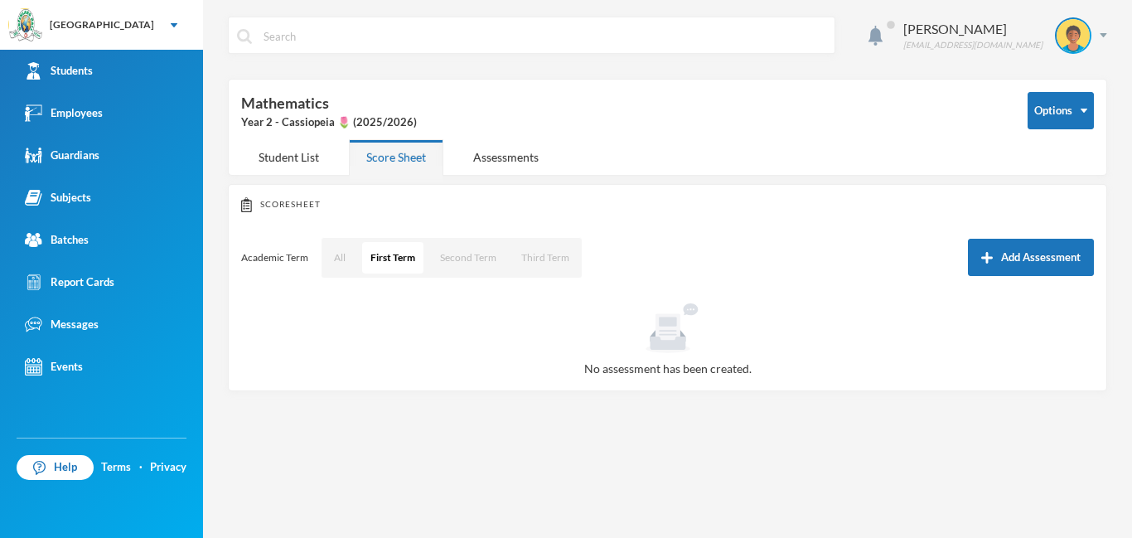
scroll to position [141, 0]
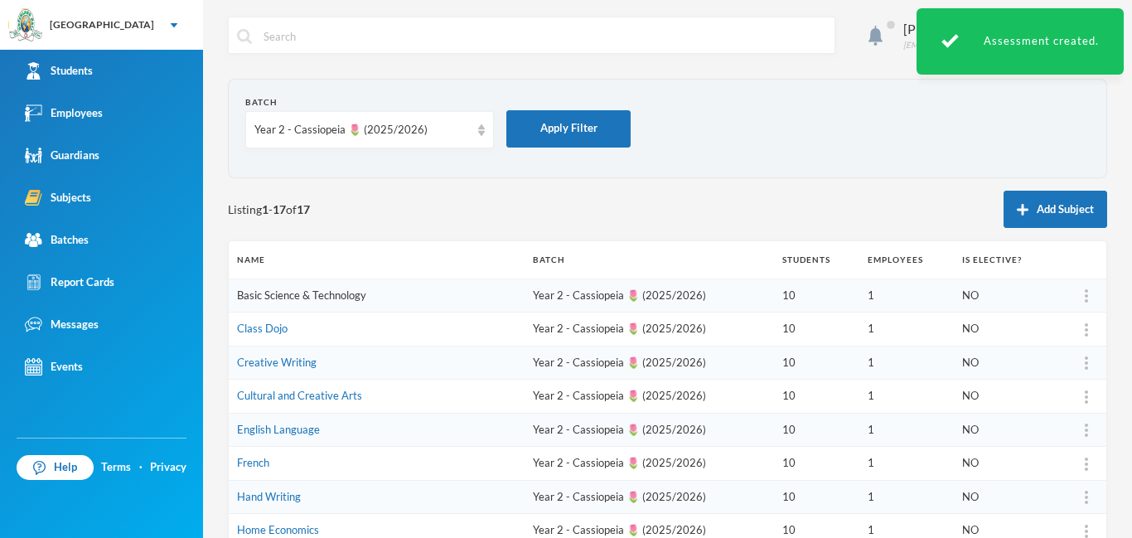
click at [351, 292] on link "Basic Science & Technology" at bounding box center [301, 295] width 129 height 13
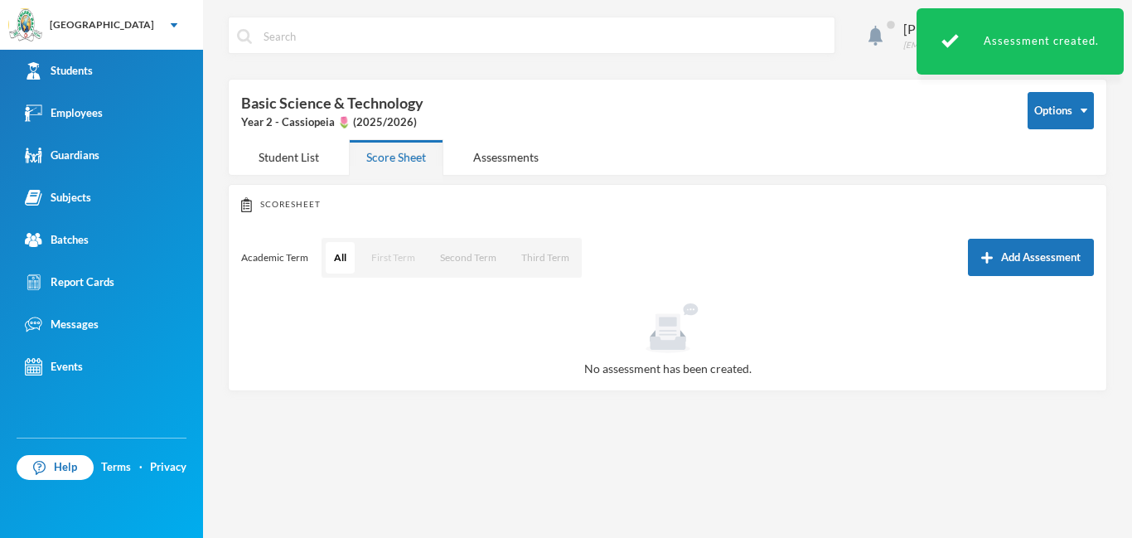
click at [405, 259] on button "First Term" at bounding box center [393, 258] width 61 height 32
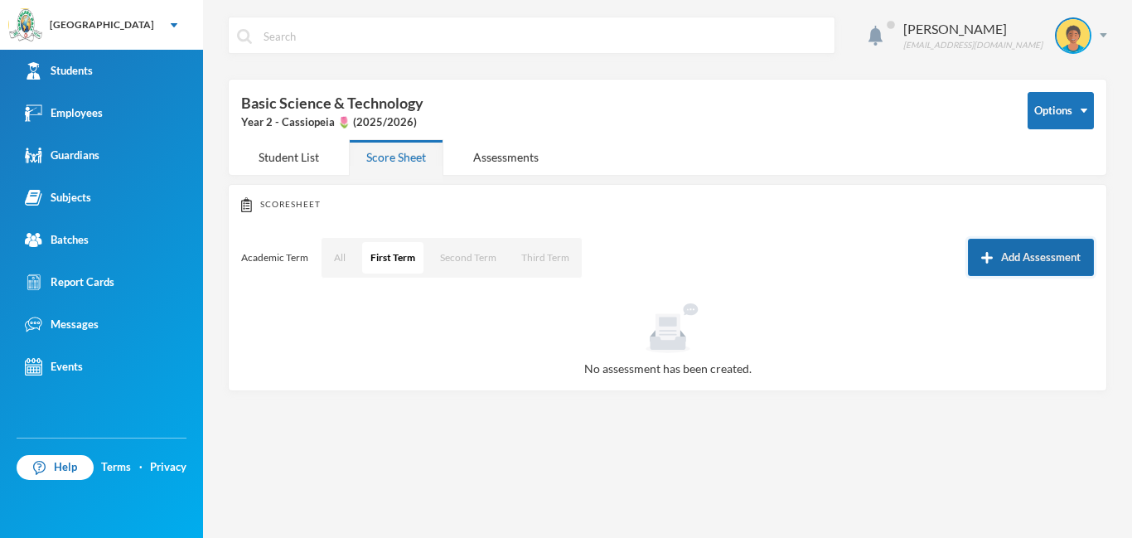
click at [1021, 259] on button "Add Assessment" at bounding box center [1031, 257] width 126 height 37
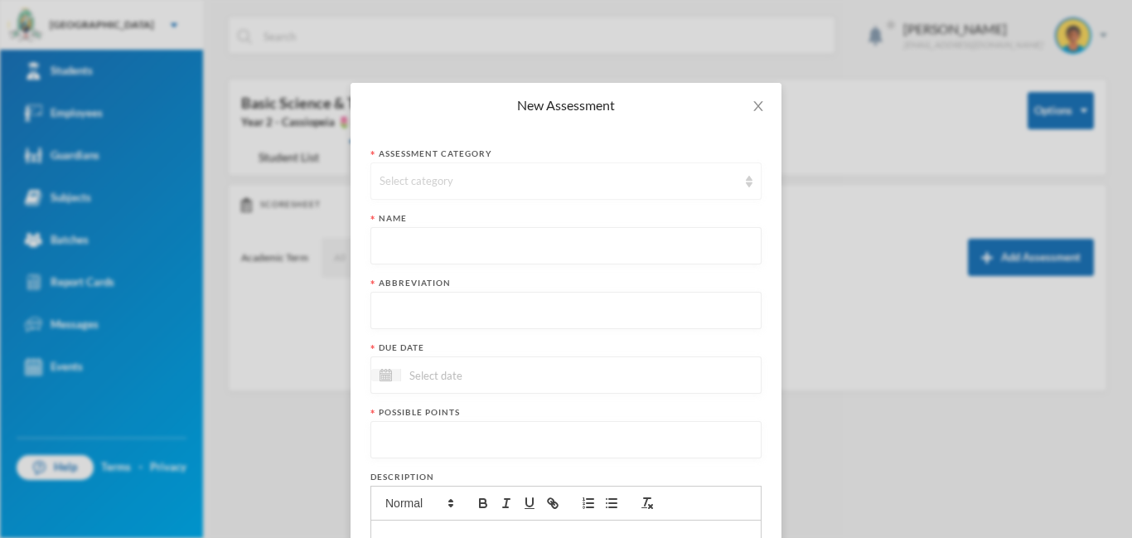
click at [415, 175] on div "Select category" at bounding box center [559, 181] width 358 height 17
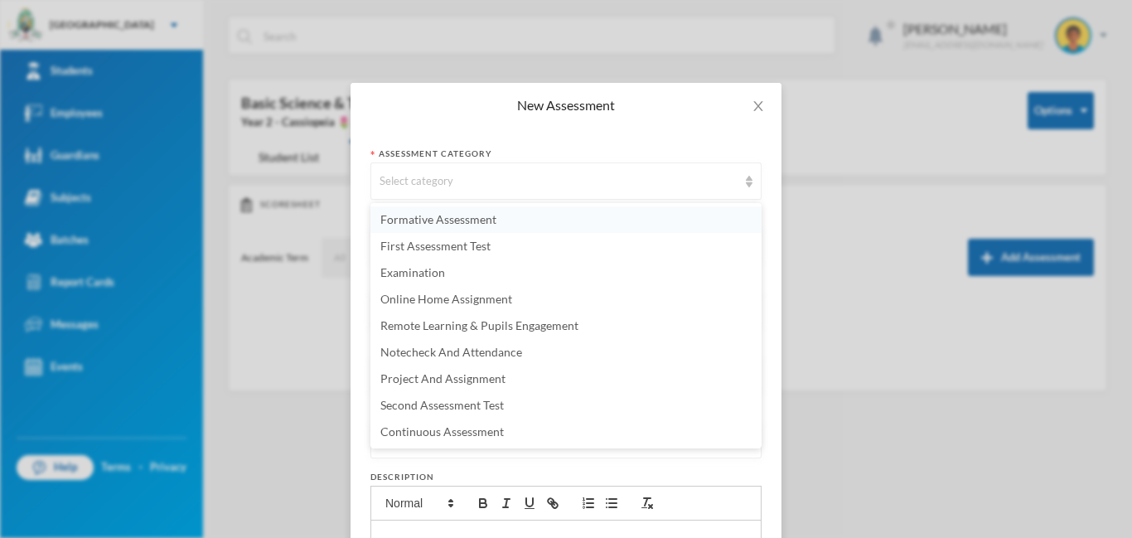
click at [417, 221] on span "Formative Assessment" at bounding box center [439, 219] width 116 height 14
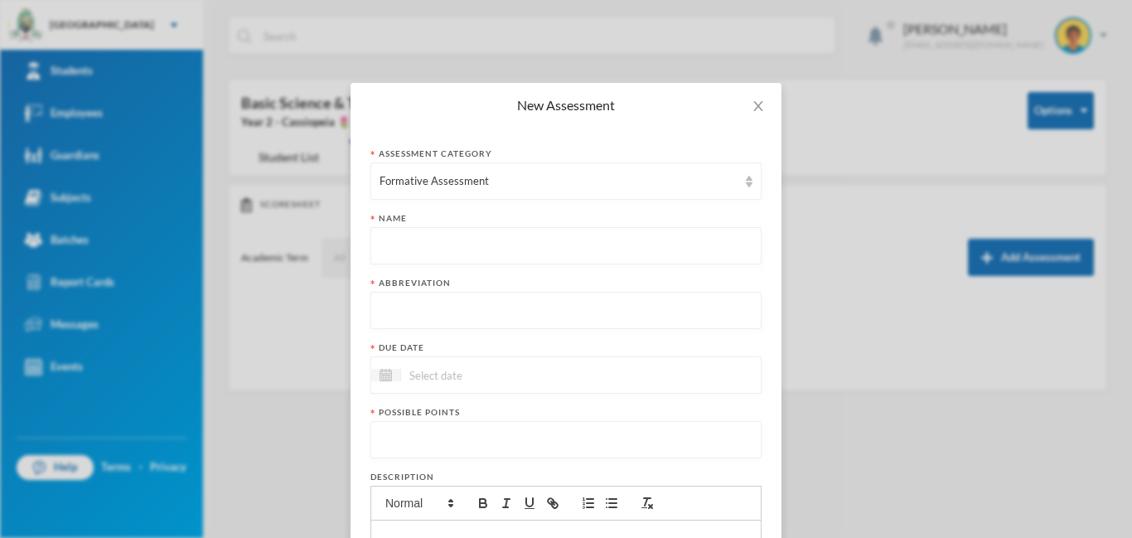
paste input "First Term Formative Assessment"
type input "First Term Formative Assessment"
click at [453, 311] on input "text" at bounding box center [566, 311] width 373 height 37
type input "FA"
click at [501, 376] on input at bounding box center [470, 375] width 139 height 19
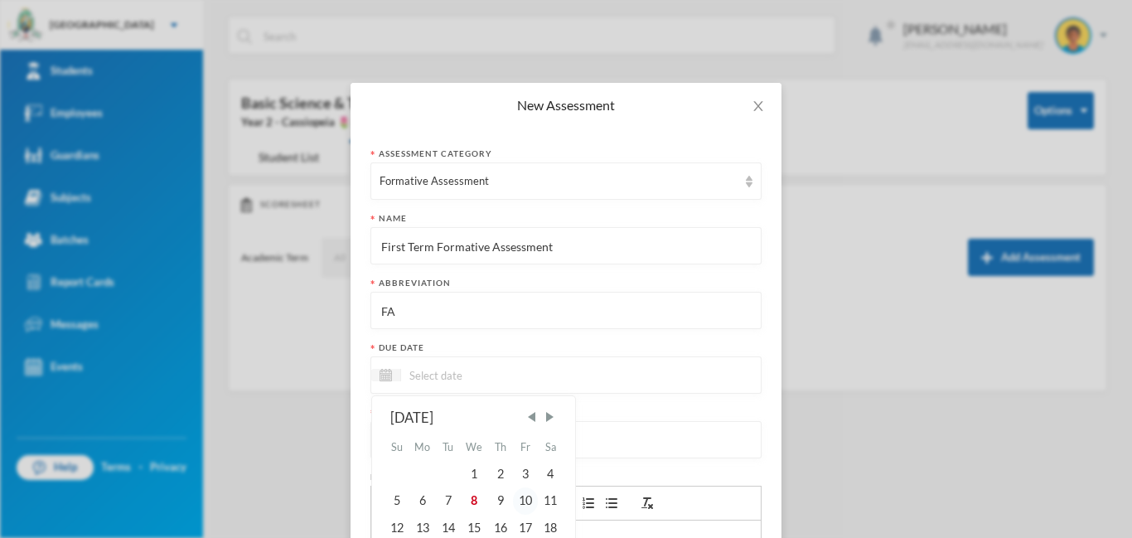
click at [535, 501] on div "10" at bounding box center [525, 500] width 25 height 27
type input "10/10/2025"
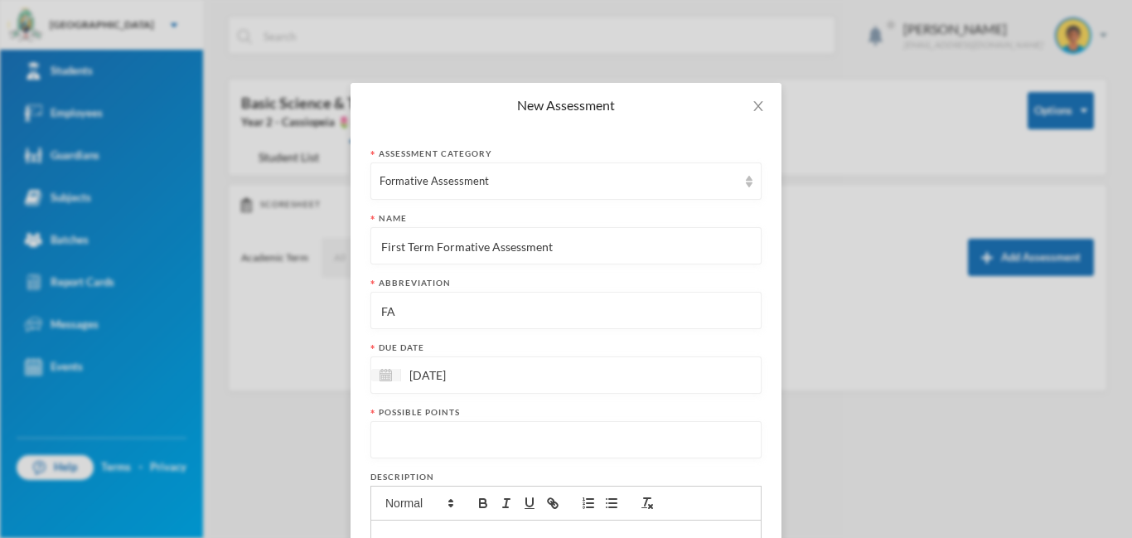
click at [536, 447] on input "number" at bounding box center [566, 440] width 373 height 37
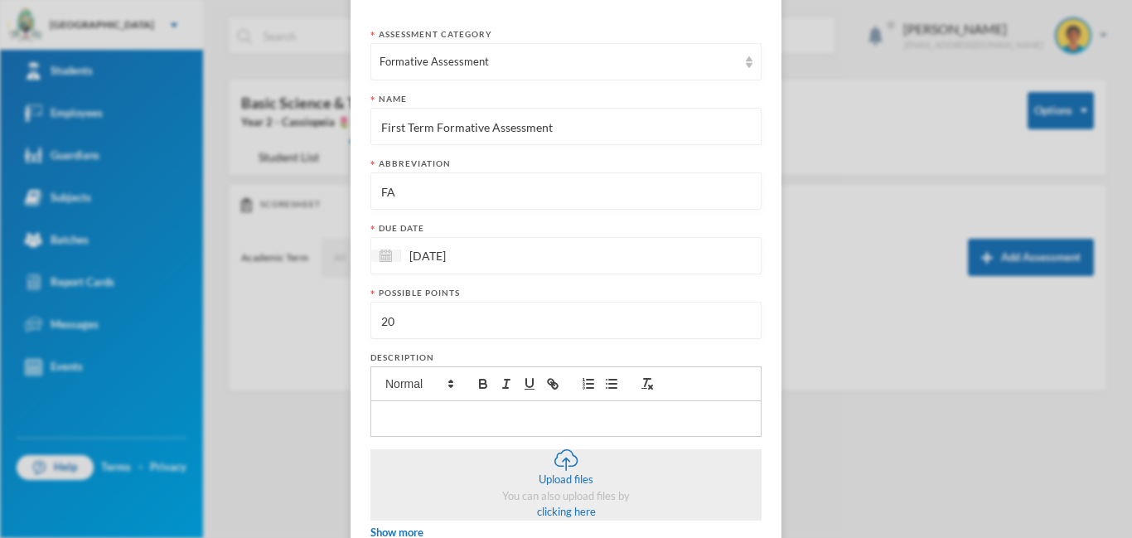
scroll to position [224, 0]
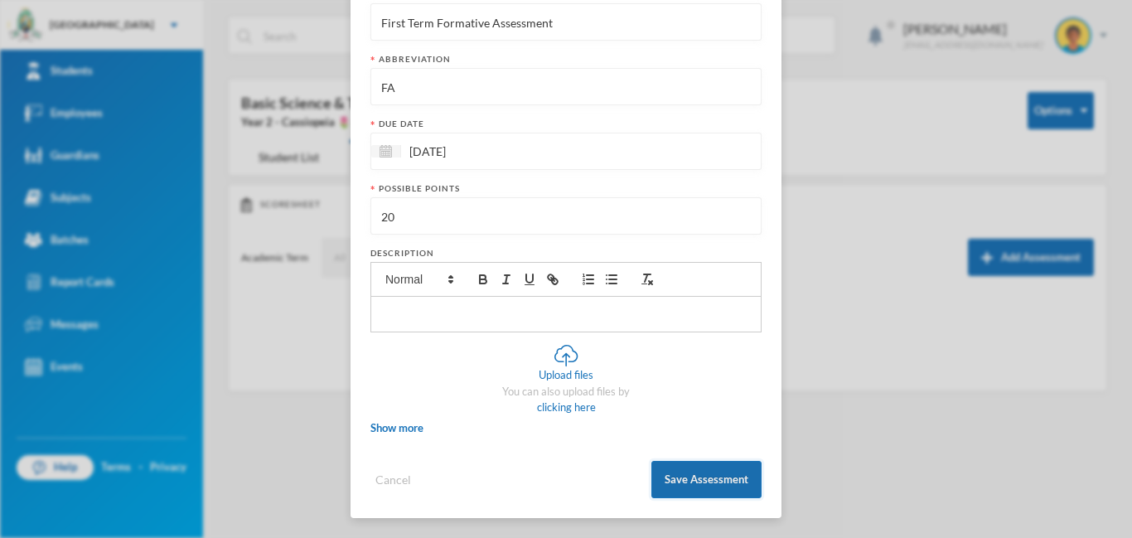
type input "20"
click at [707, 478] on button "Save Assessment" at bounding box center [707, 479] width 110 height 37
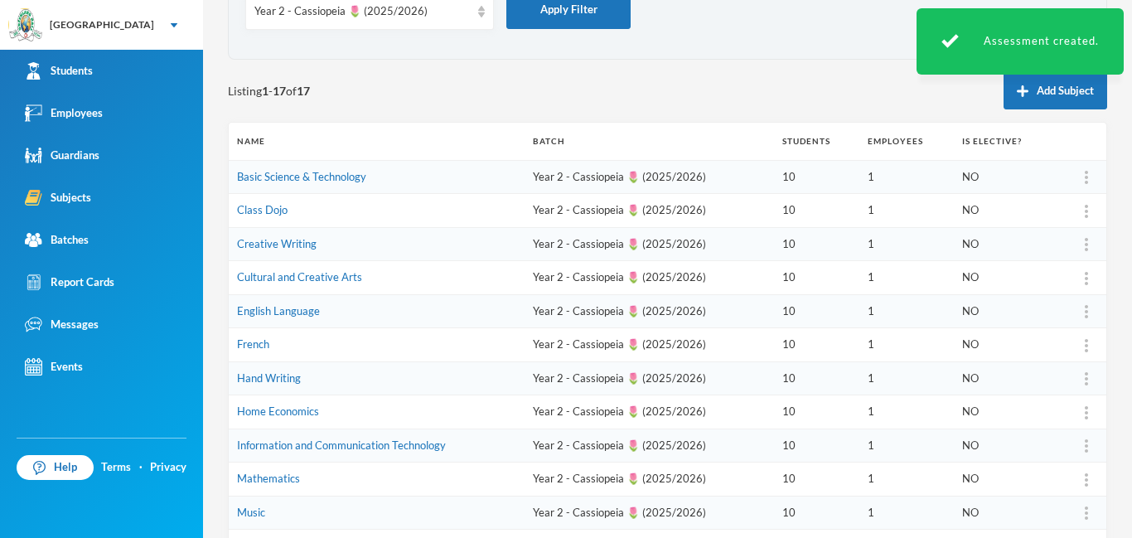
scroll to position [127, 0]
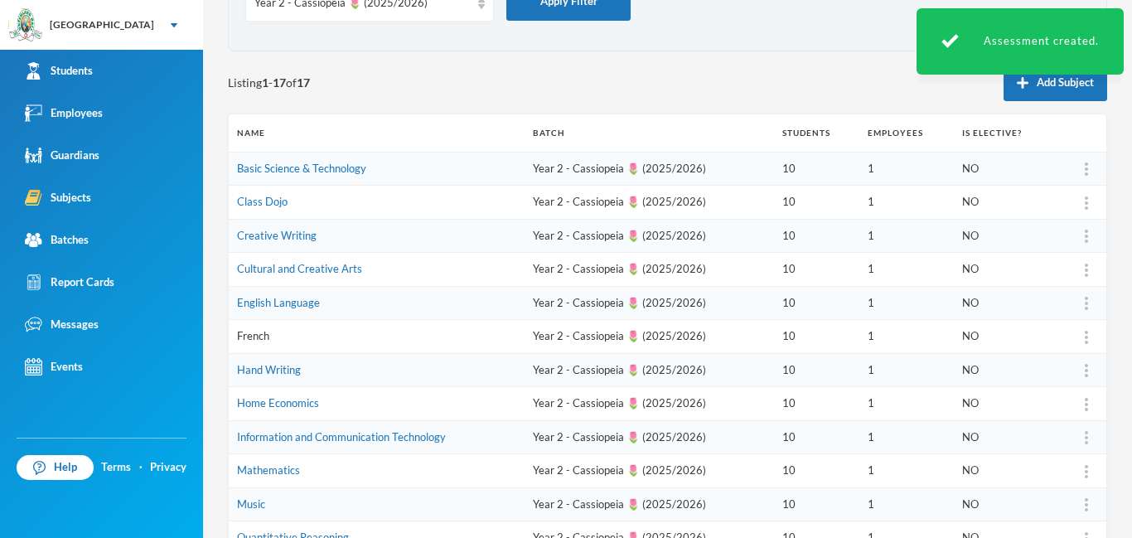
click at [251, 340] on link "French" at bounding box center [253, 335] width 32 height 13
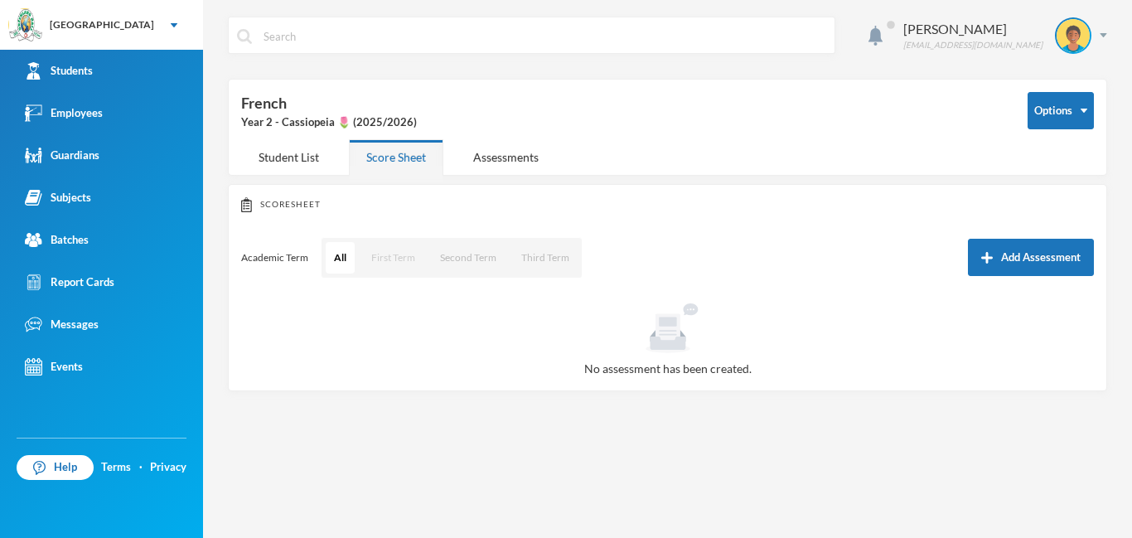
click at [394, 259] on button "First Term" at bounding box center [393, 258] width 61 height 32
click at [1035, 258] on button "Add Assessment" at bounding box center [1031, 257] width 126 height 37
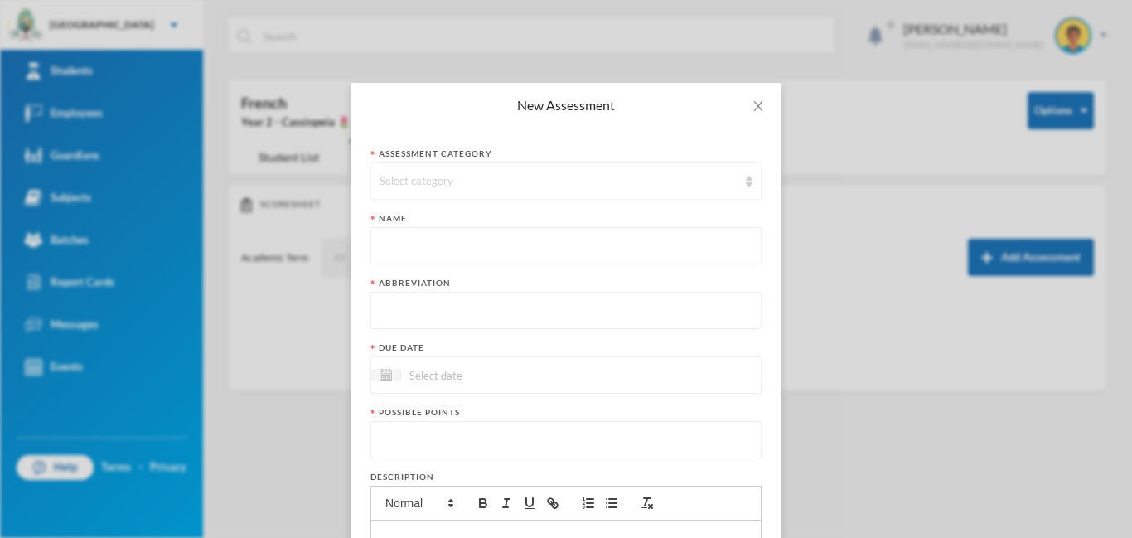
click at [441, 182] on div "Select category" at bounding box center [559, 181] width 358 height 17
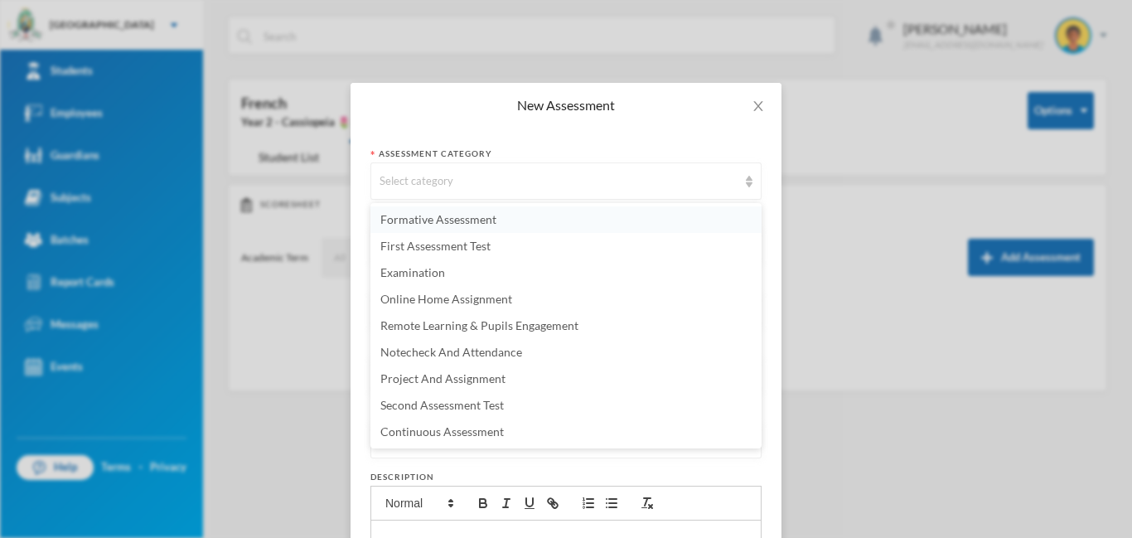
click at [434, 221] on span "Formative Assessment" at bounding box center [439, 219] width 116 height 14
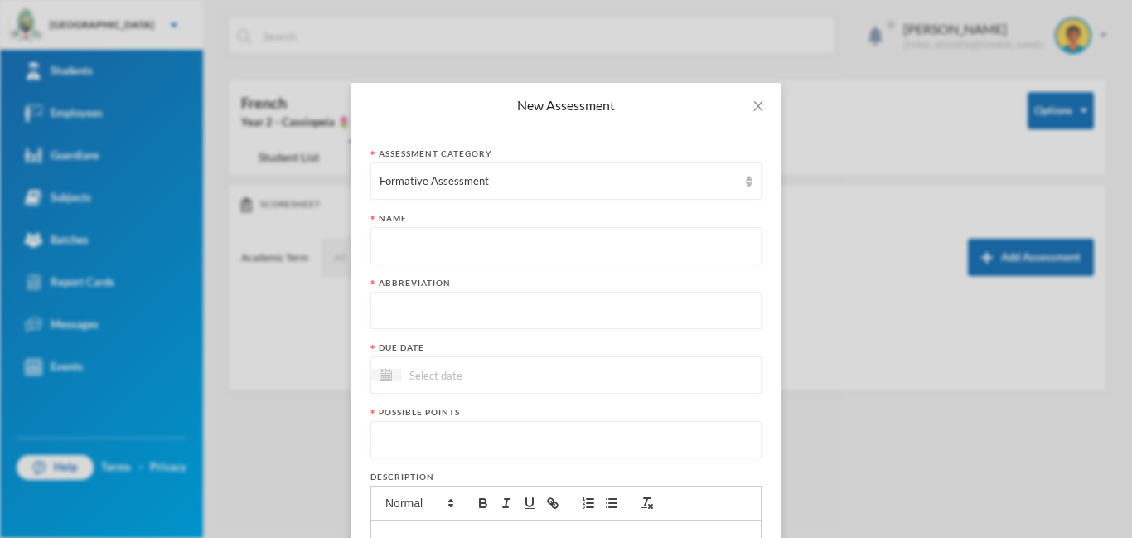
click at [434, 241] on input "text" at bounding box center [566, 246] width 373 height 37
paste input "First Term Formative Assessment"
type input "First Term Formative Assessment"
click at [427, 312] on input "text" at bounding box center [566, 311] width 373 height 37
type input "FA"
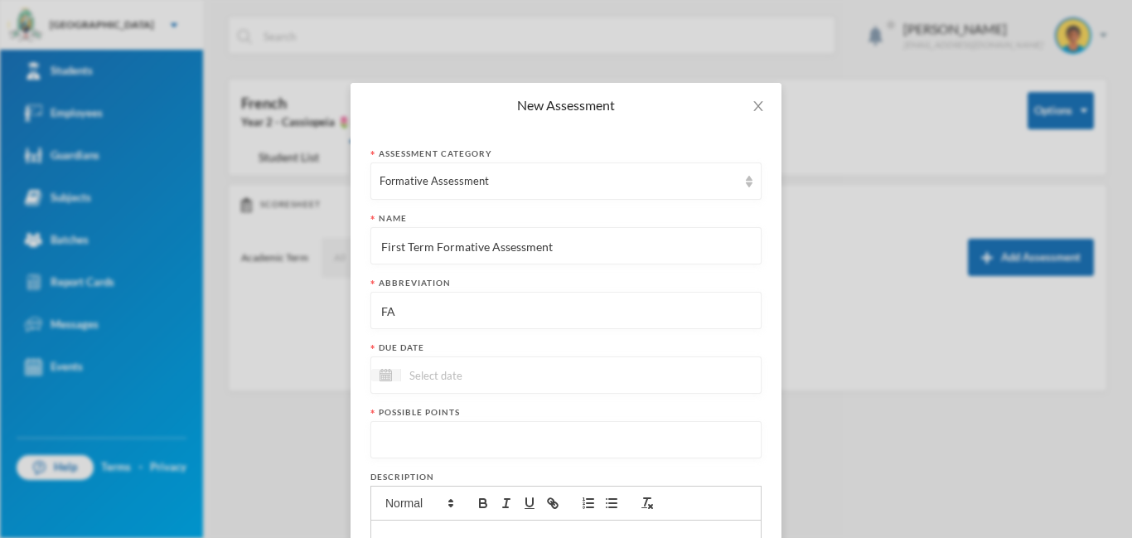
click at [474, 373] on input at bounding box center [470, 375] width 139 height 19
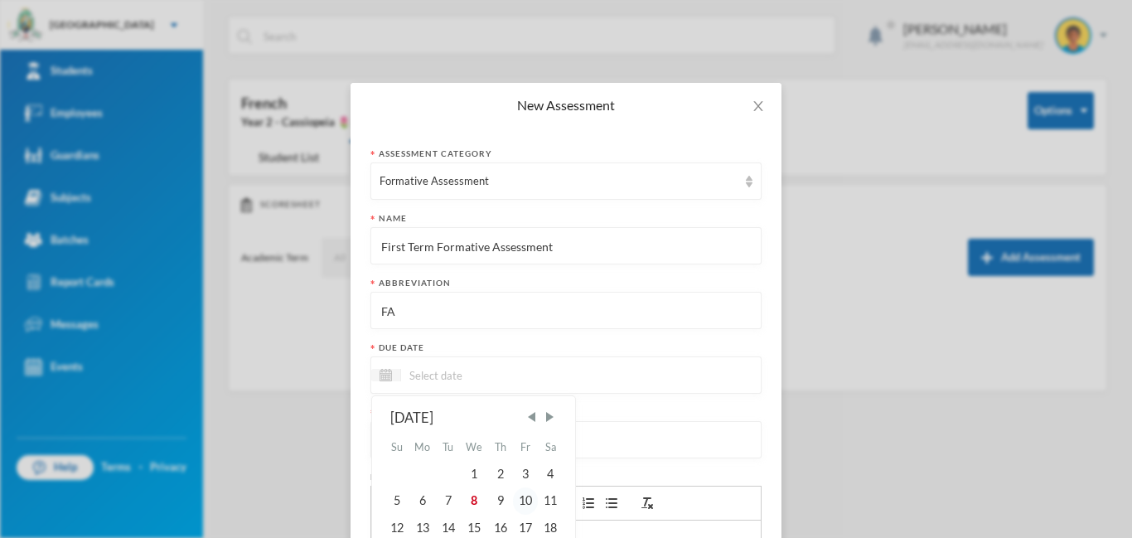
click at [529, 504] on div "10" at bounding box center [525, 500] width 25 height 27
type input "10/10/2025"
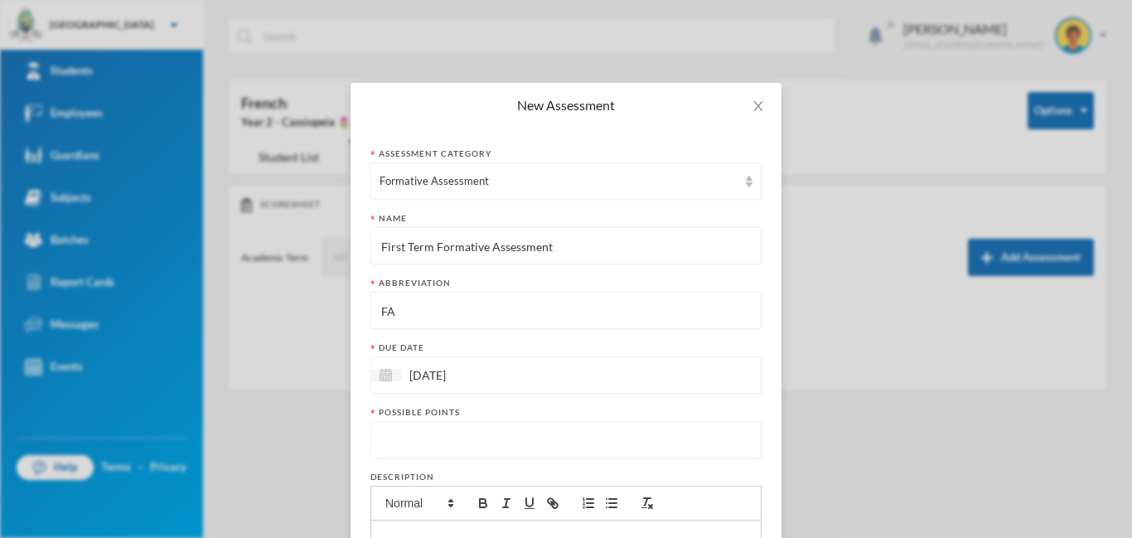
click at [466, 446] on input "number" at bounding box center [566, 440] width 373 height 37
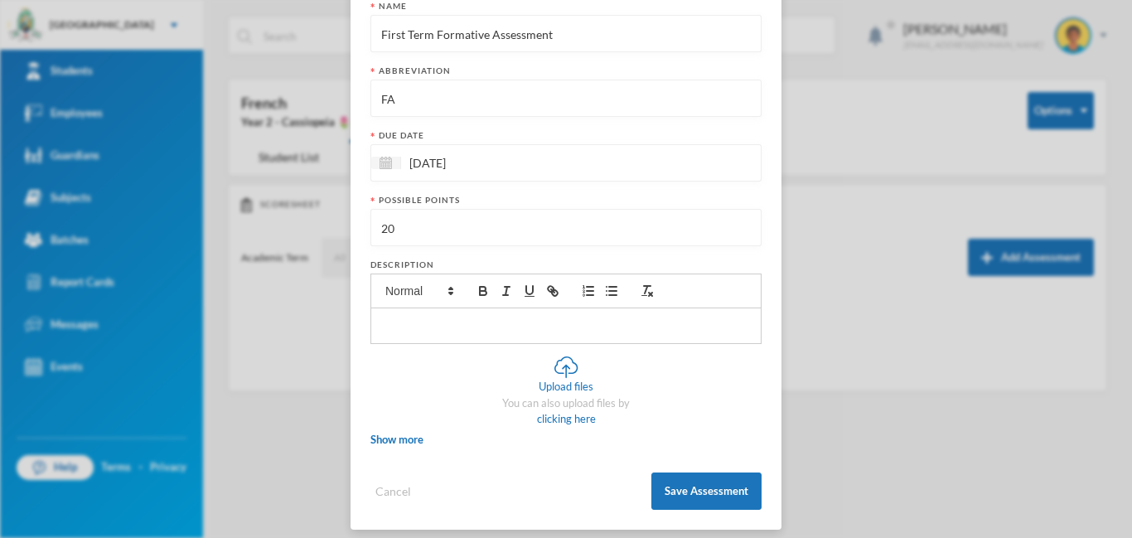
scroll to position [224, 0]
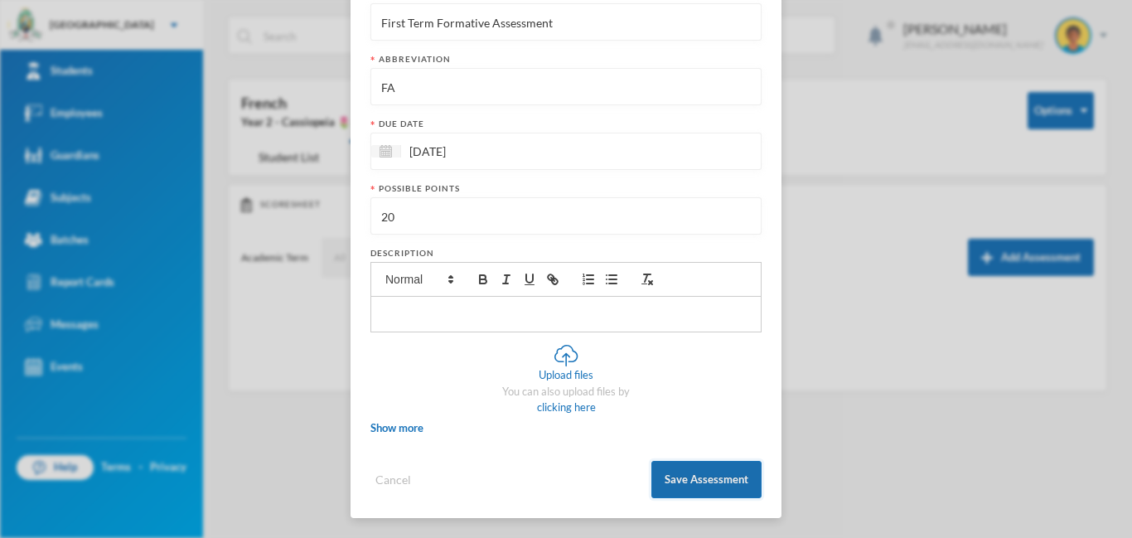
type input "20"
click at [686, 484] on button "Save Assessment" at bounding box center [707, 479] width 110 height 37
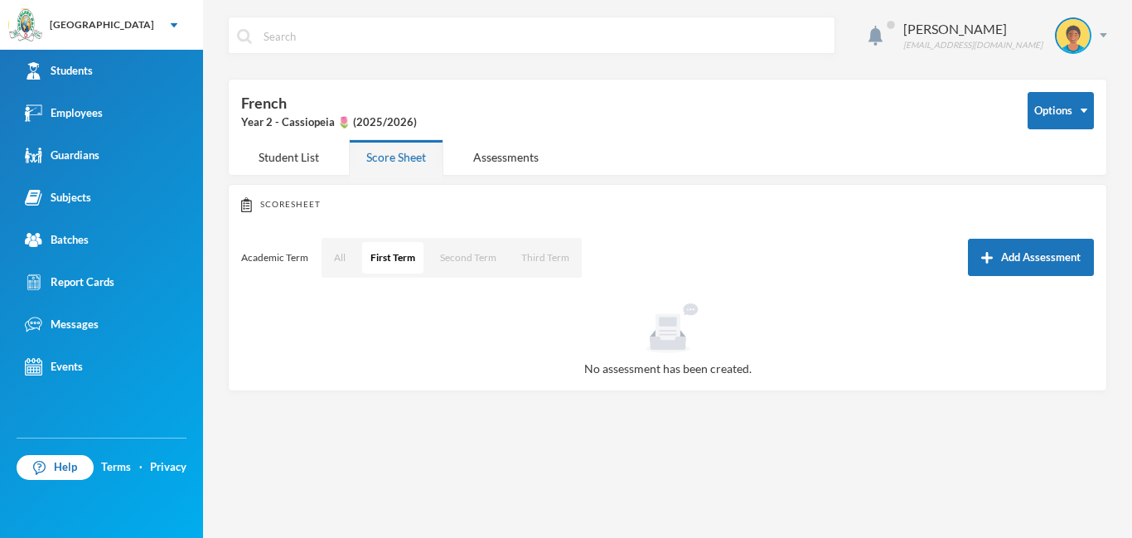
scroll to position [141, 0]
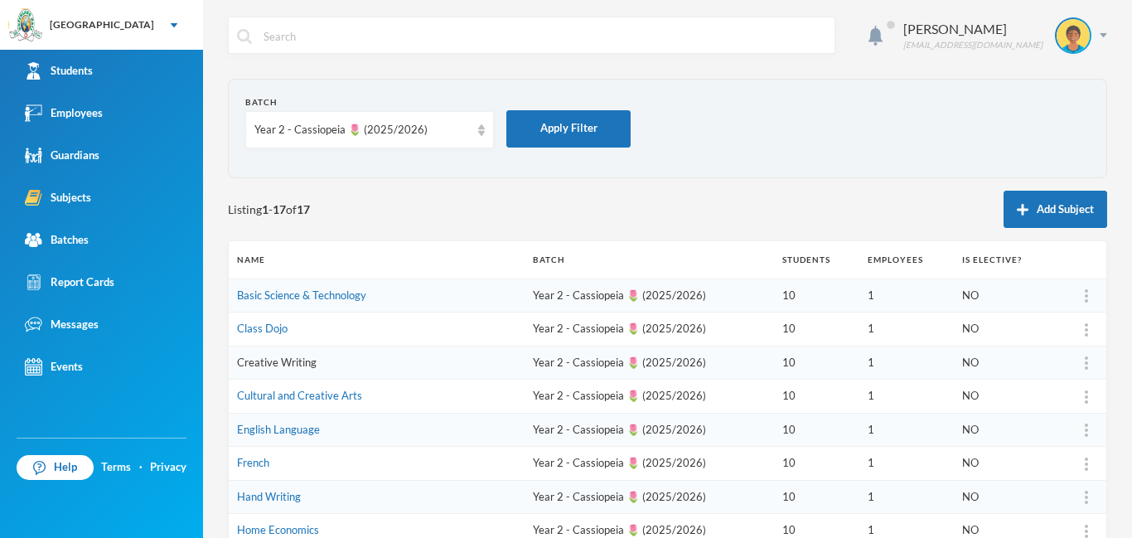
click at [287, 363] on link "Creative Writing" at bounding box center [277, 362] width 80 height 13
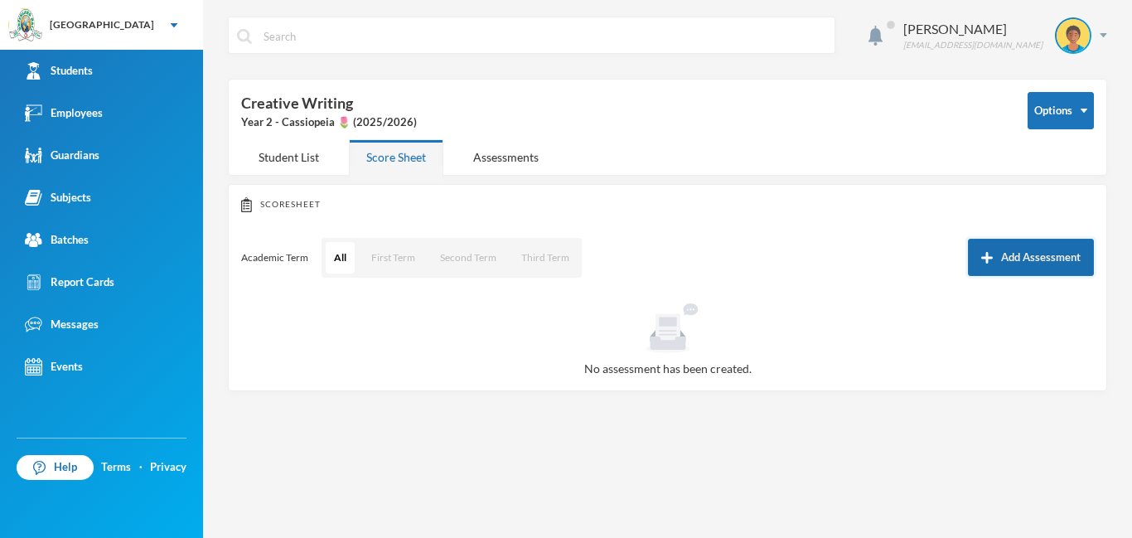
click at [1018, 258] on button "Add Assessment" at bounding box center [1031, 257] width 126 height 37
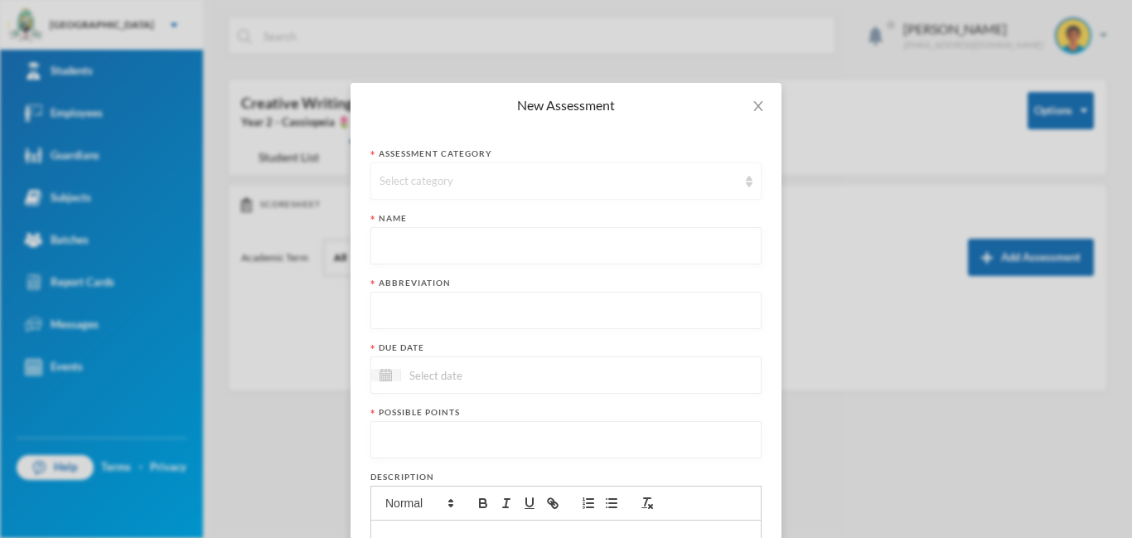
click at [450, 186] on div "Select category" at bounding box center [559, 181] width 358 height 17
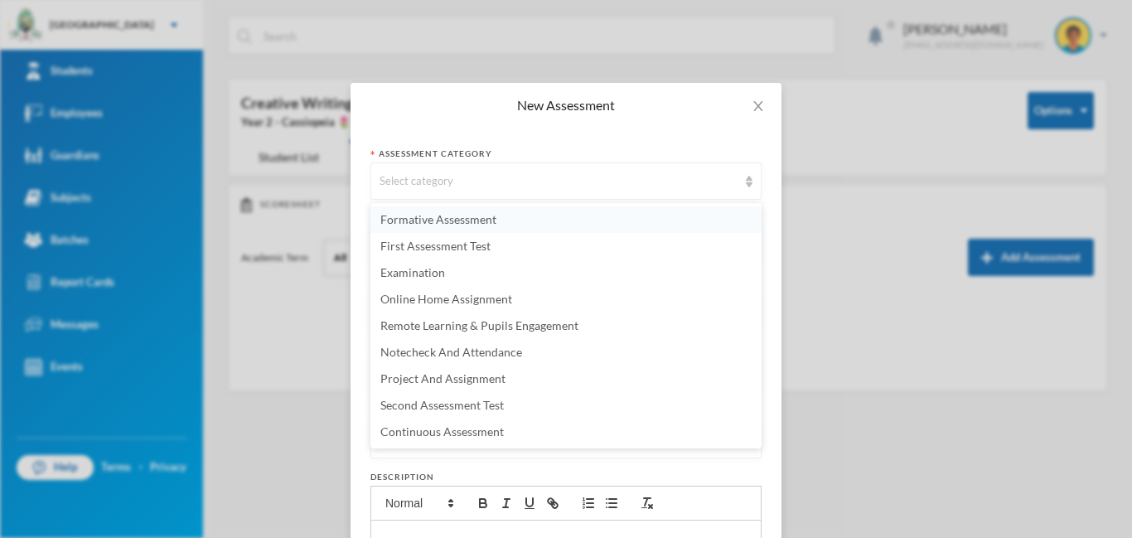
click at [453, 221] on span "Formative Assessment" at bounding box center [439, 219] width 116 height 14
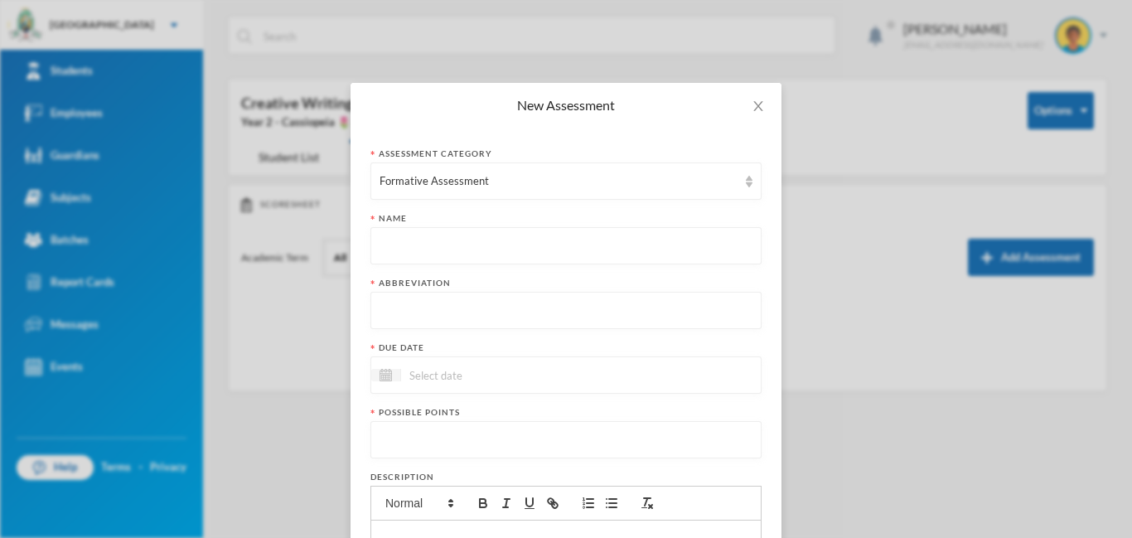
paste input "First Term Formative Assessment"
type input "First Term Formative Assessment"
click at [432, 316] on input "text" at bounding box center [566, 311] width 373 height 37
type input "FA"
click at [502, 380] on input at bounding box center [470, 375] width 139 height 19
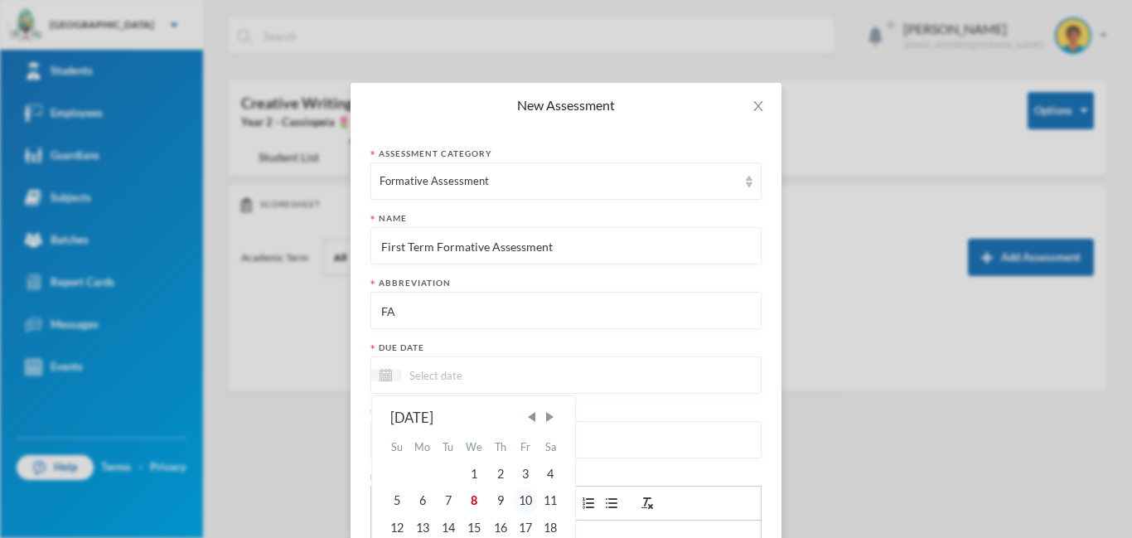
click at [529, 502] on div "10" at bounding box center [525, 500] width 25 height 27
type input "10/10/2025"
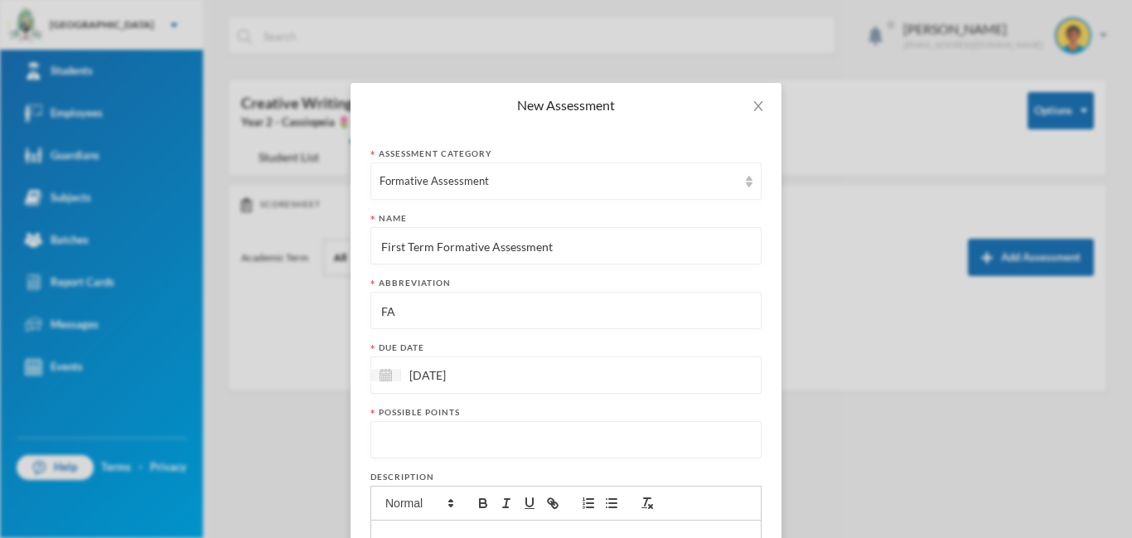
click at [492, 440] on input "number" at bounding box center [566, 440] width 373 height 37
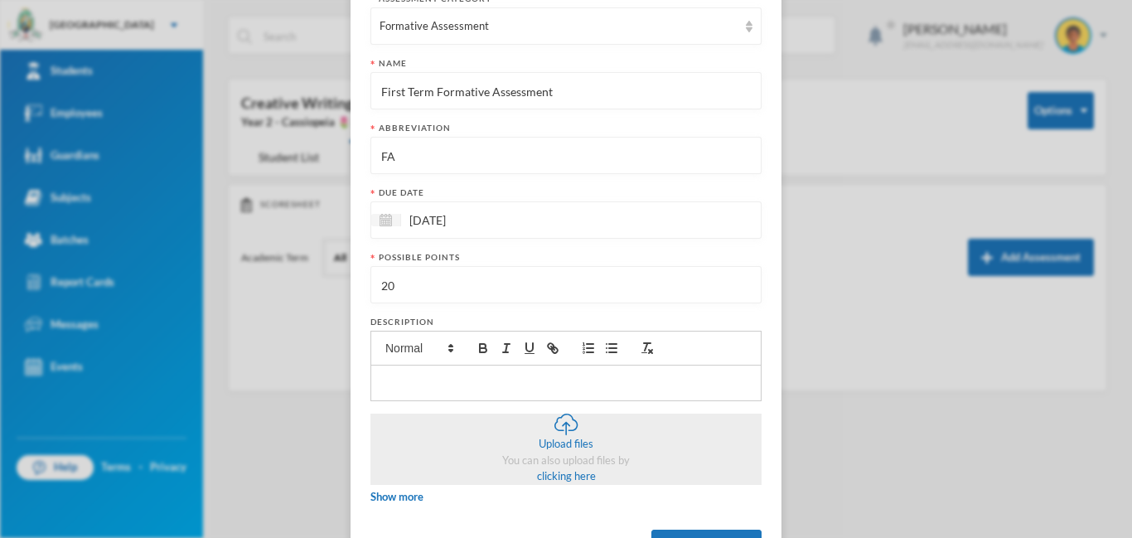
scroll to position [224, 0]
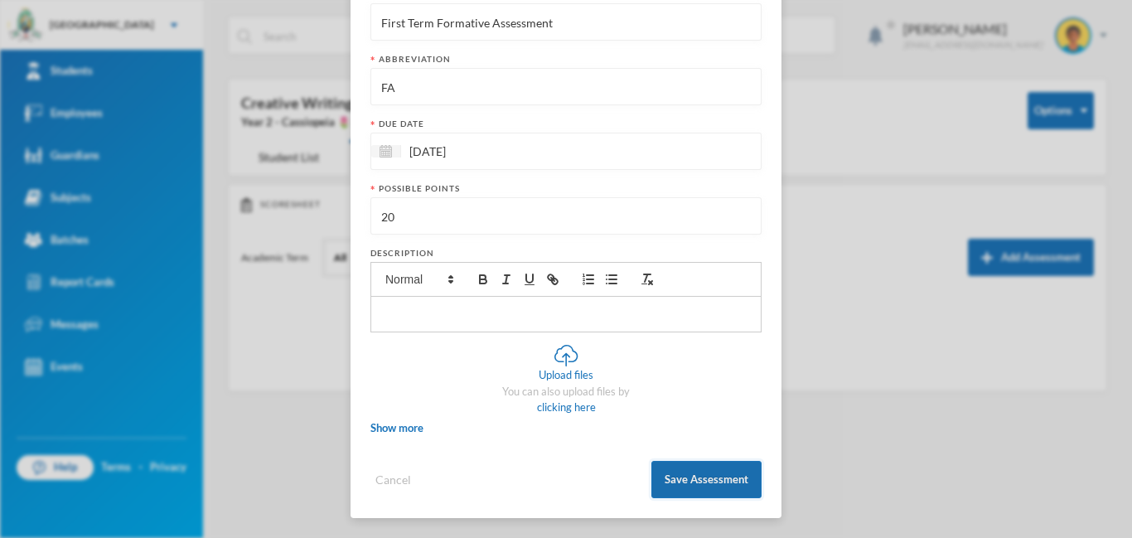
type input "20"
click at [715, 473] on button "Save Assessment" at bounding box center [707, 479] width 110 height 37
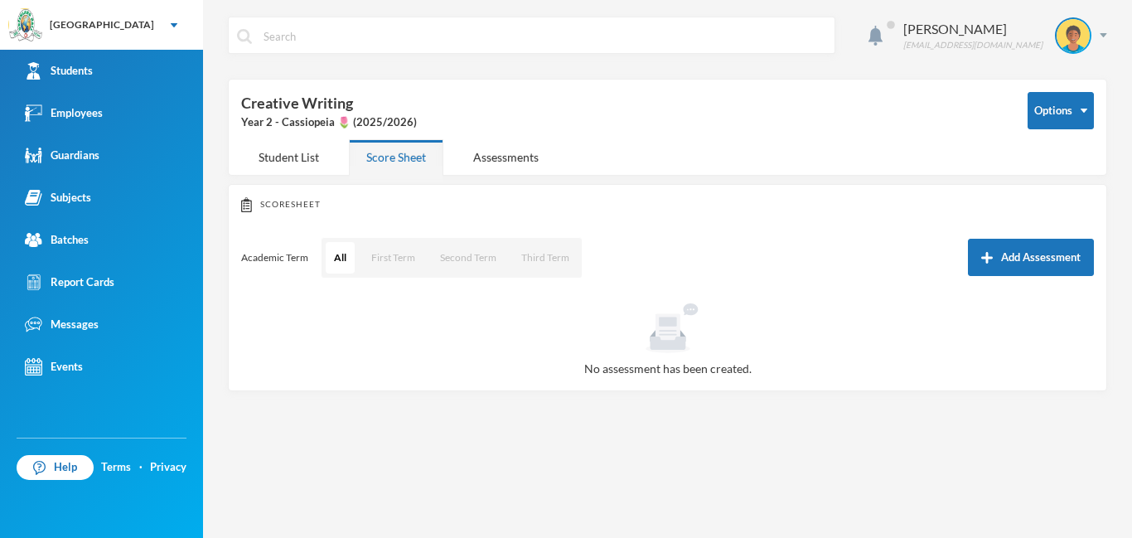
scroll to position [141, 0]
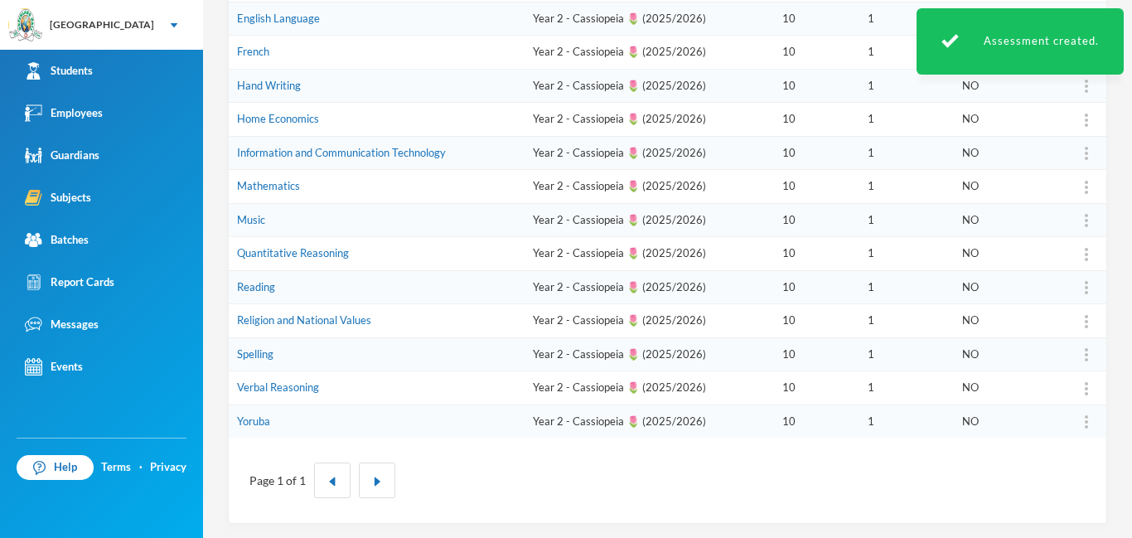
scroll to position [414, 0]
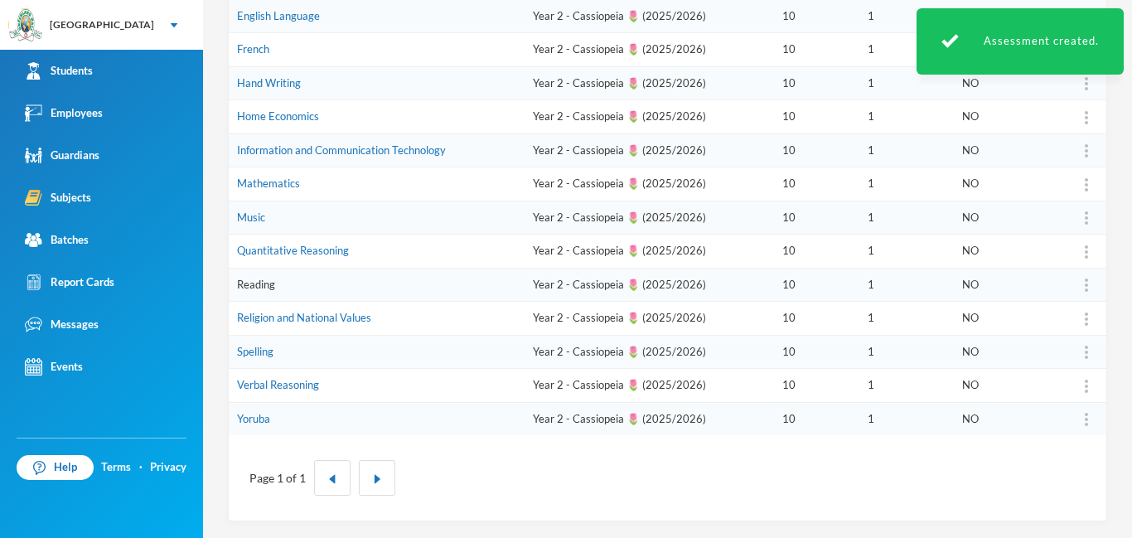
click at [260, 285] on link "Reading" at bounding box center [256, 284] width 38 height 13
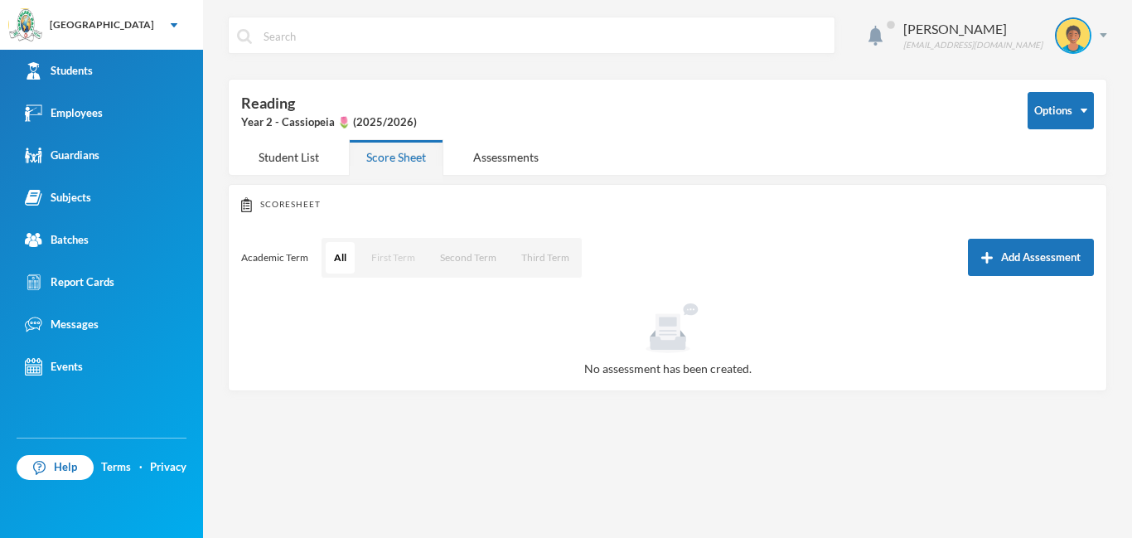
click at [388, 260] on button "First Term" at bounding box center [393, 258] width 61 height 32
click at [994, 264] on button "Add Assessment" at bounding box center [1031, 257] width 126 height 37
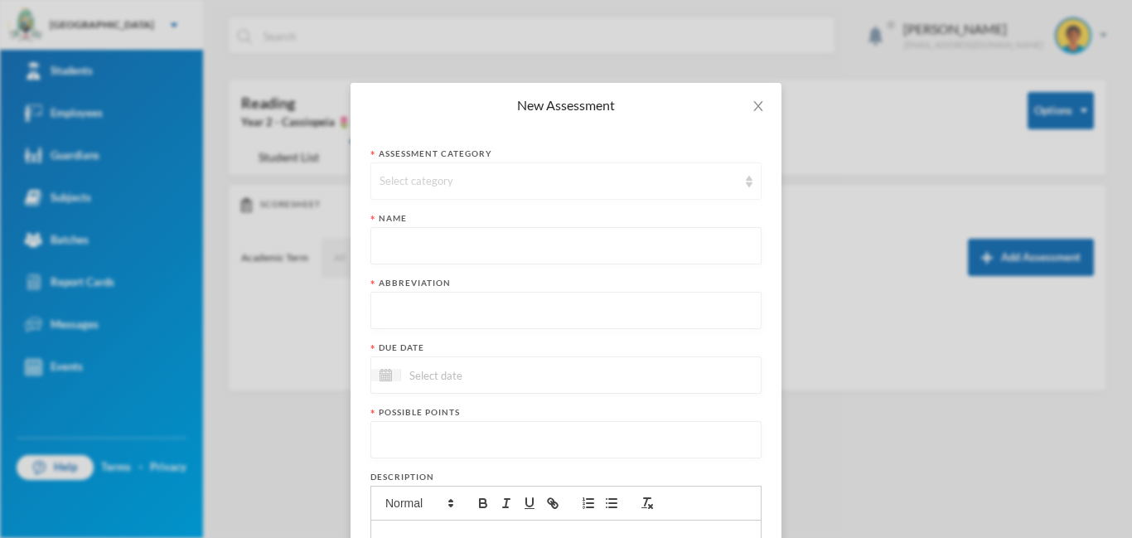
click at [463, 177] on div "Select category" at bounding box center [559, 181] width 358 height 17
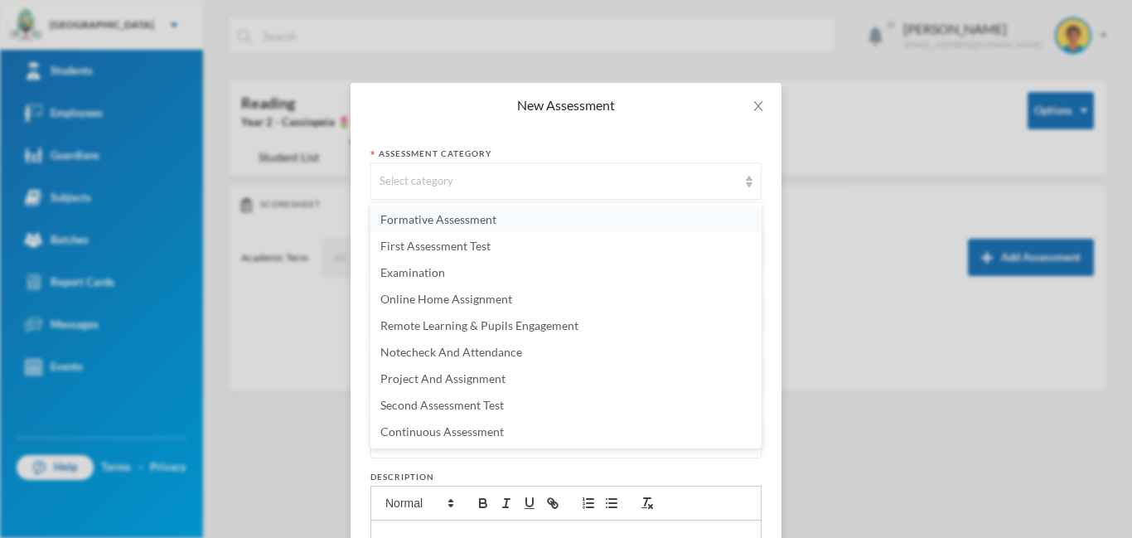
click at [448, 213] on span "Formative Assessment" at bounding box center [439, 219] width 116 height 14
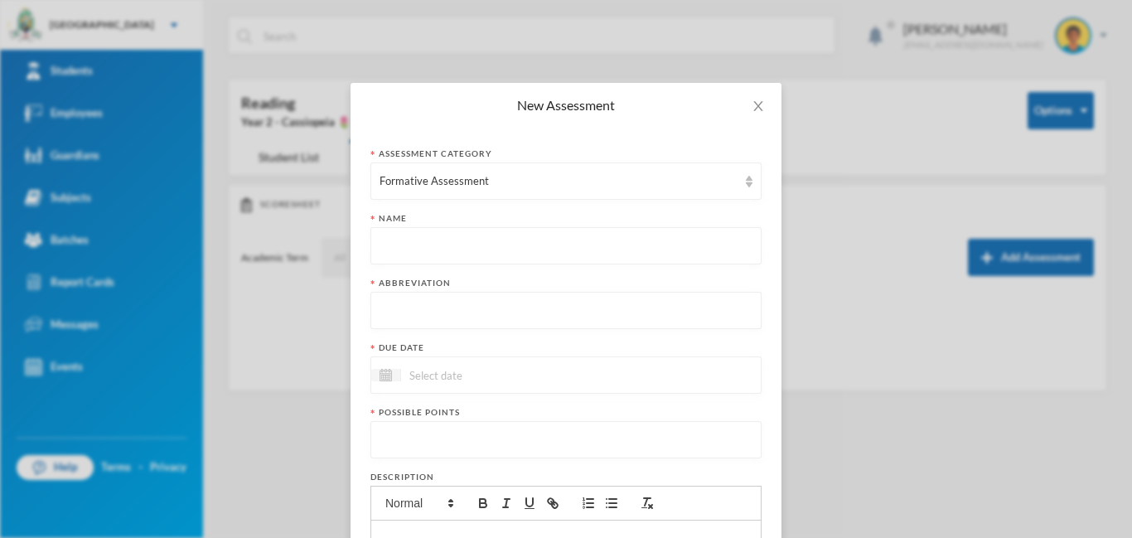
paste input "First Term Formative Assessment"
type input "First Term Formative Assessment"
click at [437, 310] on input "text" at bounding box center [566, 311] width 373 height 37
type input "FA"
click at [447, 383] on input at bounding box center [470, 375] width 139 height 19
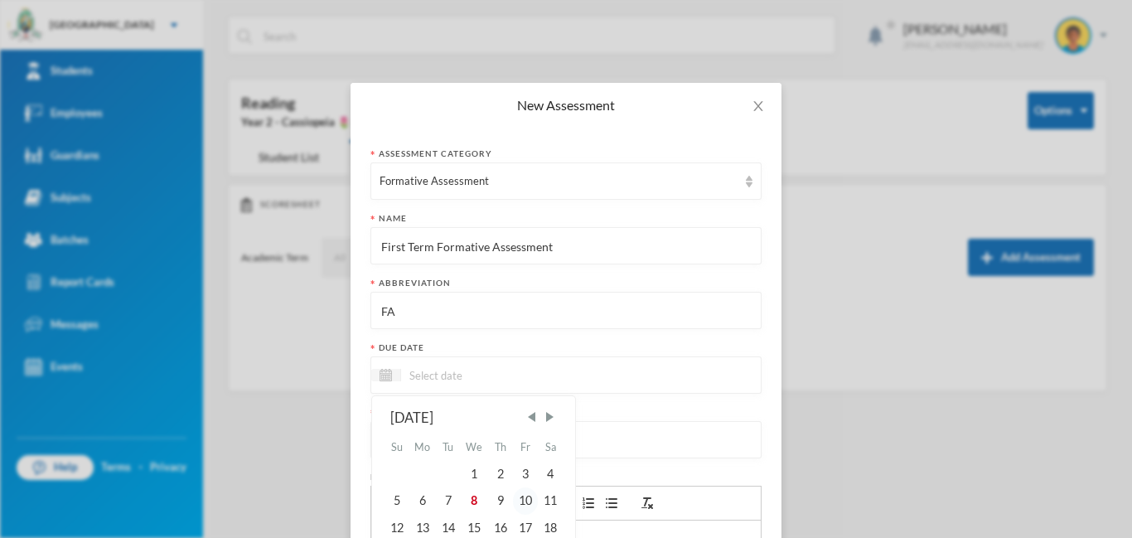
click at [526, 500] on div "10" at bounding box center [525, 500] width 25 height 27
type input "10/10/2025"
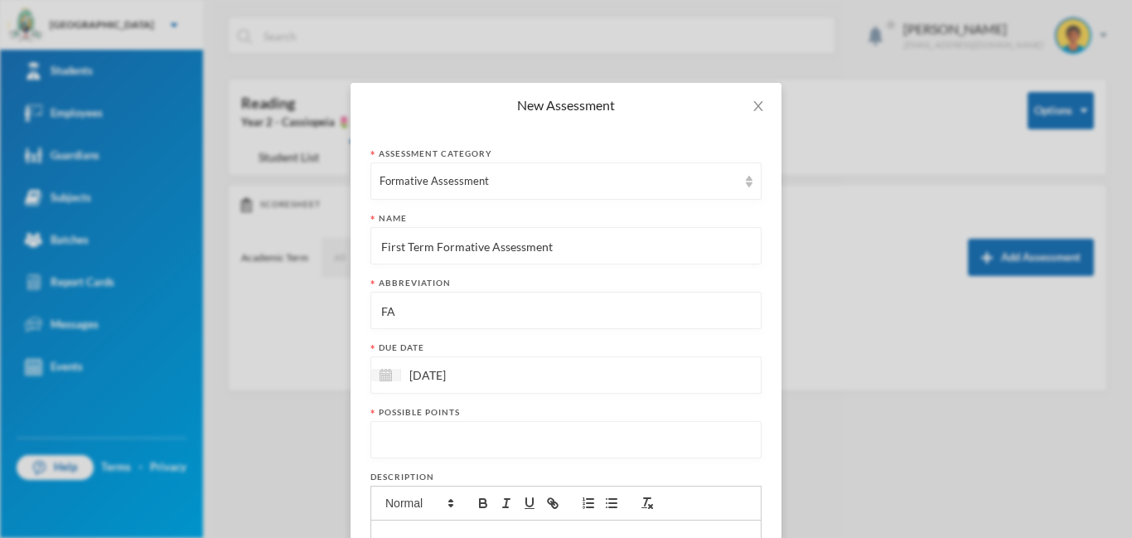
click at [464, 436] on input "number" at bounding box center [566, 440] width 373 height 37
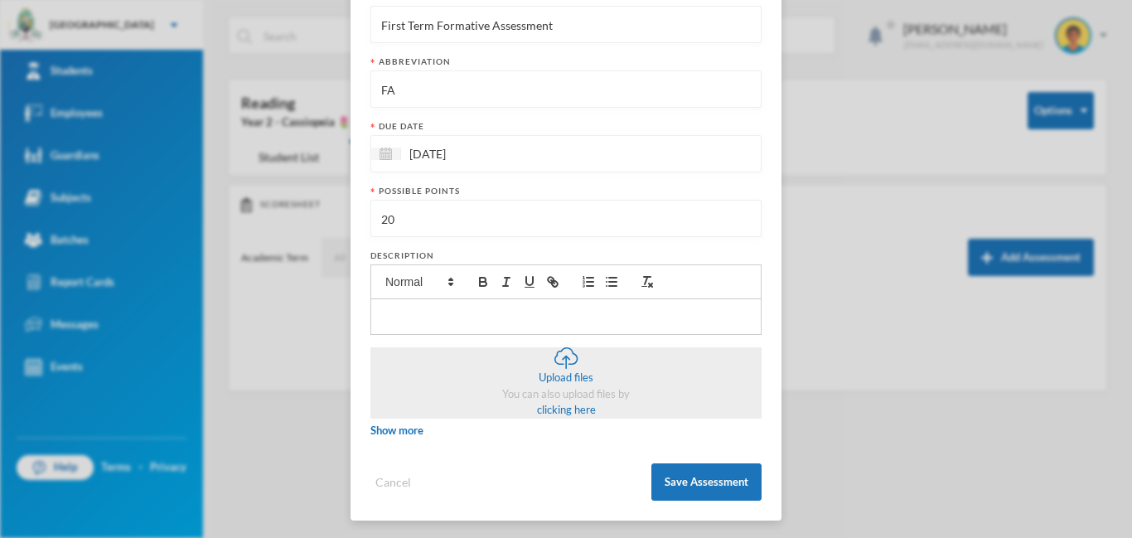
scroll to position [224, 0]
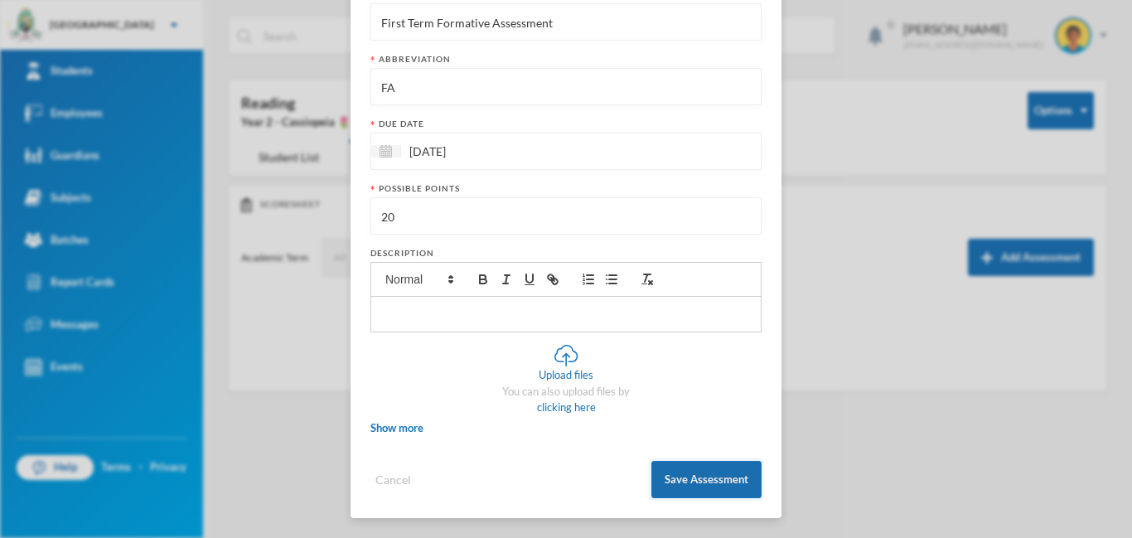
type input "20"
click at [727, 478] on button "Save Assessment" at bounding box center [707, 479] width 110 height 37
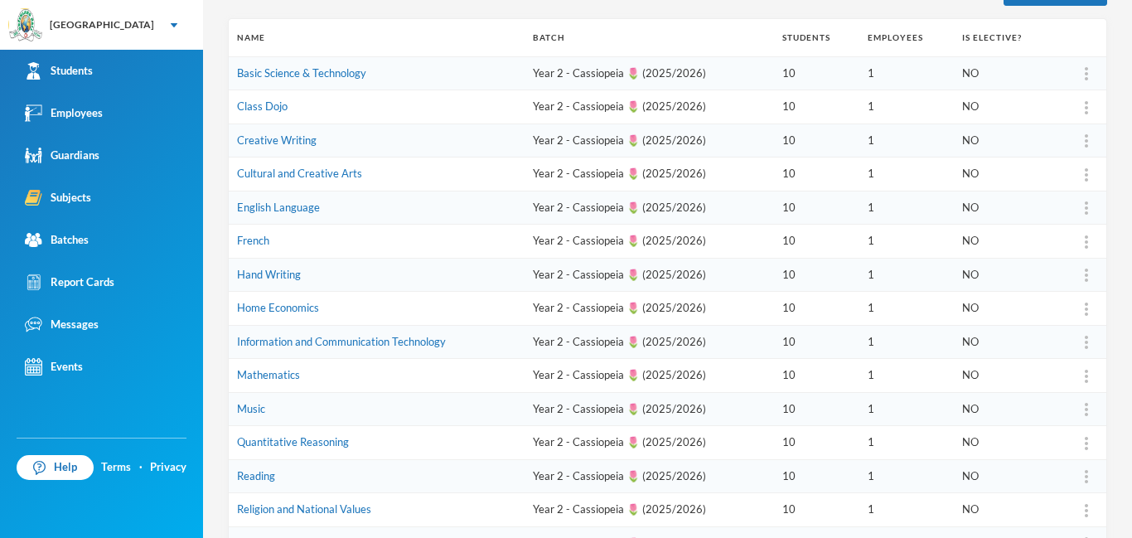
scroll to position [220, 0]
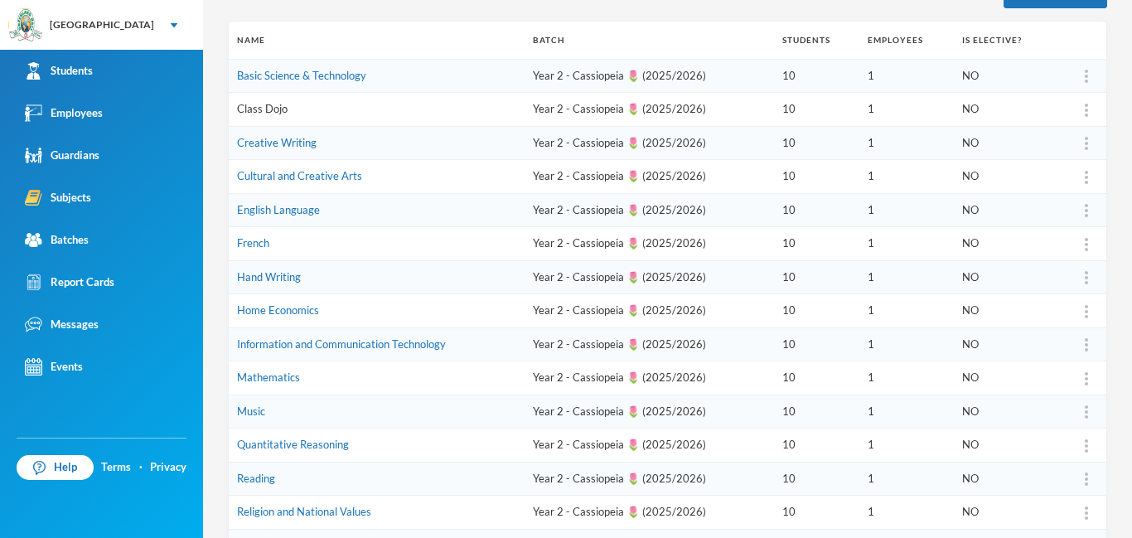
click at [272, 107] on link "Class Dojo" at bounding box center [262, 108] width 51 height 13
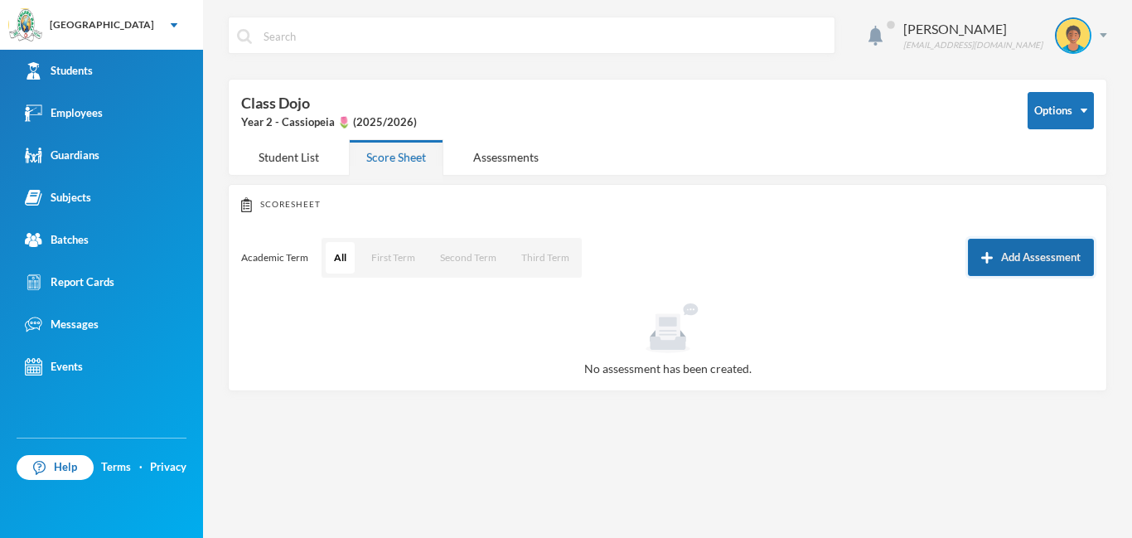
click at [1040, 254] on button "Add Assessment" at bounding box center [1031, 257] width 126 height 37
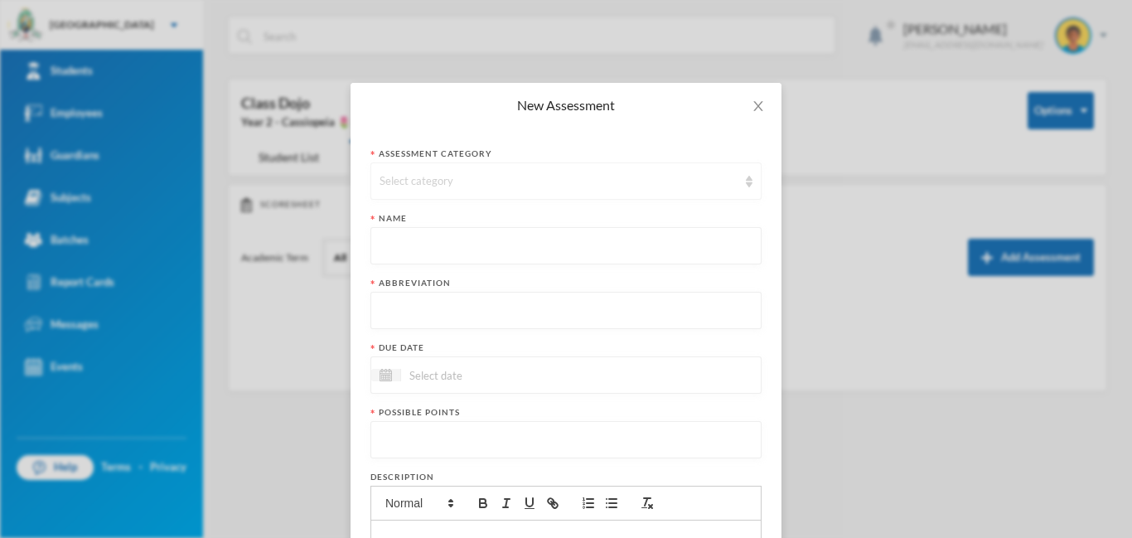
click at [531, 182] on div "Select category" at bounding box center [559, 181] width 358 height 17
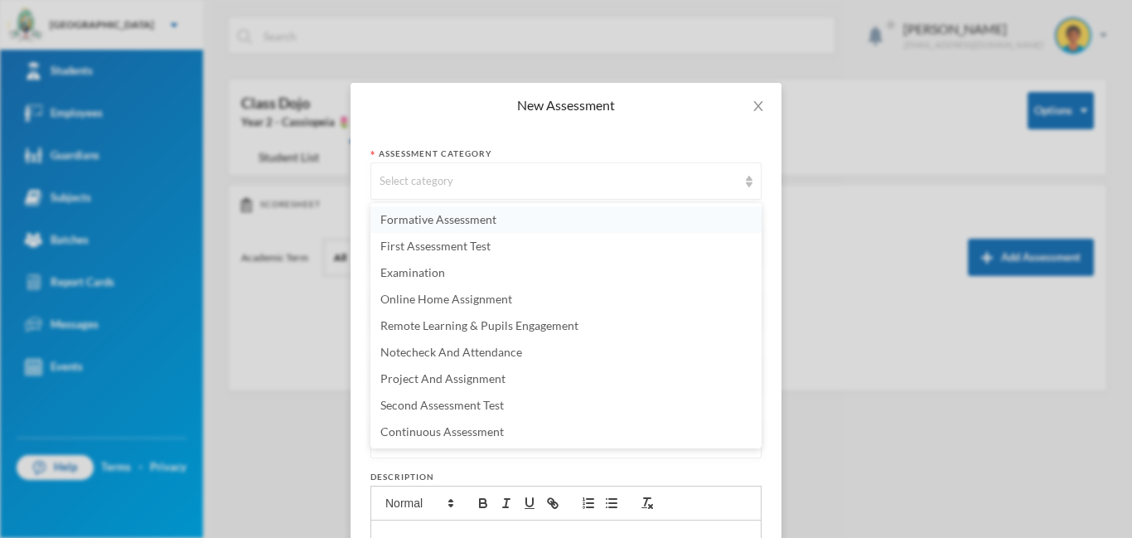
click at [473, 212] on span "Formative Assessment" at bounding box center [439, 219] width 116 height 14
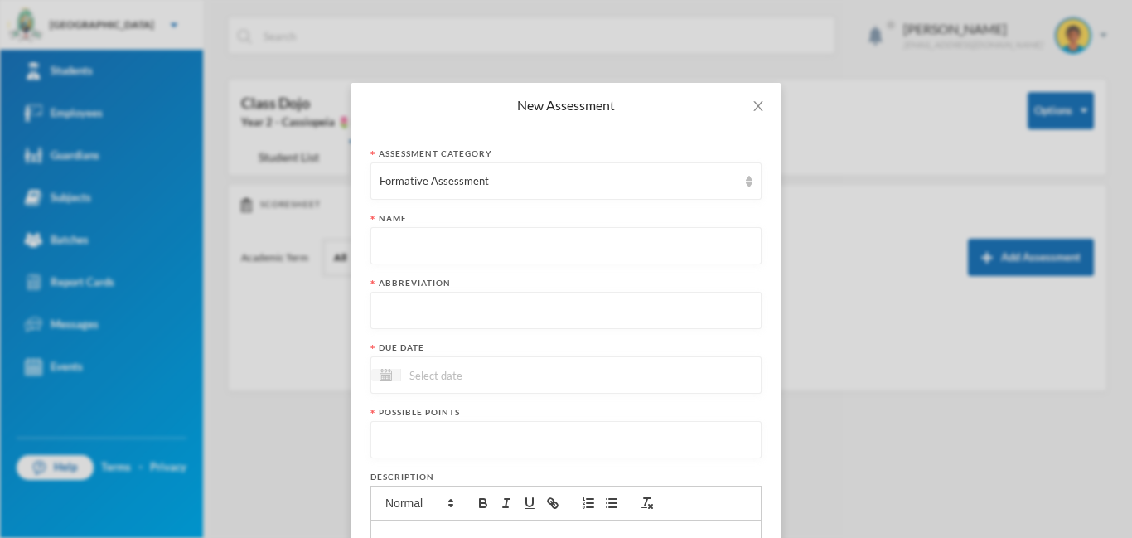
paste input "First Term Formative Assessment"
type input "First Term Formative Assessment"
click at [469, 313] on input "text" at bounding box center [566, 311] width 373 height 37
type input "FA"
click at [524, 381] on input at bounding box center [470, 375] width 139 height 19
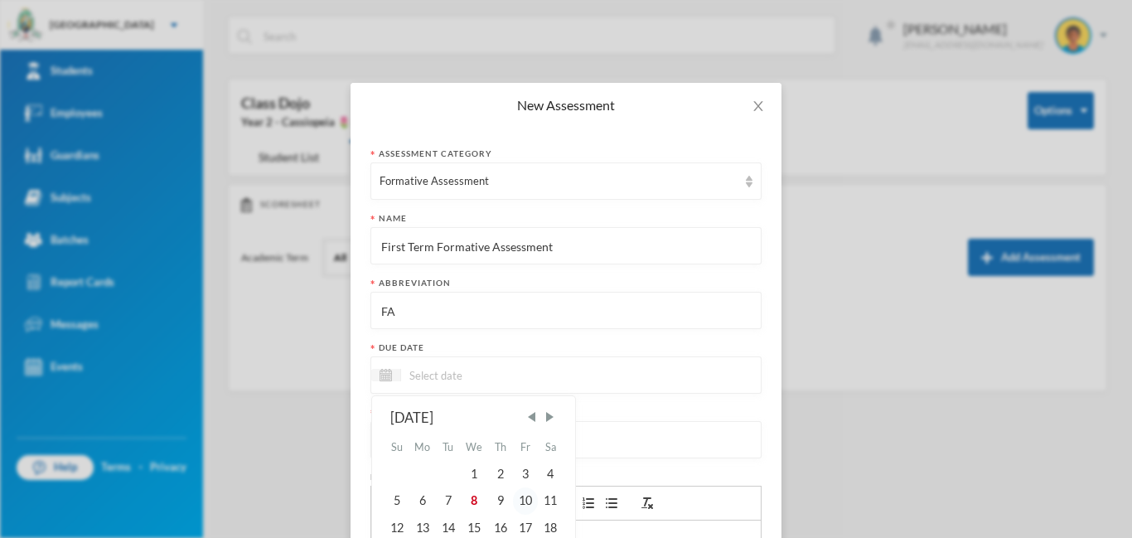
click at [526, 497] on div "10" at bounding box center [525, 500] width 25 height 27
type input "10/10/2025"
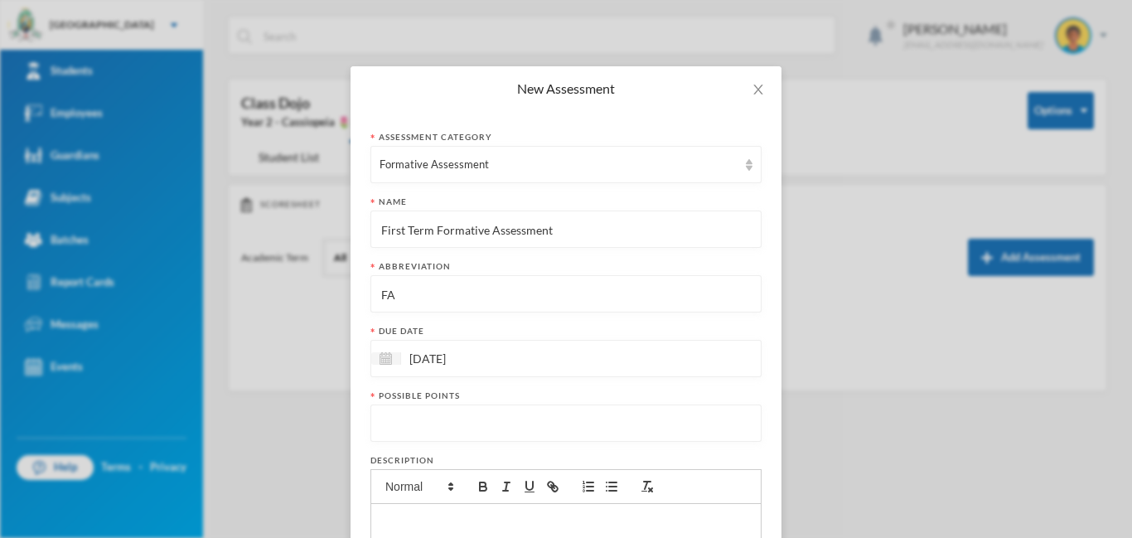
scroll to position [143, 0]
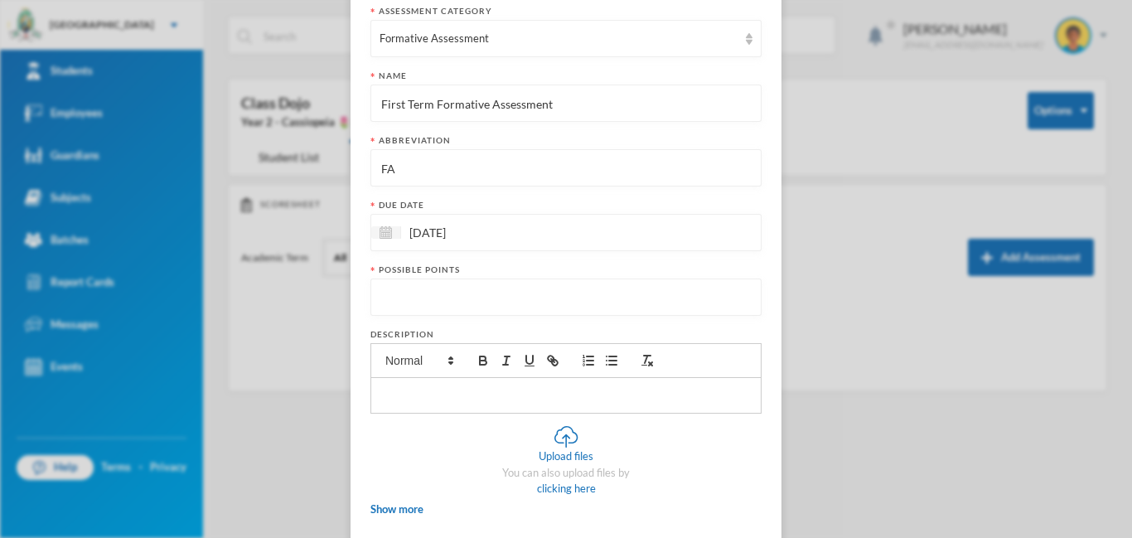
click at [538, 302] on input "number" at bounding box center [566, 297] width 373 height 37
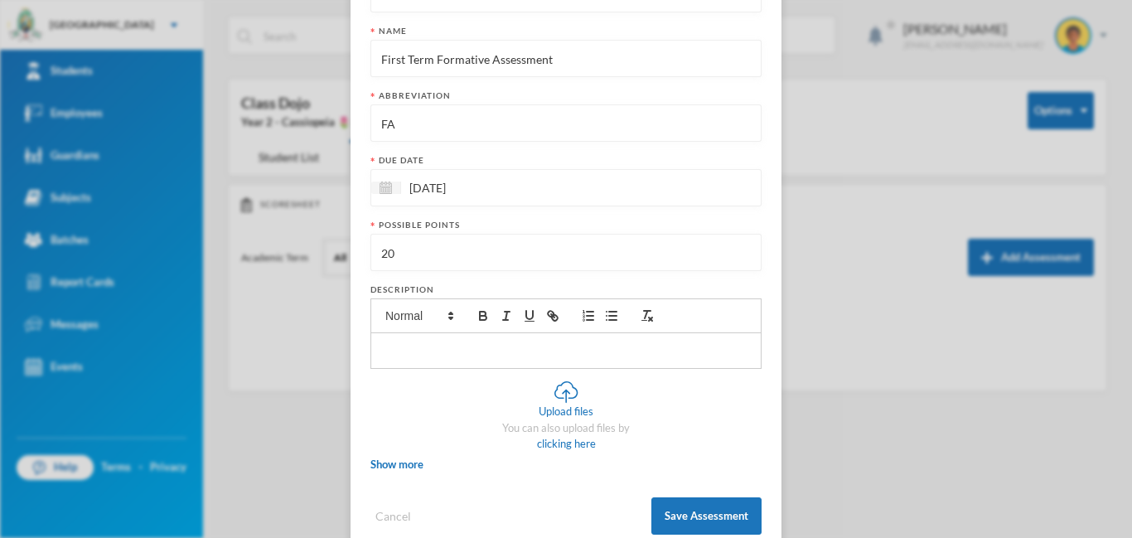
scroll to position [224, 0]
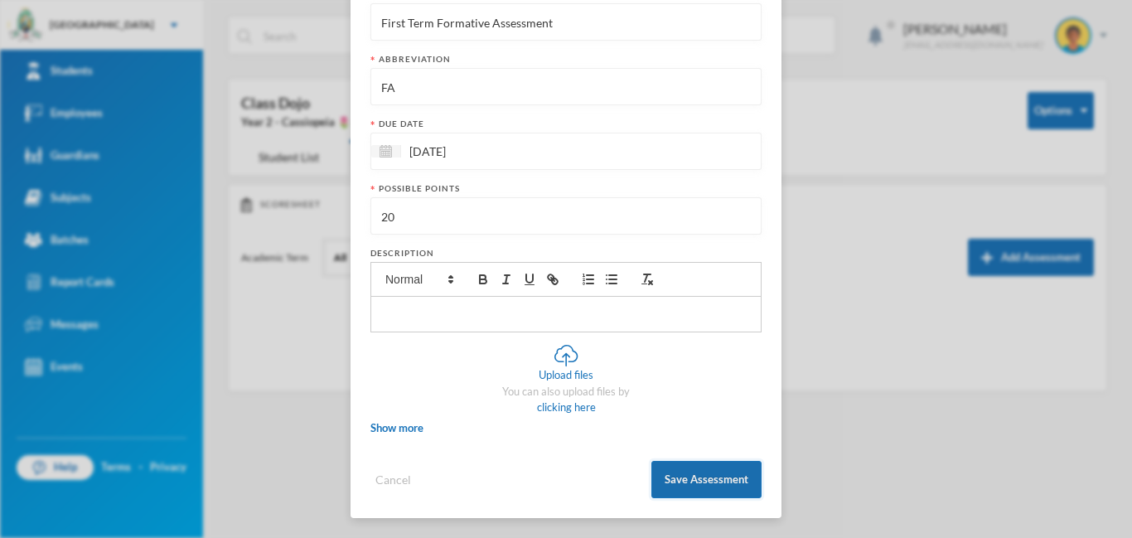
type input "20"
click at [701, 470] on button "Save Assessment" at bounding box center [707, 479] width 110 height 37
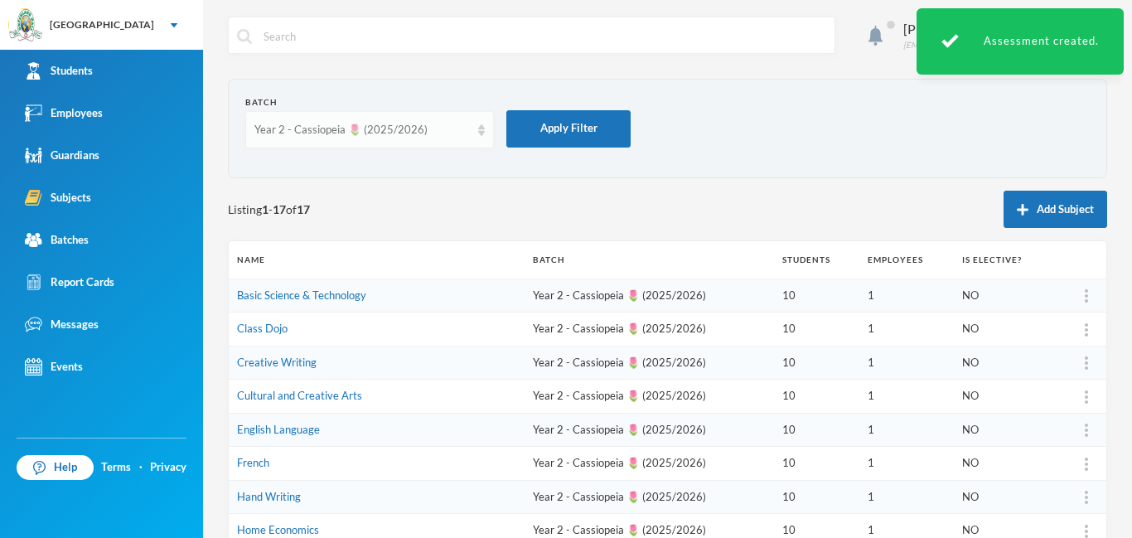
click at [459, 132] on div "Year 2 - Cassiopeia 🌷 (2025/2026)" at bounding box center [363, 130] width 216 height 17
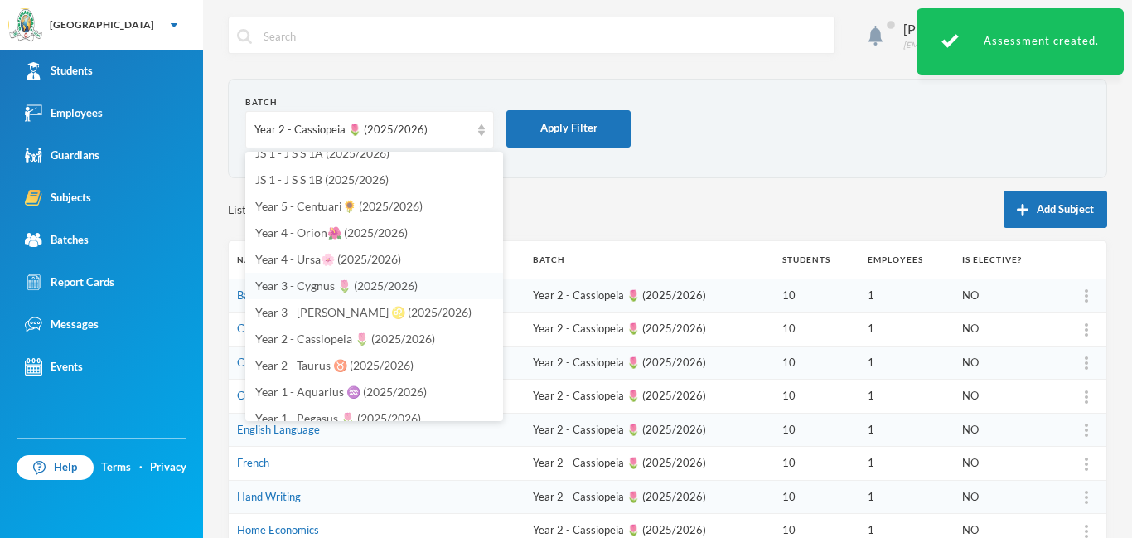
scroll to position [420, 0]
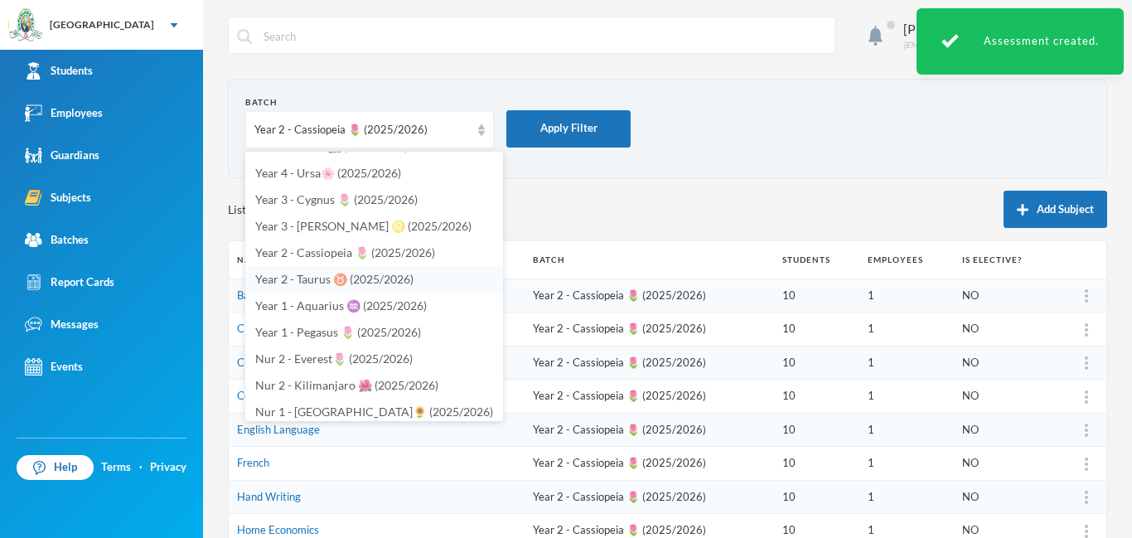
click at [326, 284] on span "Year 2 - Taurus ♉️ (2025/2026)" at bounding box center [334, 279] width 158 height 14
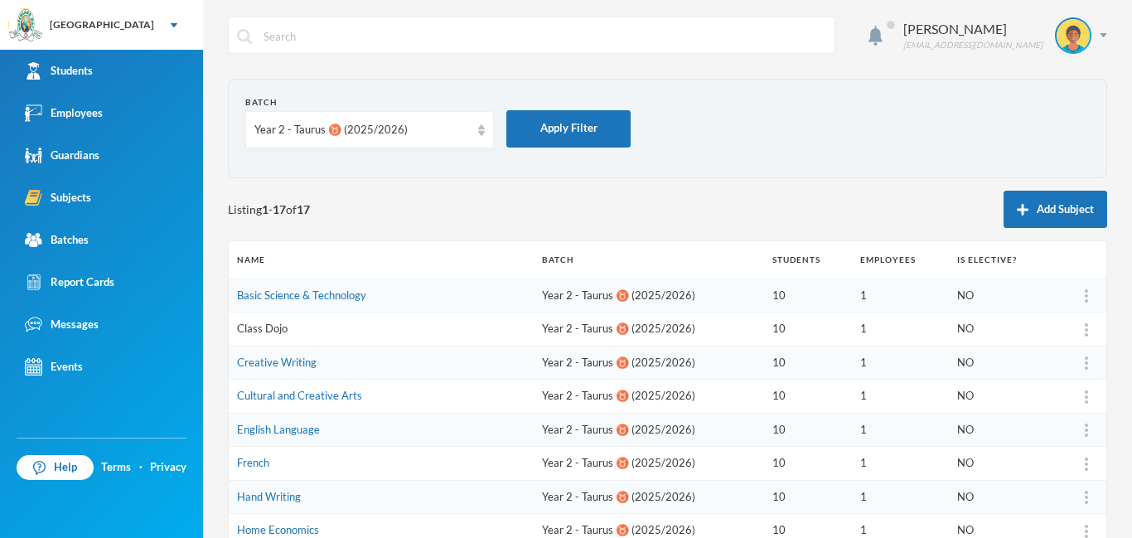
click at [274, 330] on link "Class Dojo" at bounding box center [262, 328] width 51 height 13
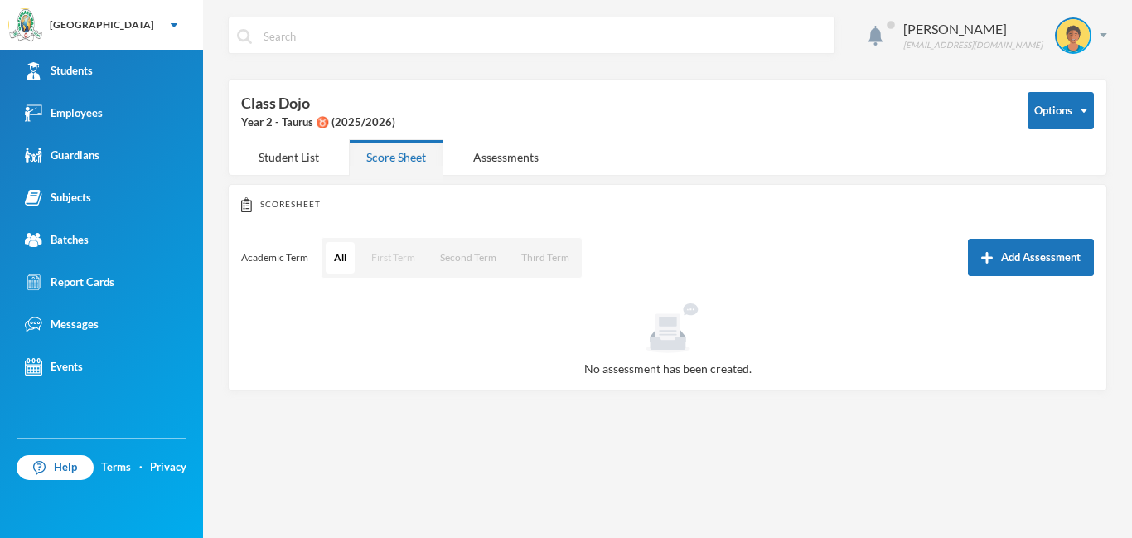
click at [390, 259] on button "First Term" at bounding box center [393, 258] width 61 height 32
click at [1040, 257] on button "Add Assessment" at bounding box center [1031, 257] width 126 height 37
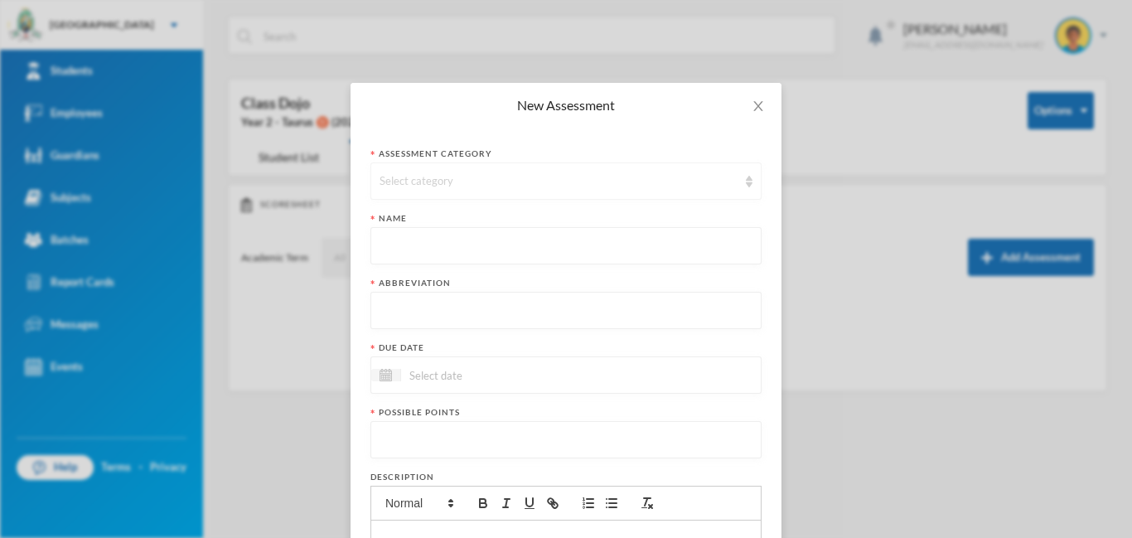
click at [516, 182] on div "Select category" at bounding box center [559, 181] width 358 height 17
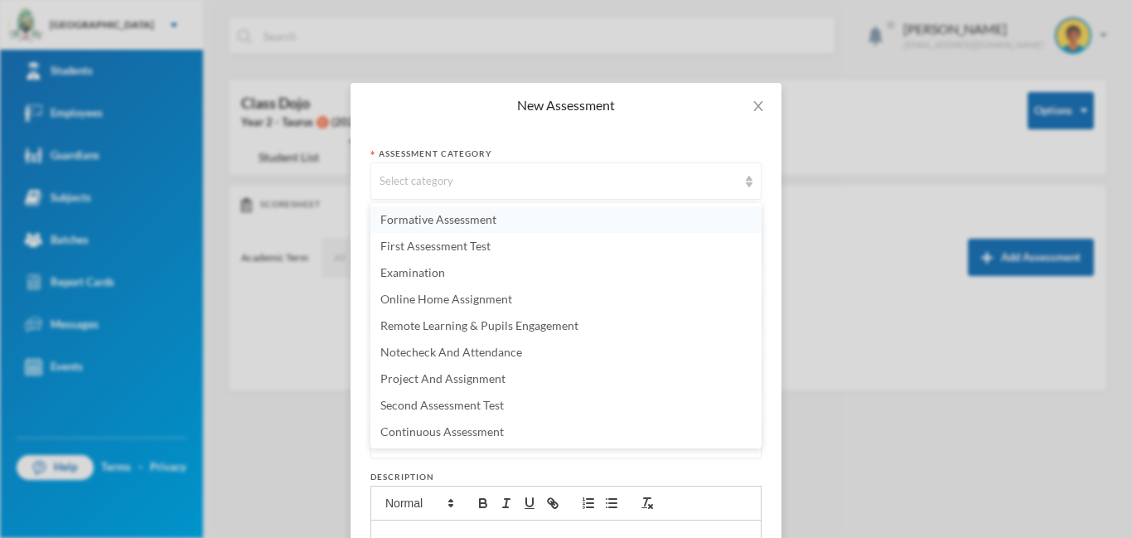
click at [461, 214] on span "Formative Assessment" at bounding box center [439, 219] width 116 height 14
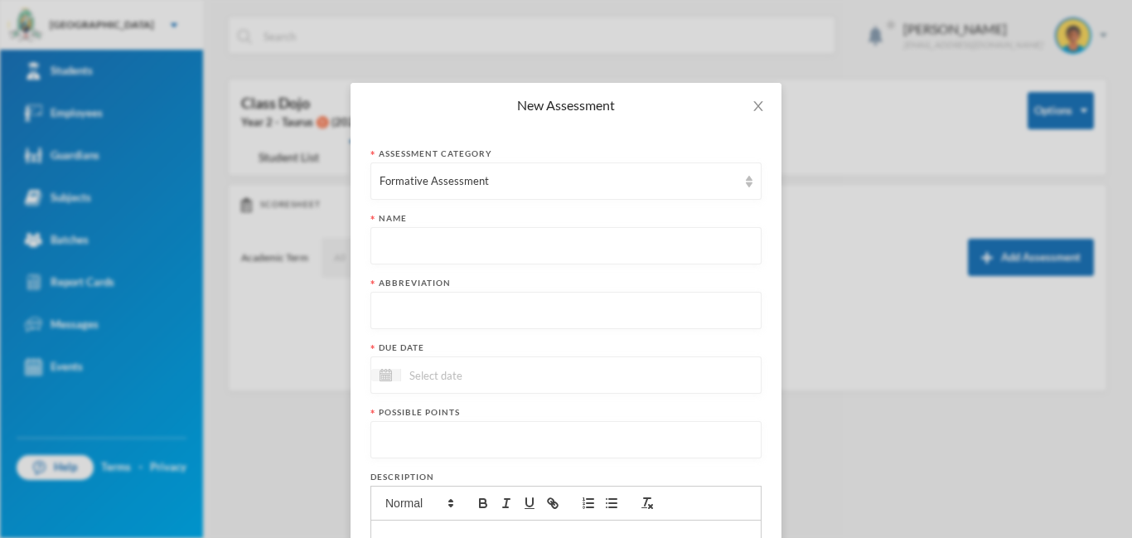
paste input "First Term Formative Assessment"
type input "First Term Formative Assessment"
click at [442, 323] on input "text" at bounding box center [566, 311] width 373 height 37
type input "FA"
click at [498, 376] on input at bounding box center [470, 375] width 139 height 19
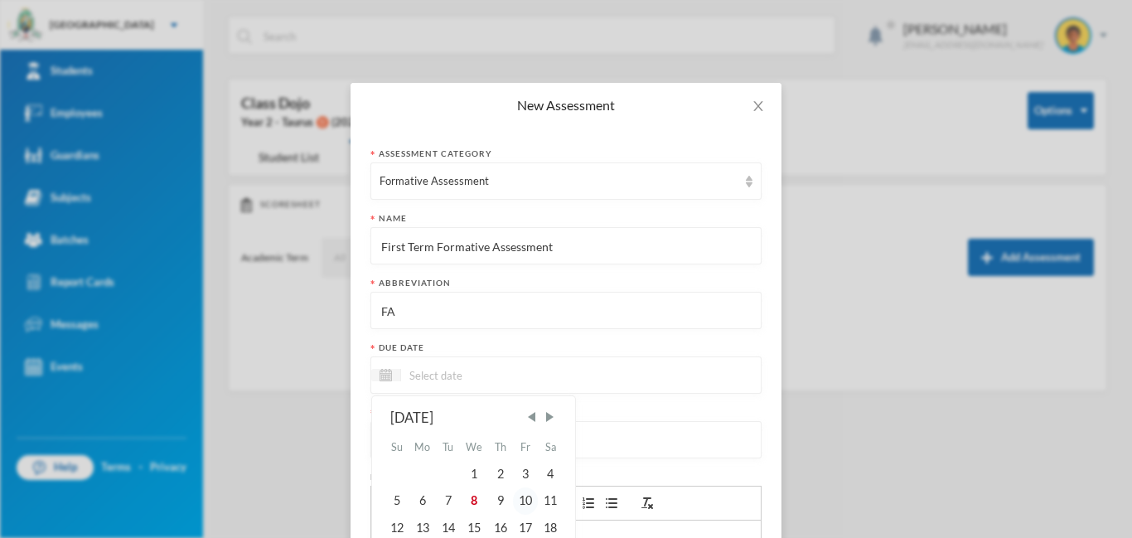
click at [528, 502] on div "10" at bounding box center [525, 500] width 25 height 27
type input "10/10/2025"
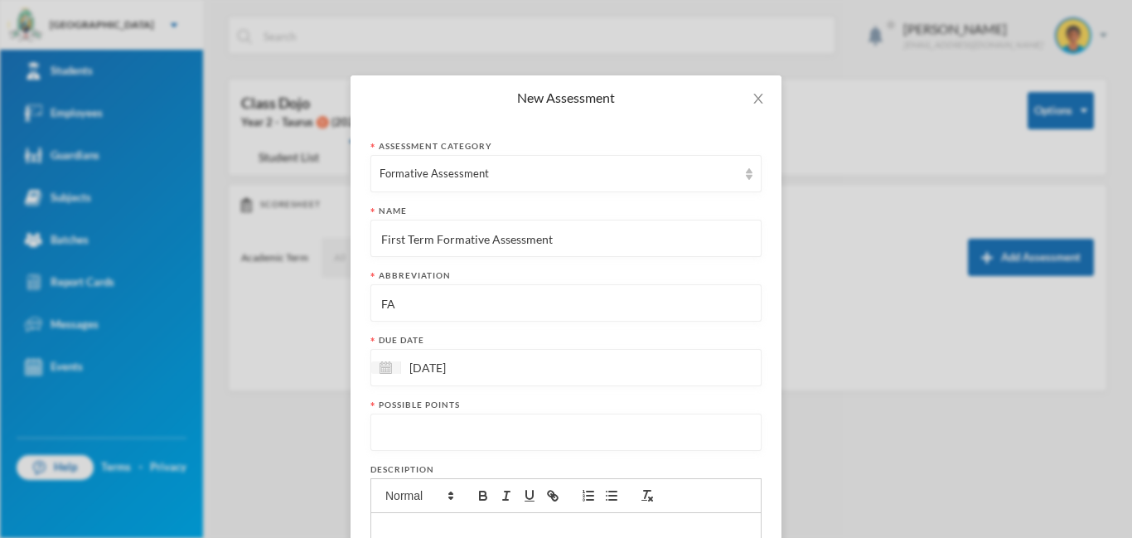
scroll to position [22, 0]
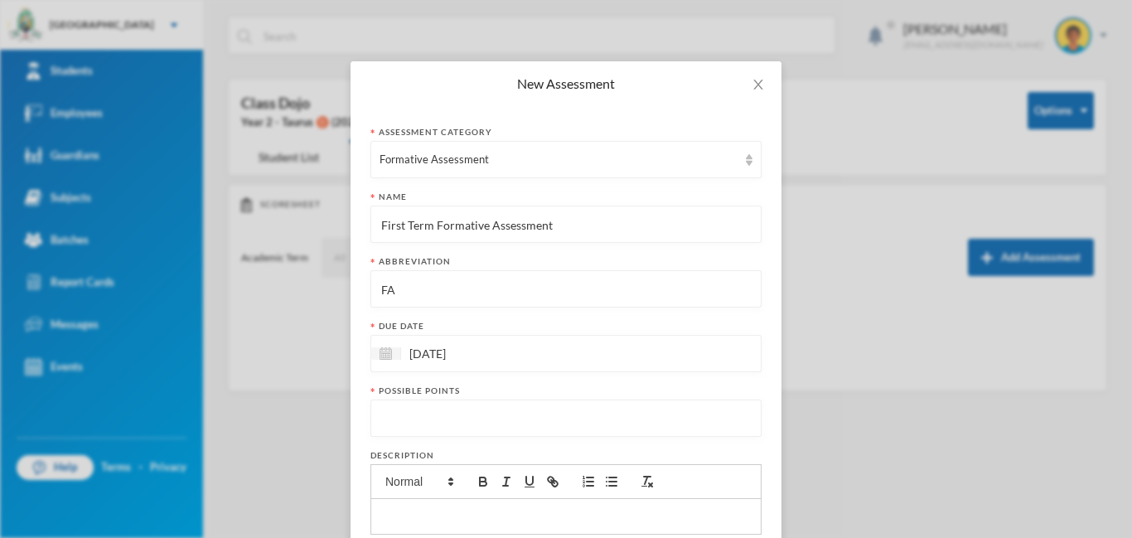
click at [489, 414] on input "number" at bounding box center [566, 418] width 373 height 37
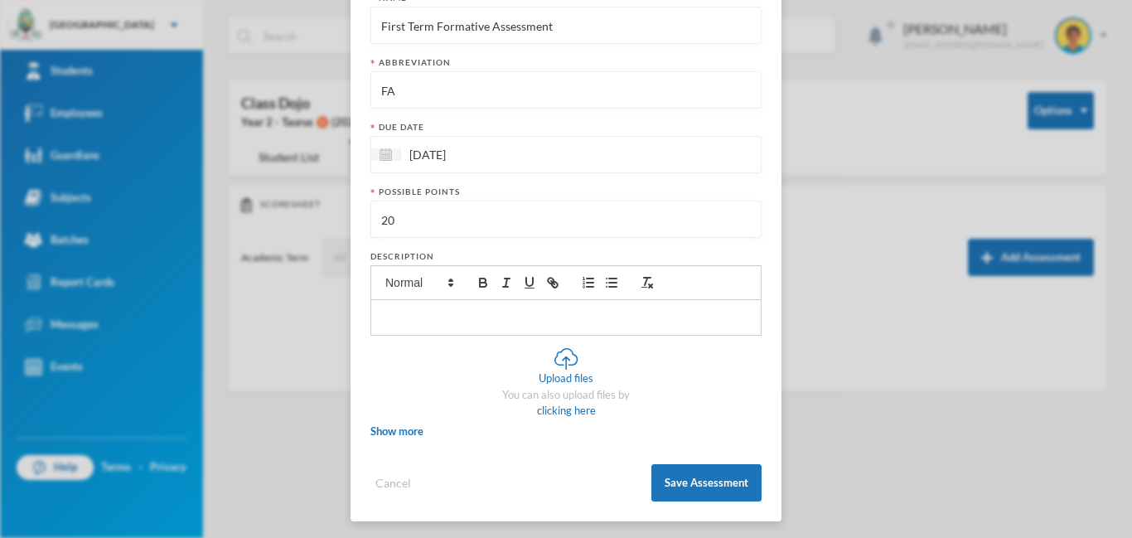
scroll to position [224, 0]
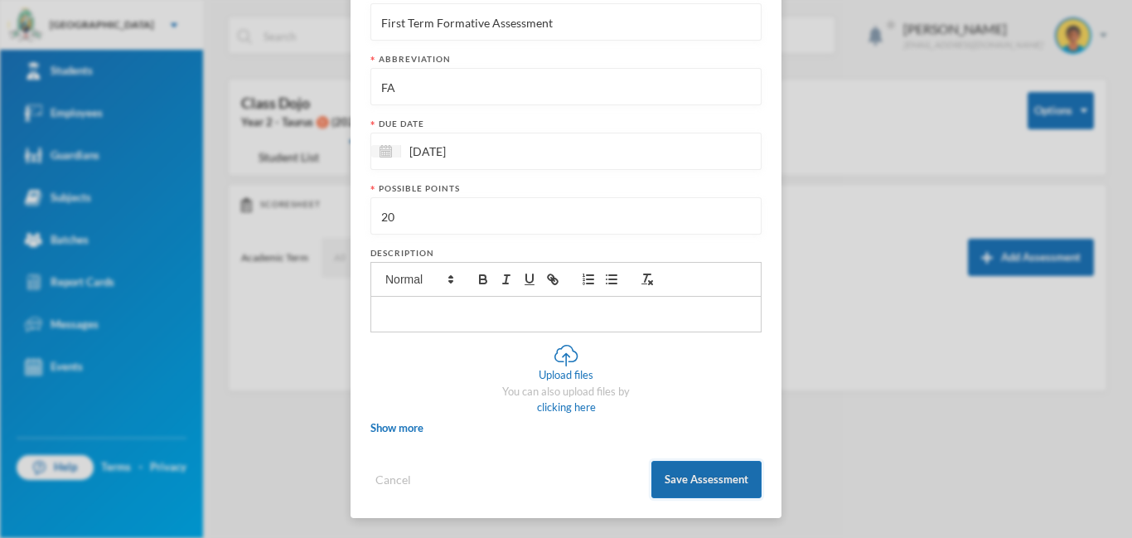
type input "20"
click at [692, 484] on button "Save Assessment" at bounding box center [707, 479] width 110 height 37
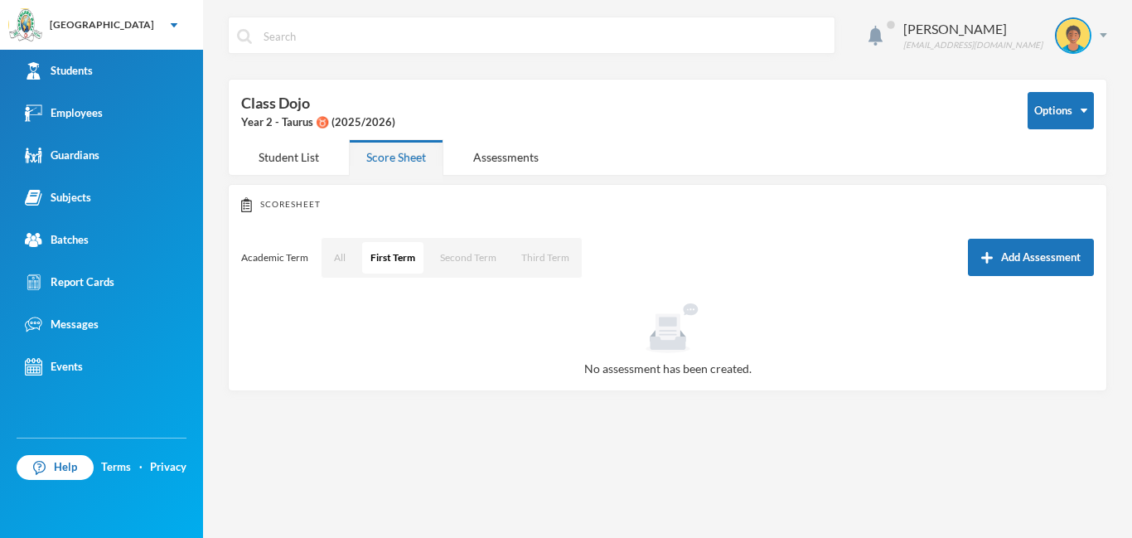
scroll to position [141, 0]
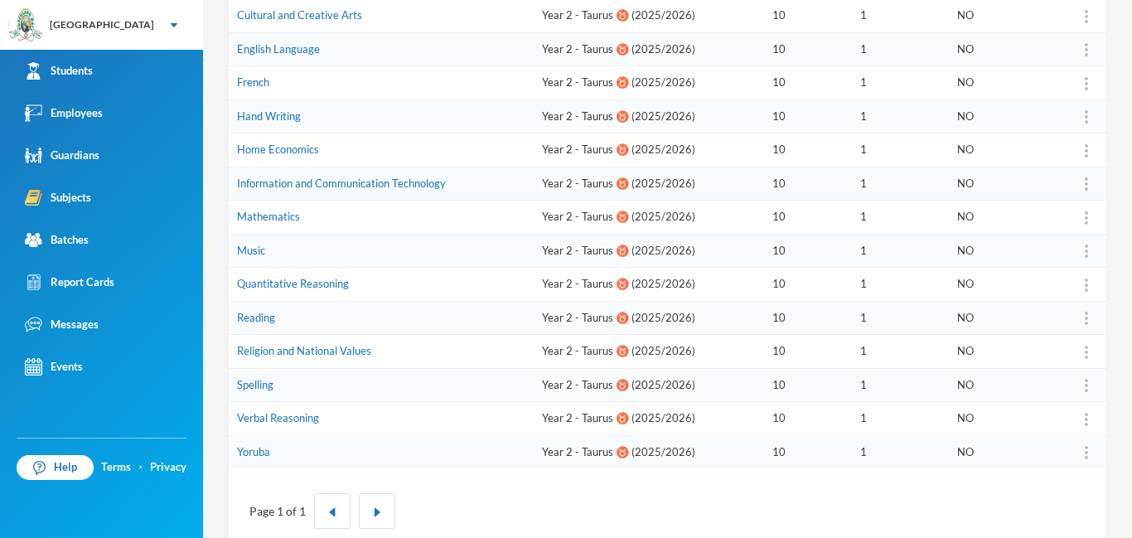
scroll to position [414, 0]
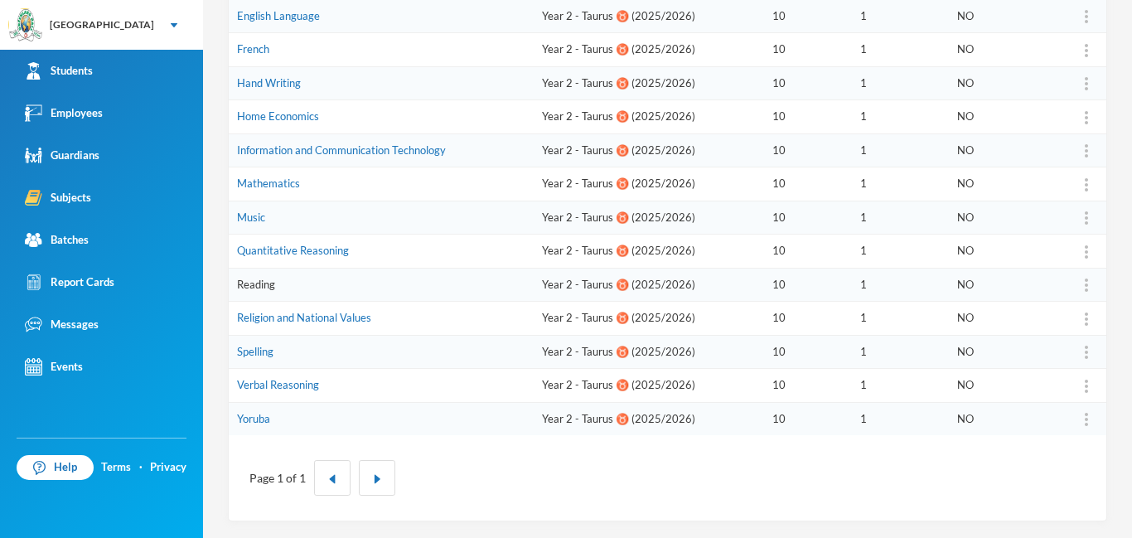
click at [264, 286] on link "Reading" at bounding box center [256, 284] width 38 height 13
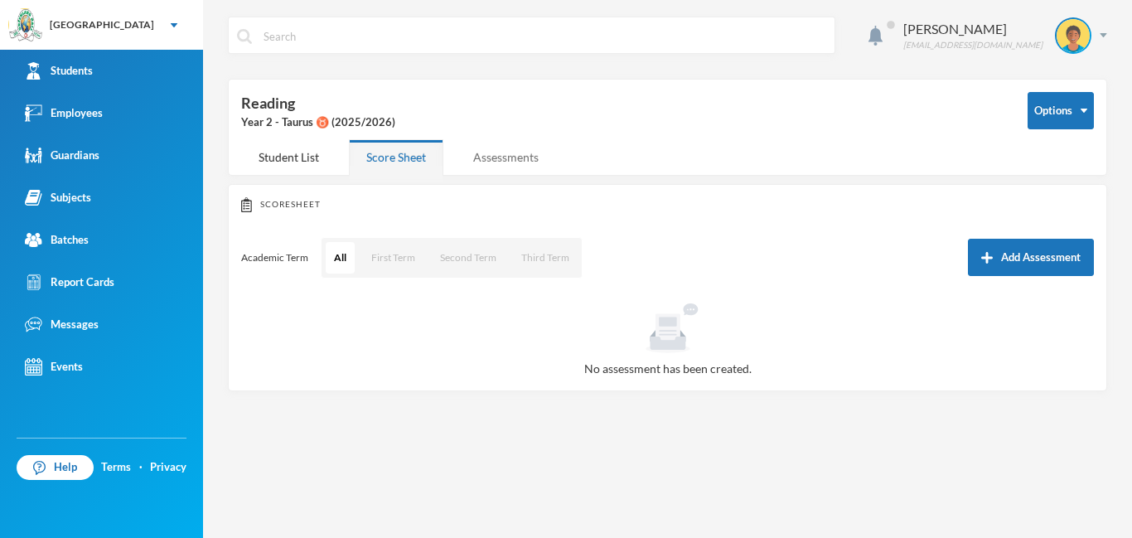
click at [504, 164] on div "Assessments" at bounding box center [506, 157] width 100 height 36
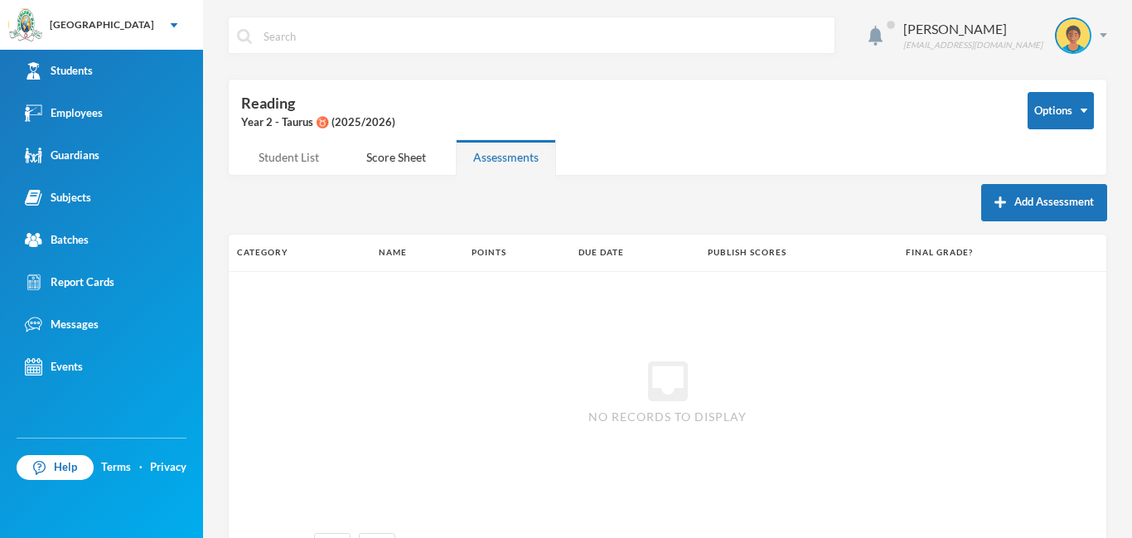
click at [275, 165] on div "Student List" at bounding box center [288, 157] width 95 height 36
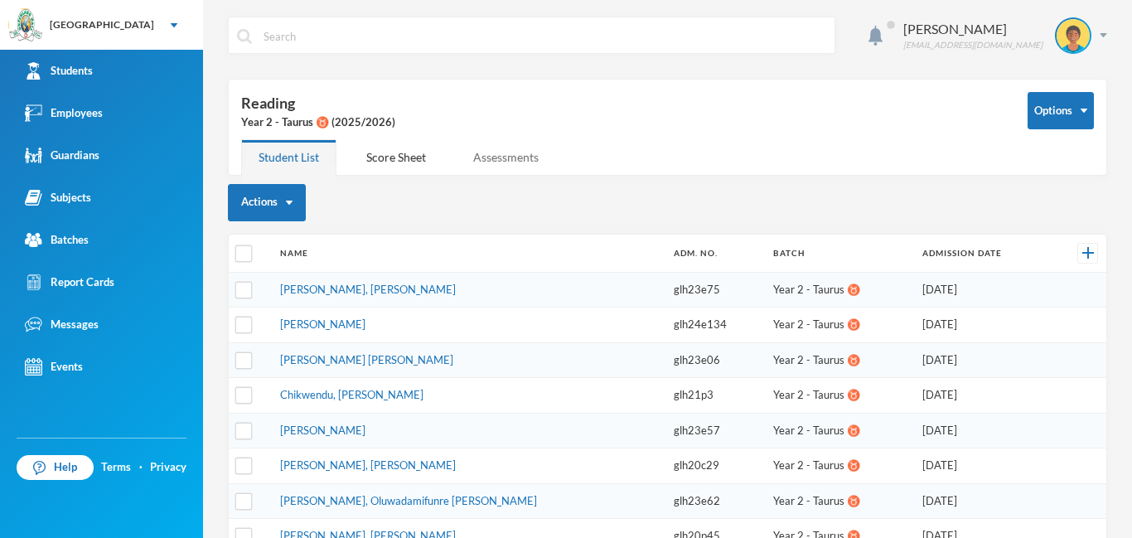
click at [523, 157] on div "Assessments" at bounding box center [506, 157] width 100 height 36
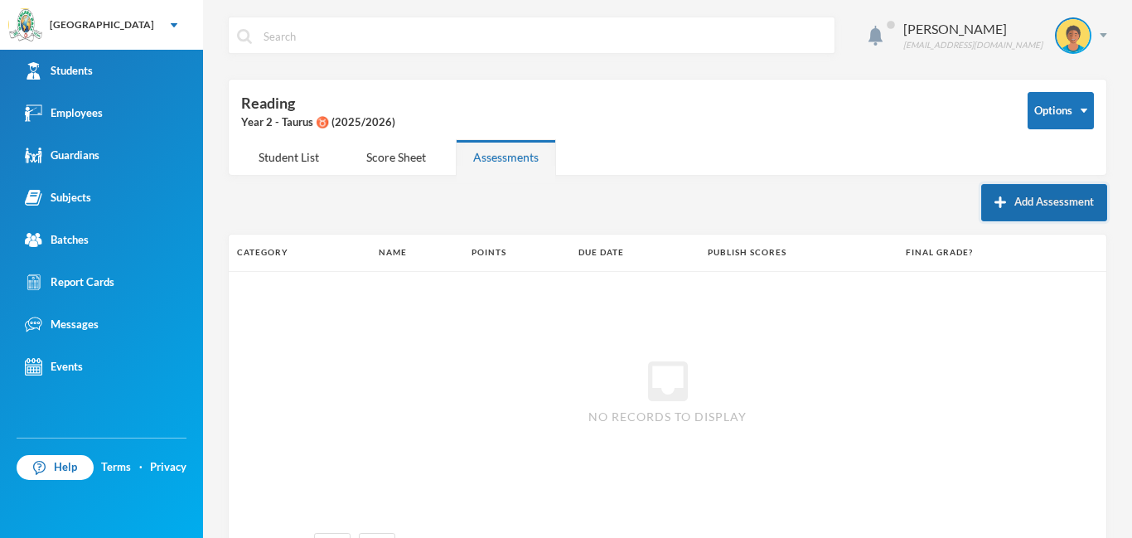
click at [1069, 206] on button "Add Assessment" at bounding box center [1045, 202] width 126 height 37
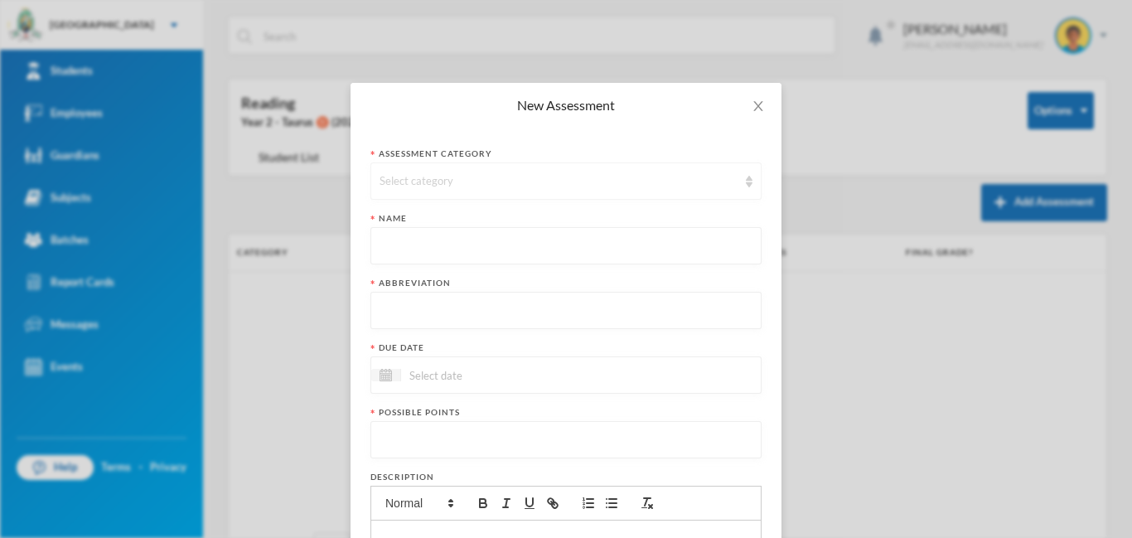
click at [546, 179] on div "Select category" at bounding box center [559, 181] width 358 height 17
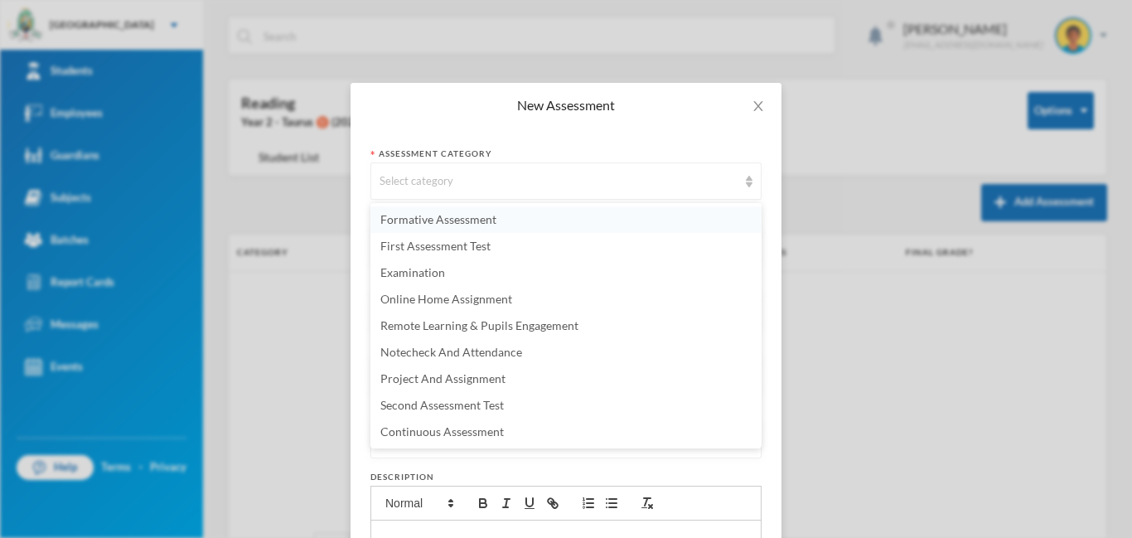
click at [487, 220] on span "Formative Assessment" at bounding box center [439, 219] width 116 height 14
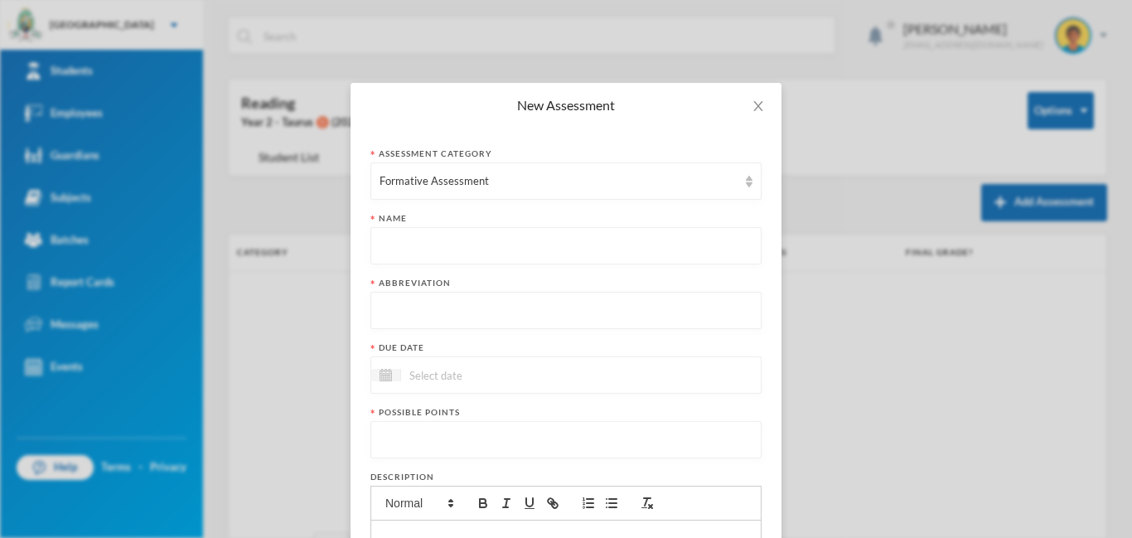
paste input "First Term Formative Assessment"
type input "First Term Formative Assessment"
click at [470, 310] on input "text" at bounding box center [566, 311] width 373 height 37
type input "FA"
click at [513, 368] on input at bounding box center [470, 375] width 139 height 19
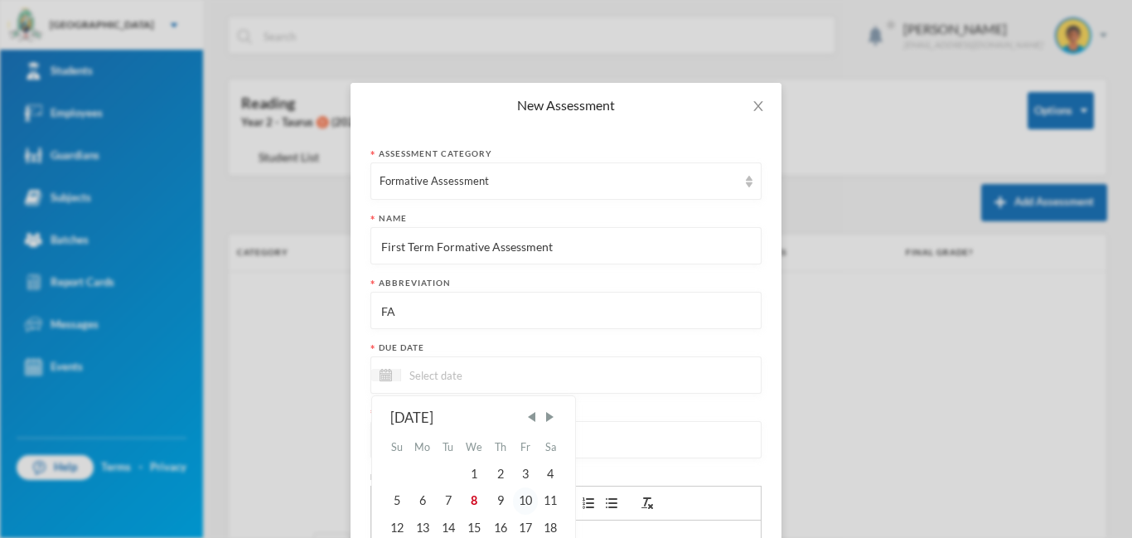
click at [537, 504] on div "10" at bounding box center [525, 500] width 25 height 27
type input "10/10/2025"
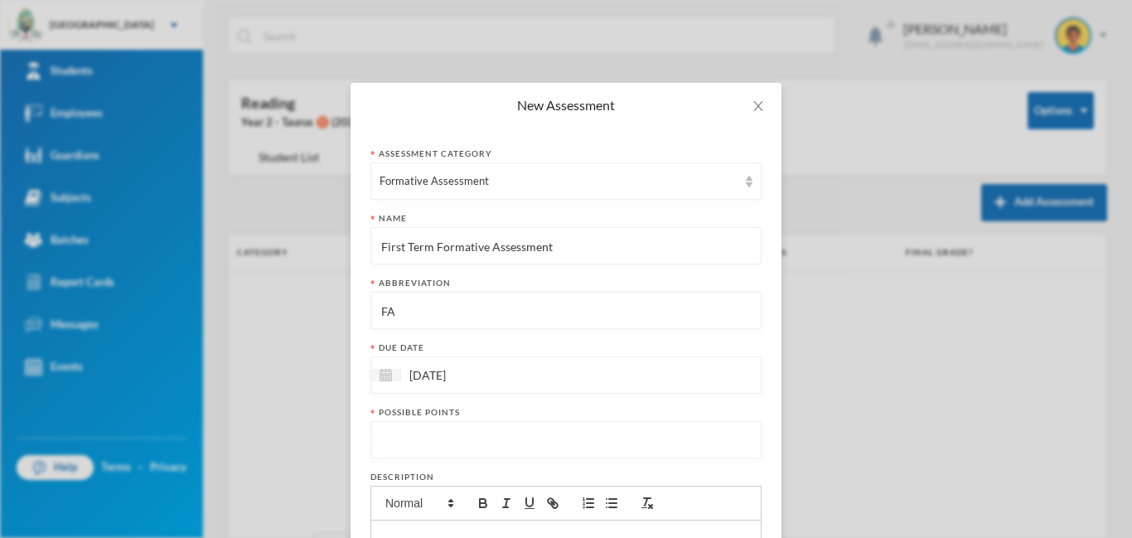
scroll to position [8, 0]
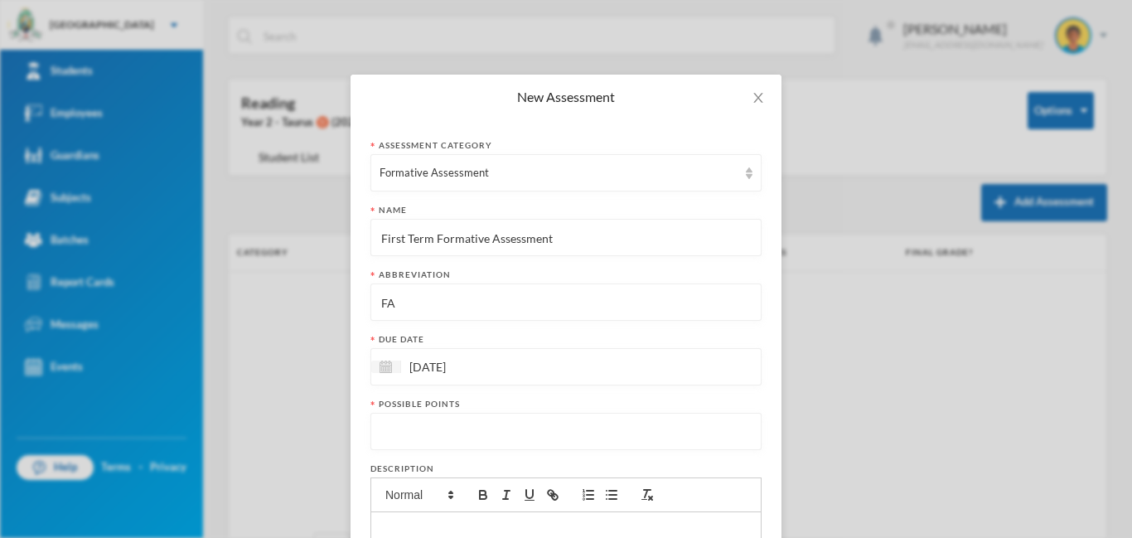
click at [511, 431] on input "number" at bounding box center [566, 432] width 373 height 37
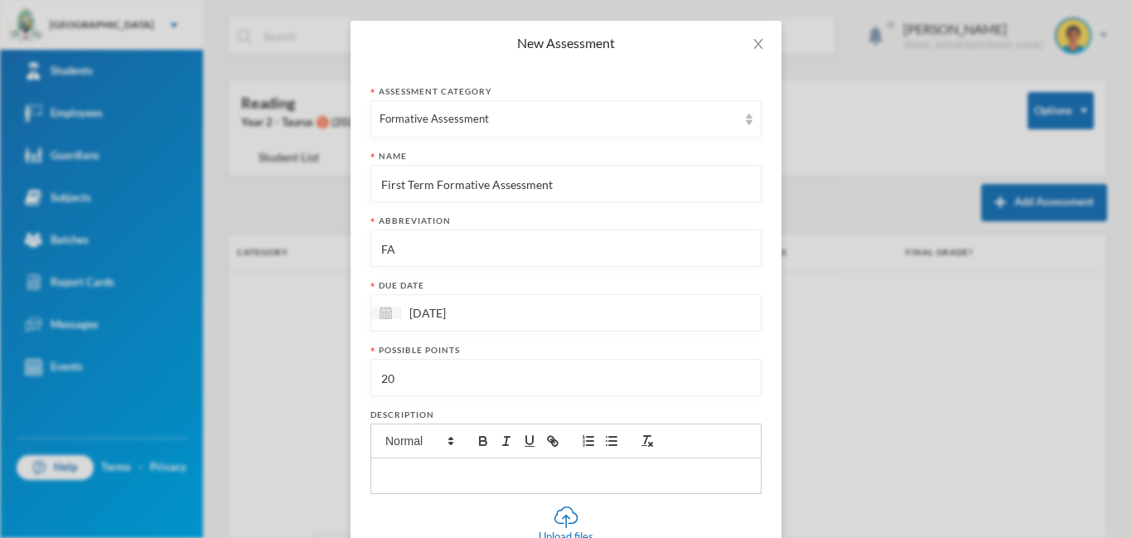
scroll to position [224, 0]
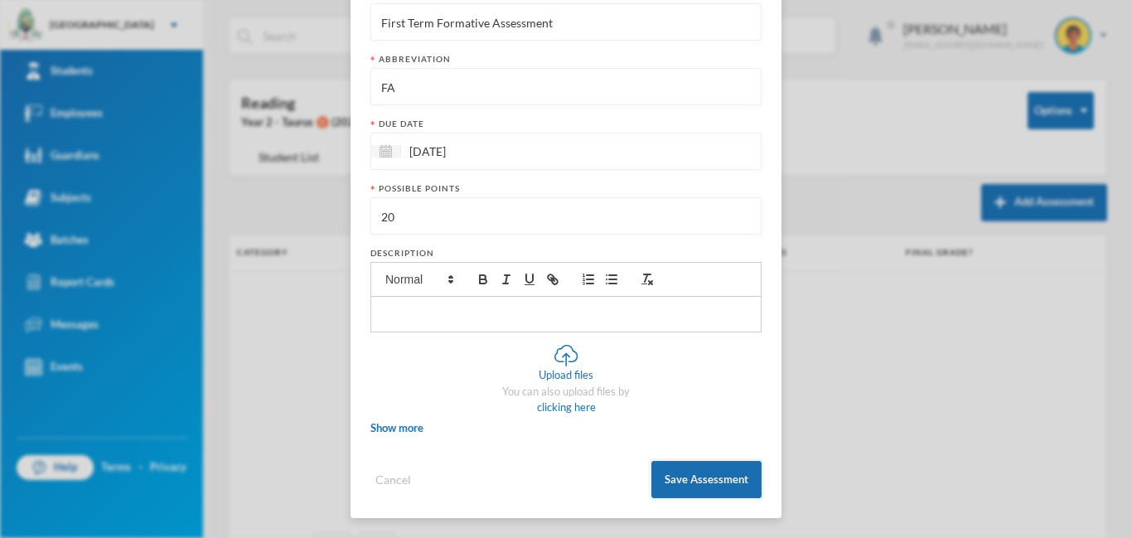
type input "20"
click at [689, 482] on button "Save Assessment" at bounding box center [707, 479] width 110 height 37
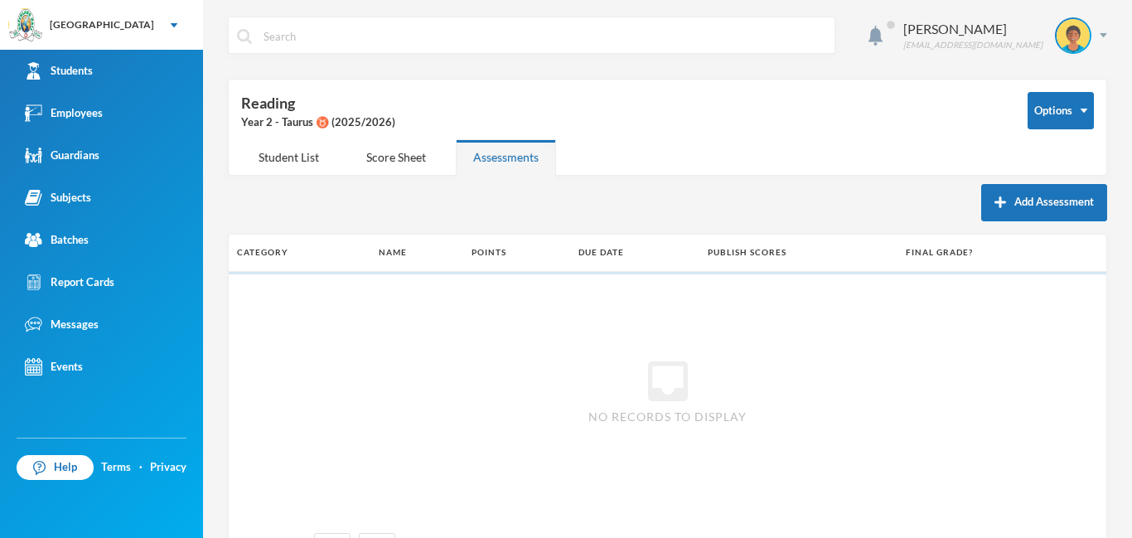
scroll to position [141, 0]
